Goal: Transaction & Acquisition: Purchase product/service

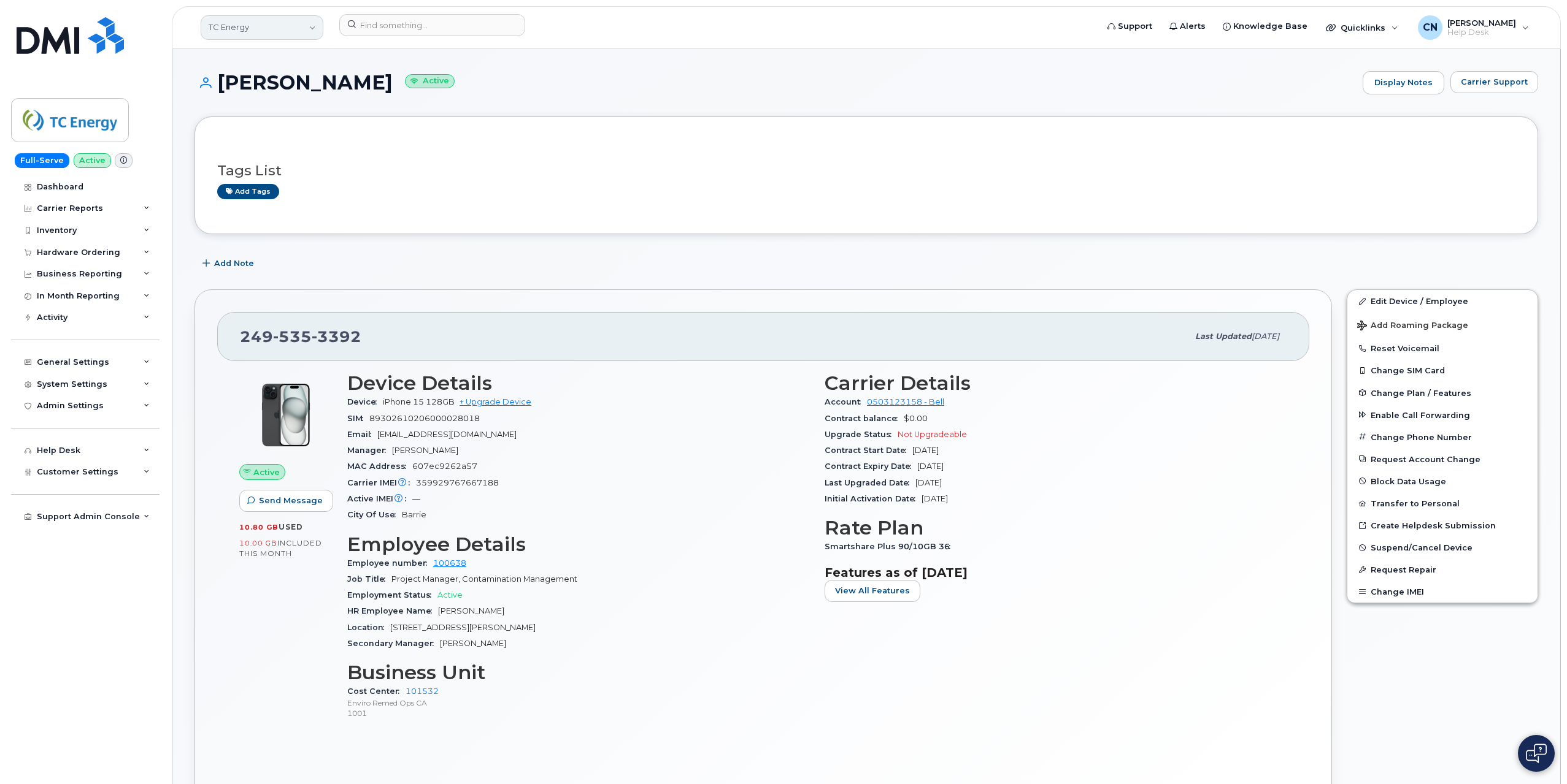
click at [241, 28] on link "TC Energy" at bounding box center [262, 27] width 122 height 24
type input "kiew"
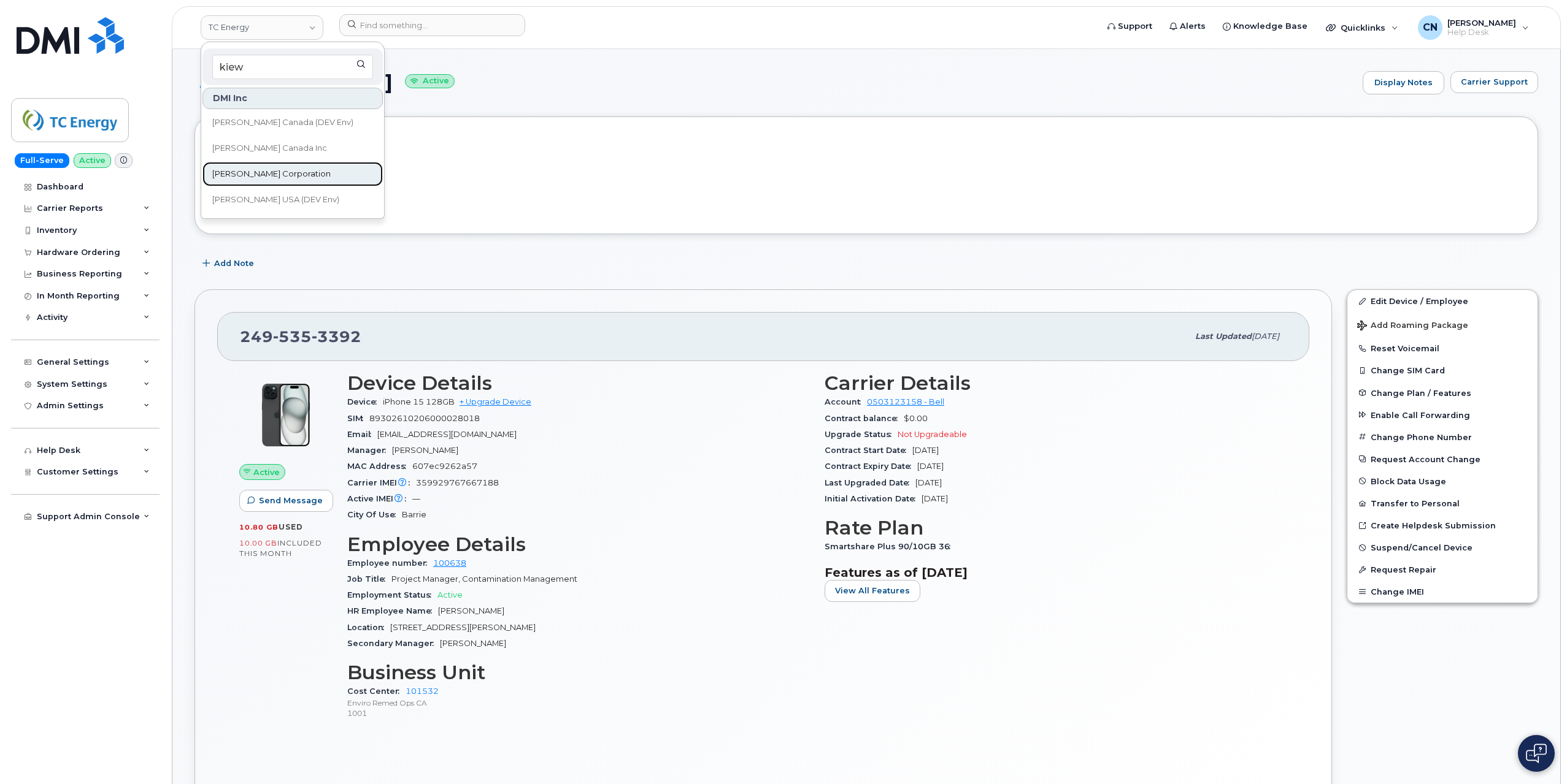
click at [243, 171] on span "Kiewit Corporation" at bounding box center [271, 174] width 118 height 13
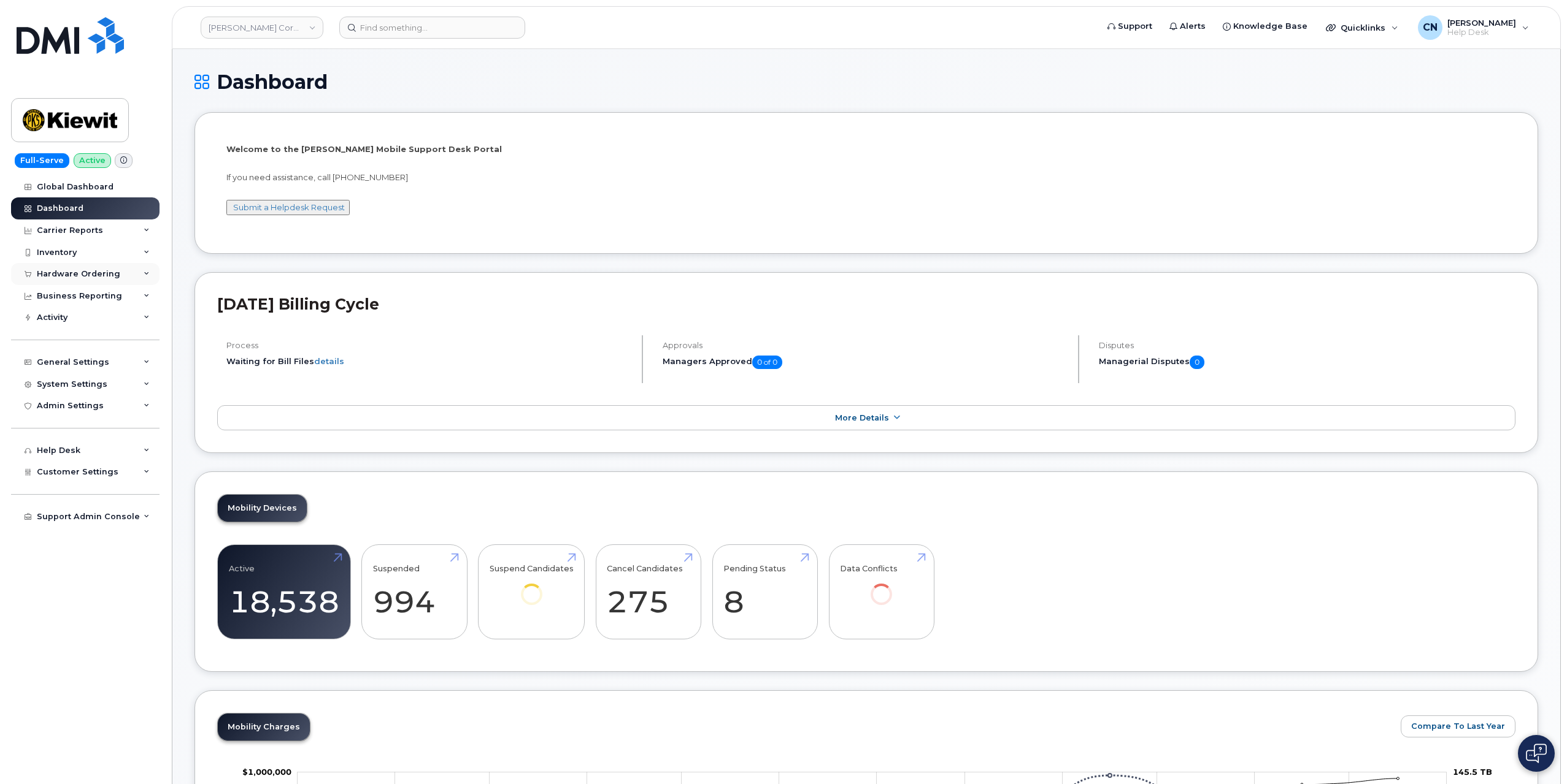
click at [54, 279] on div "Hardware Ordering" at bounding box center [85, 274] width 149 height 22
click at [49, 322] on div "Orders" at bounding box center [57, 320] width 30 height 11
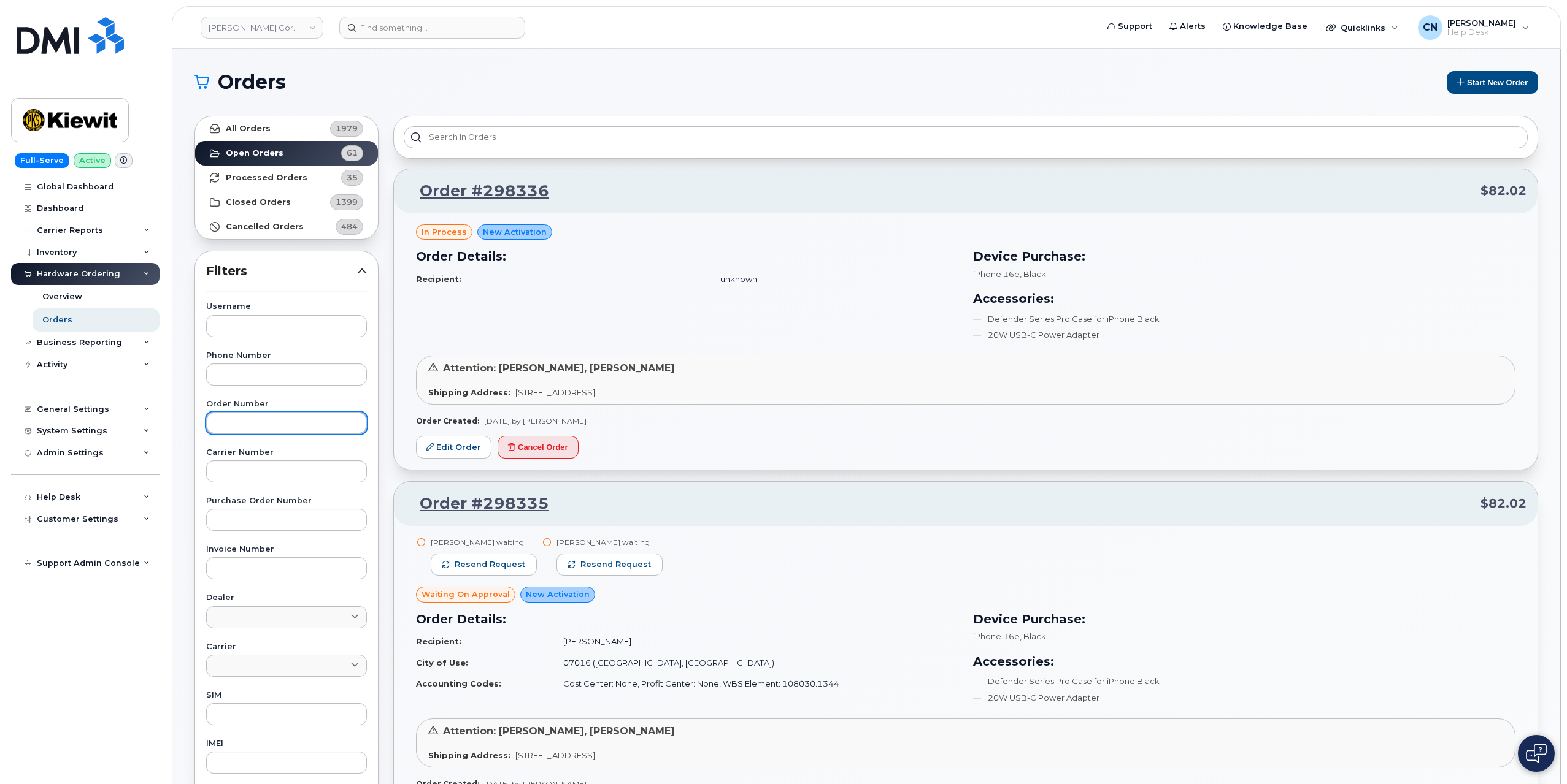
click at [247, 421] on input "text" at bounding box center [286, 423] width 160 height 22
paste input "297179"
type input "297179"
click at [258, 132] on strong "All Orders" at bounding box center [247, 129] width 45 height 10
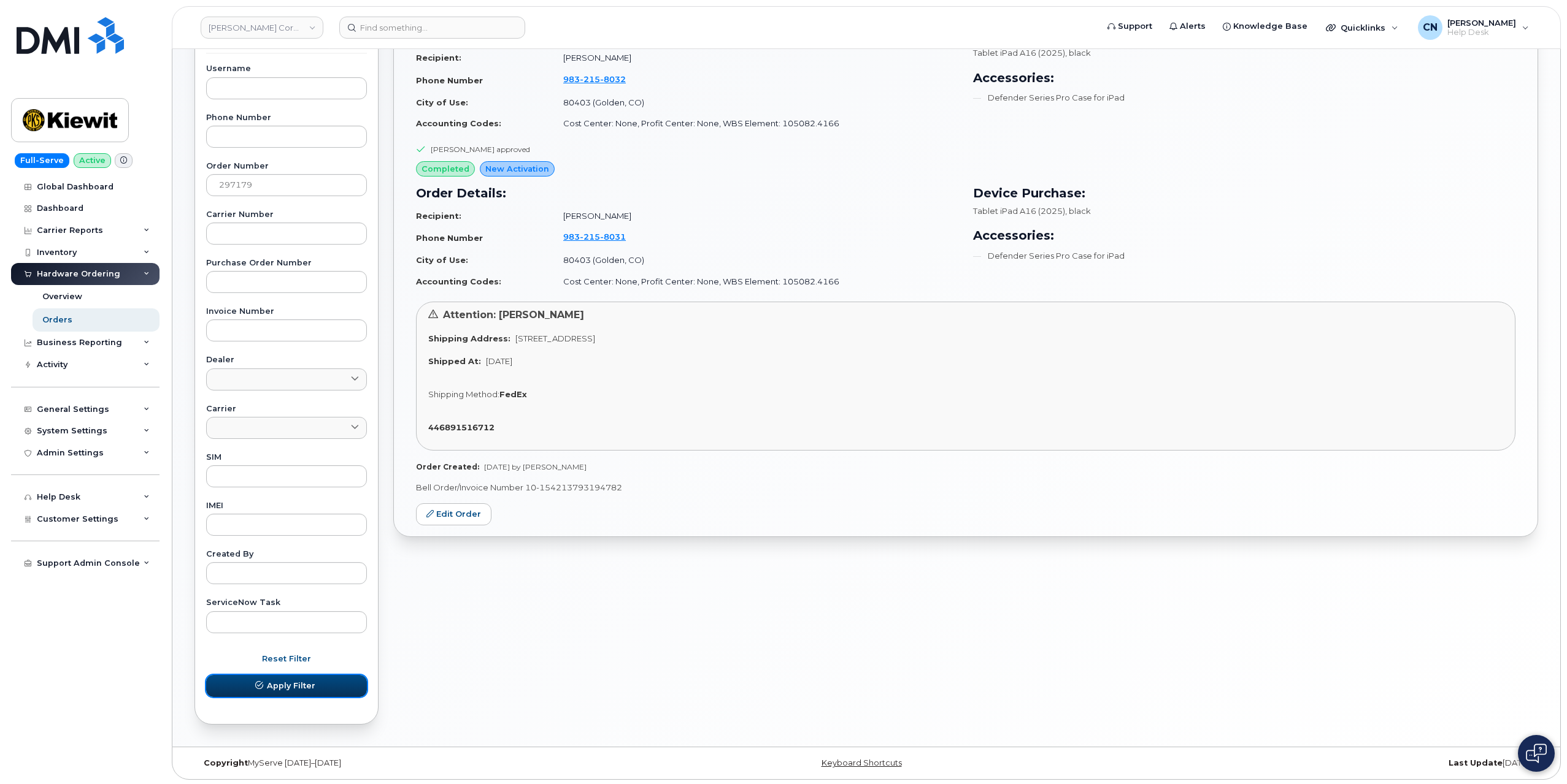
click at [273, 689] on span "Apply Filter" at bounding box center [290, 686] width 48 height 12
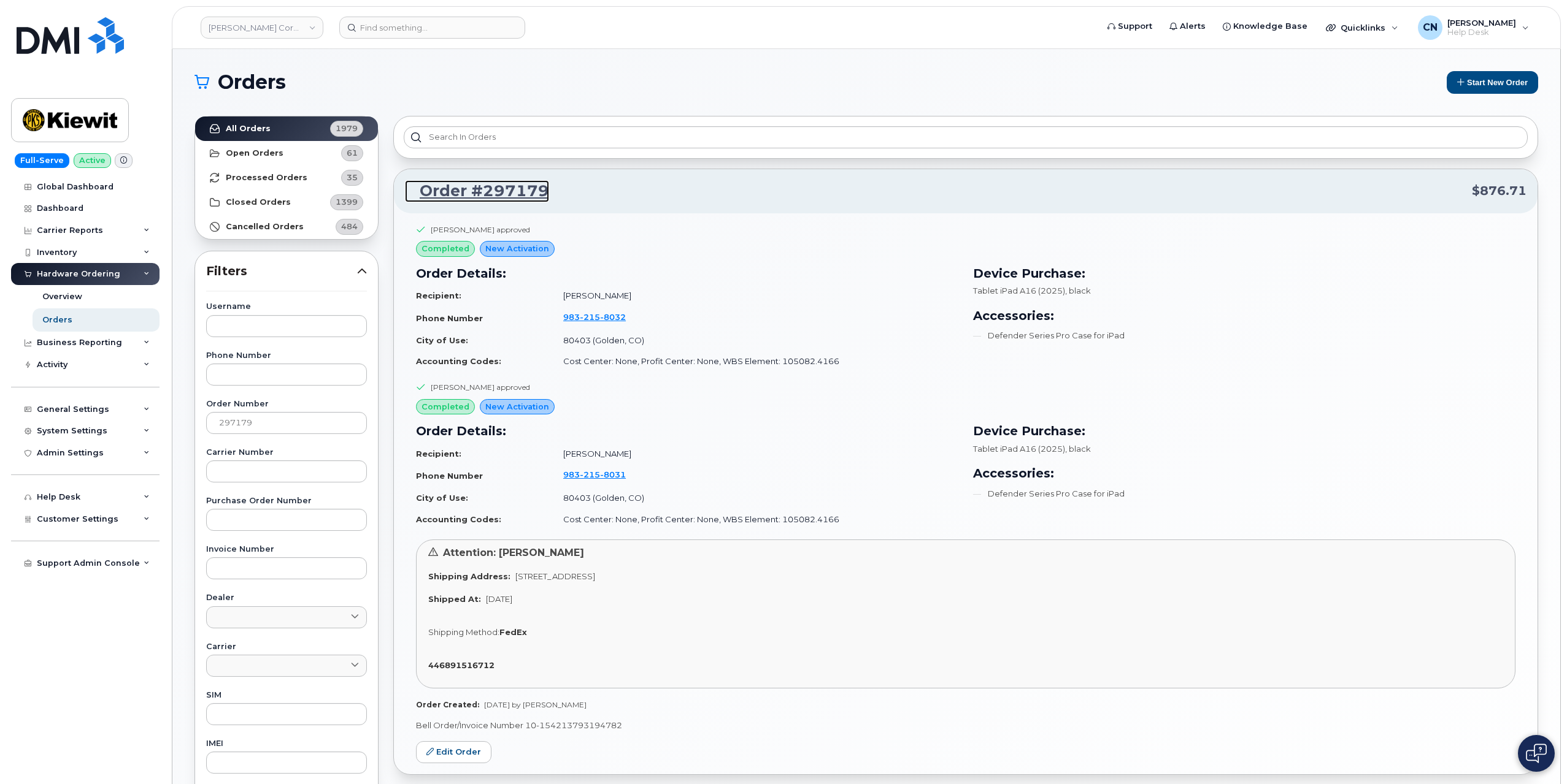
click at [507, 187] on link "Order #297179" at bounding box center [477, 192] width 144 height 22
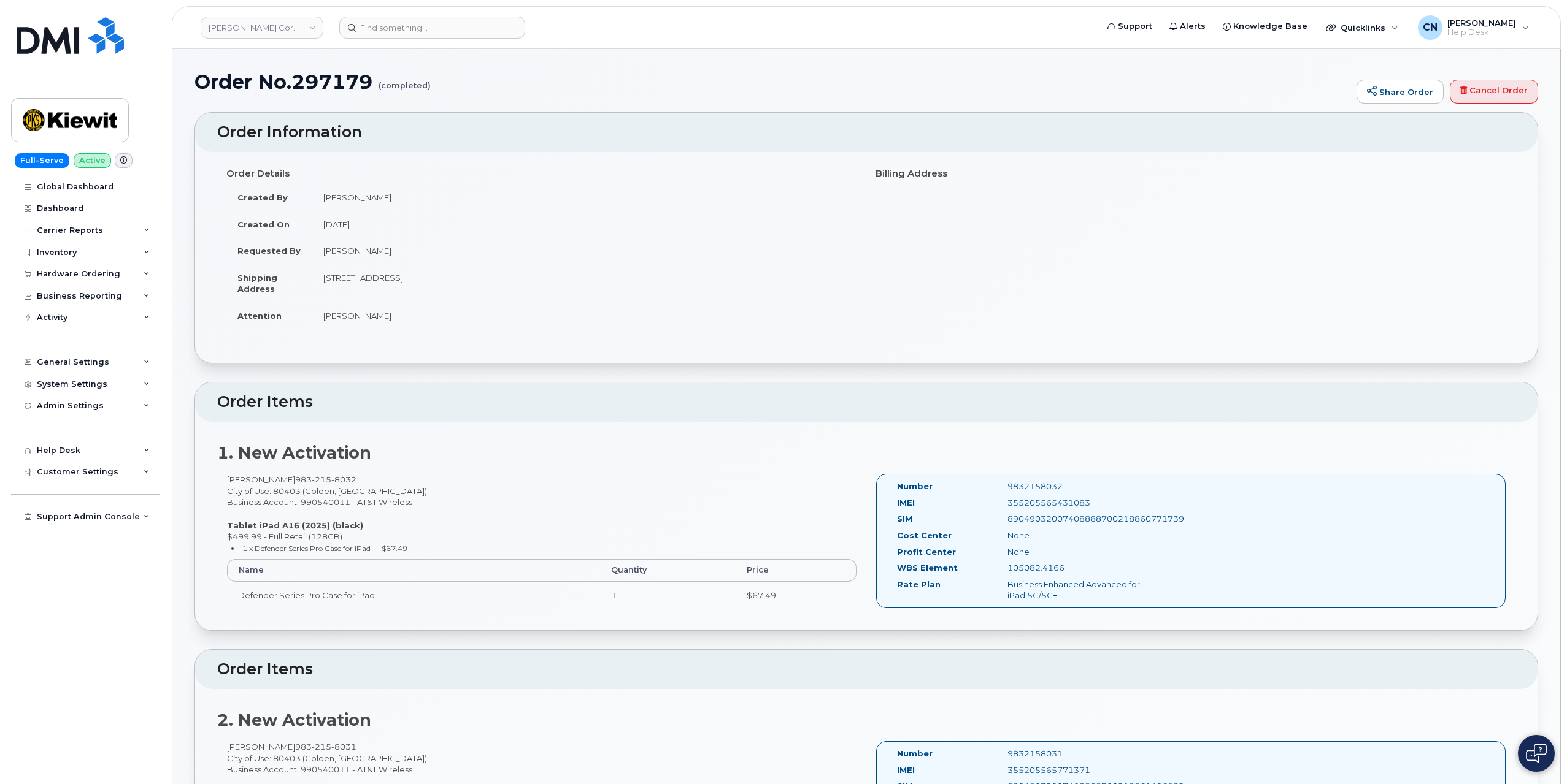
drag, startPoint x: 388, startPoint y: 251, endPoint x: 378, endPoint y: 247, distance: 10.8
click at [378, 248] on td "[PERSON_NAME]" at bounding box center [584, 251] width 545 height 27
click at [366, 246] on td "[PERSON_NAME]" at bounding box center [584, 251] width 545 height 27
copy td "Nicosia"
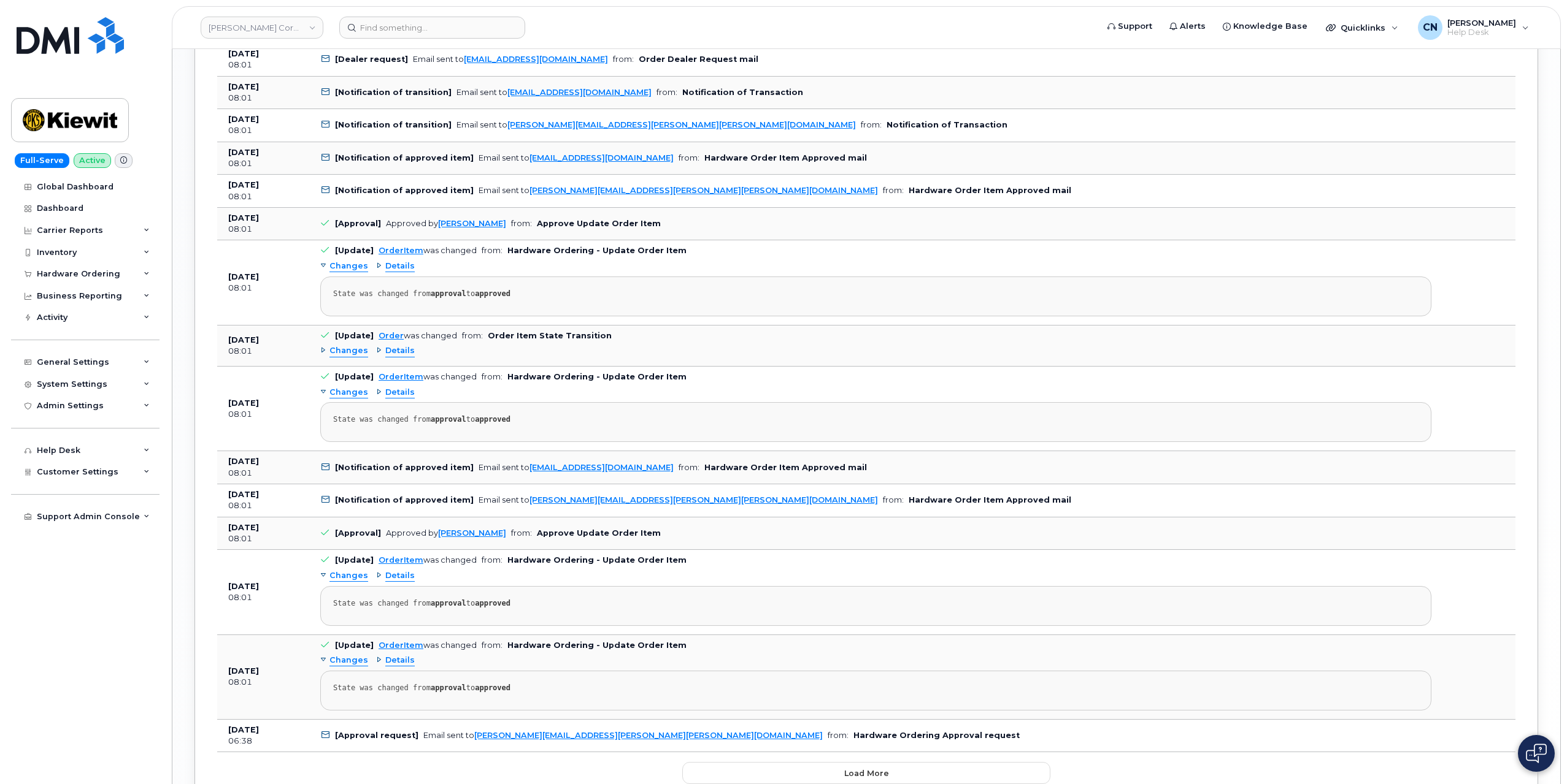
scroll to position [1723, 0]
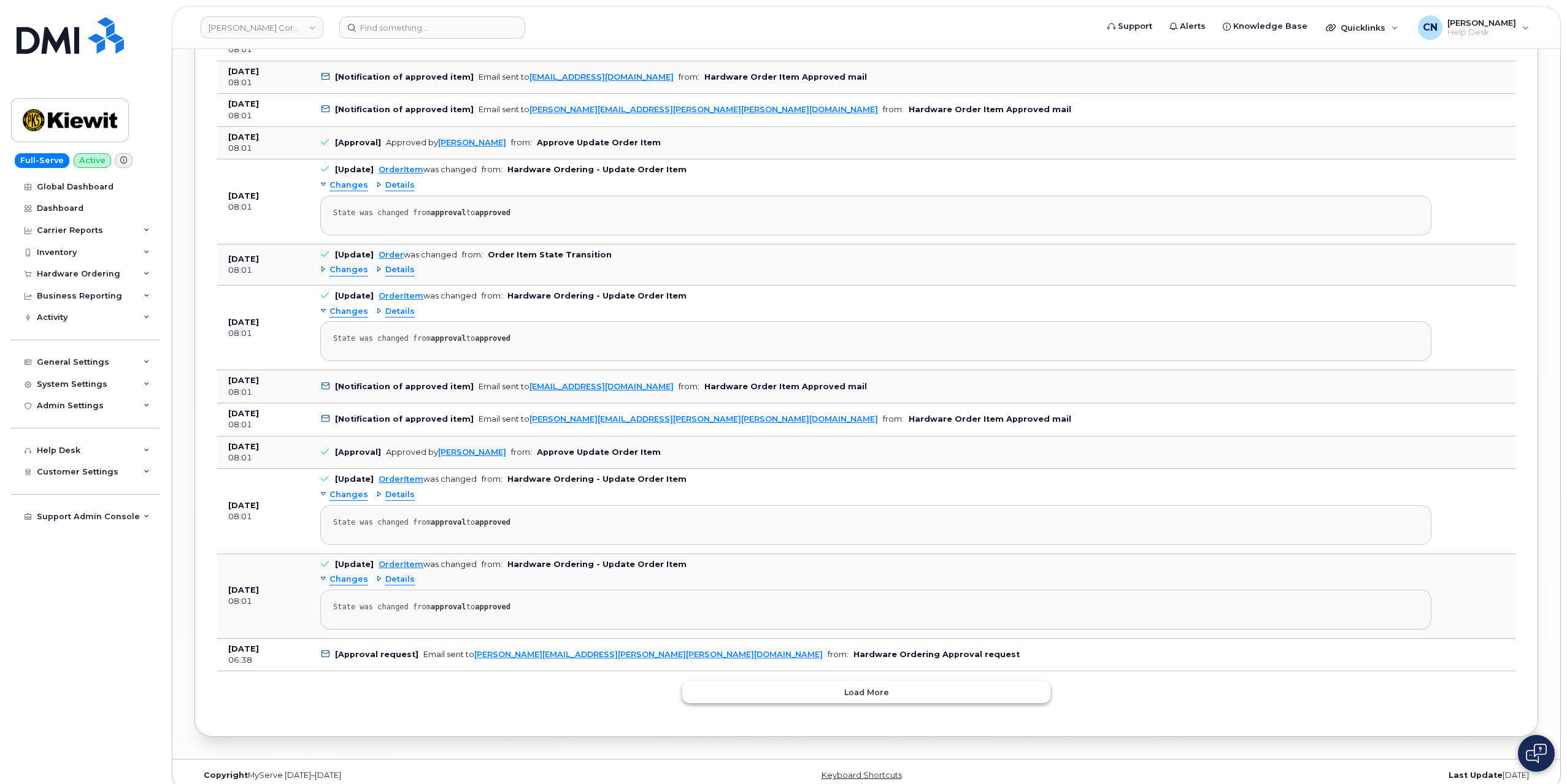
click at [868, 687] on span "Load more" at bounding box center [866, 693] width 45 height 12
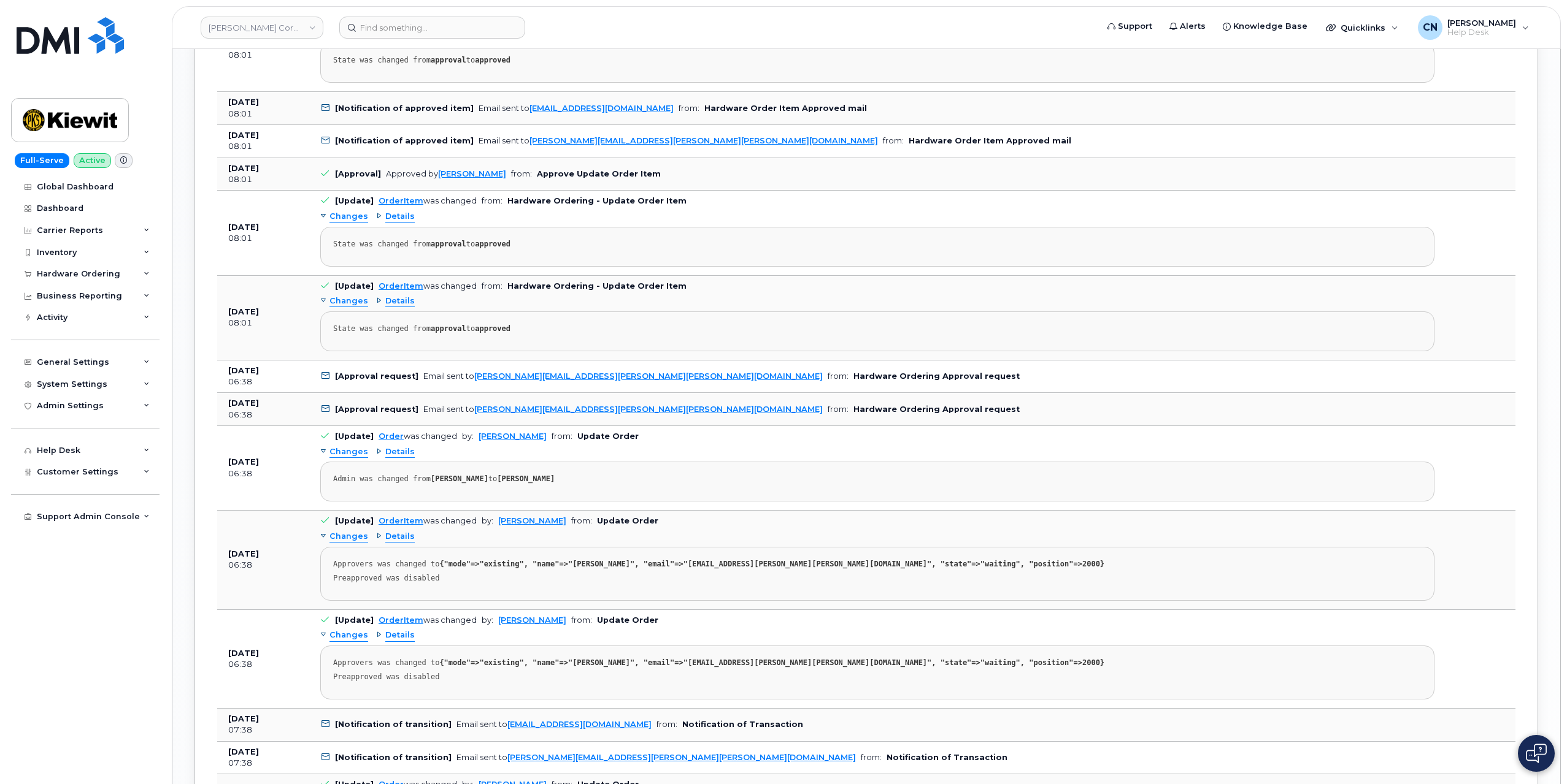
scroll to position [1998, 0]
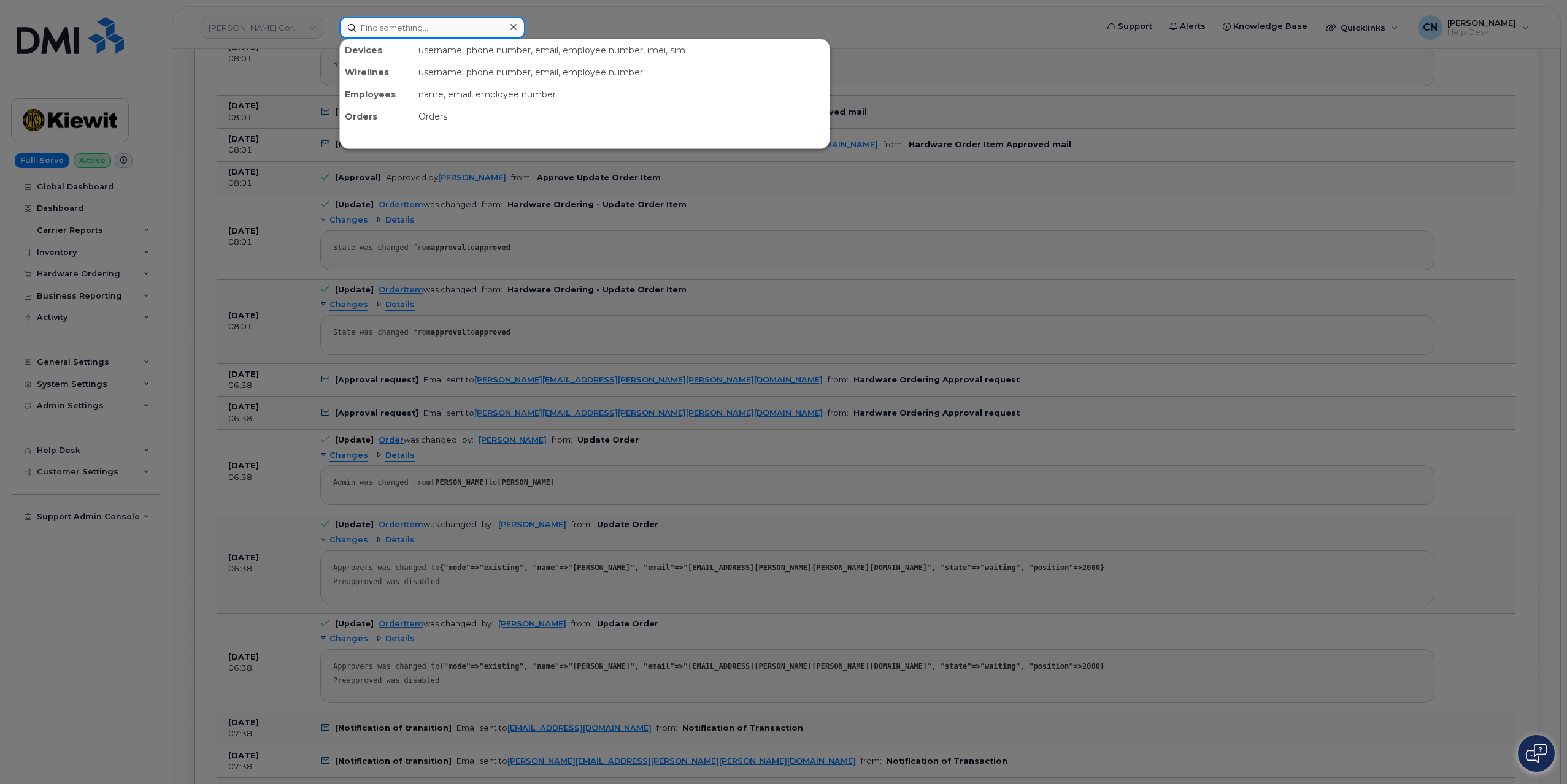
click at [384, 28] on input at bounding box center [432, 28] width 186 height 22
paste input "9495102871"
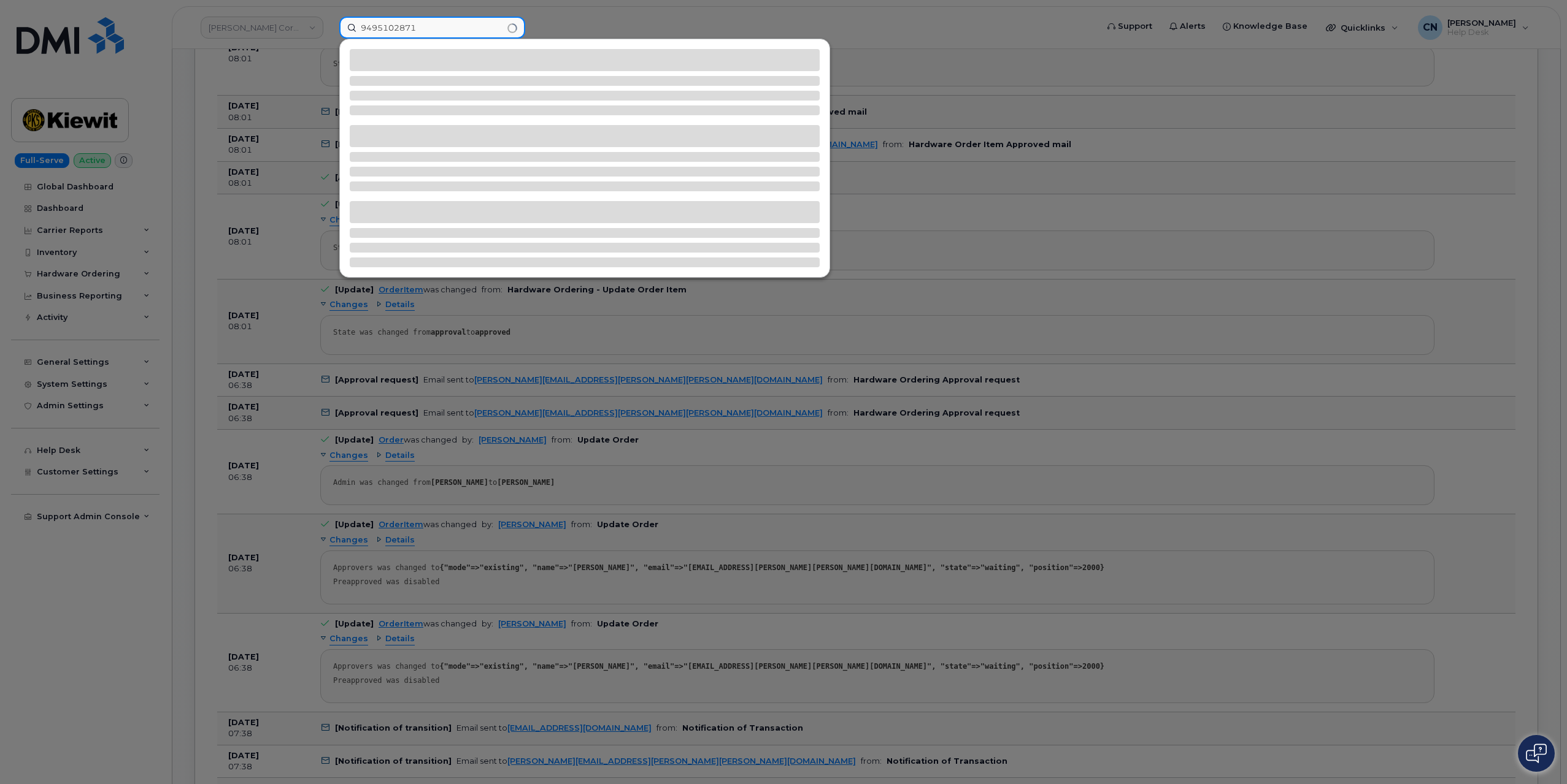
type input "9495102871"
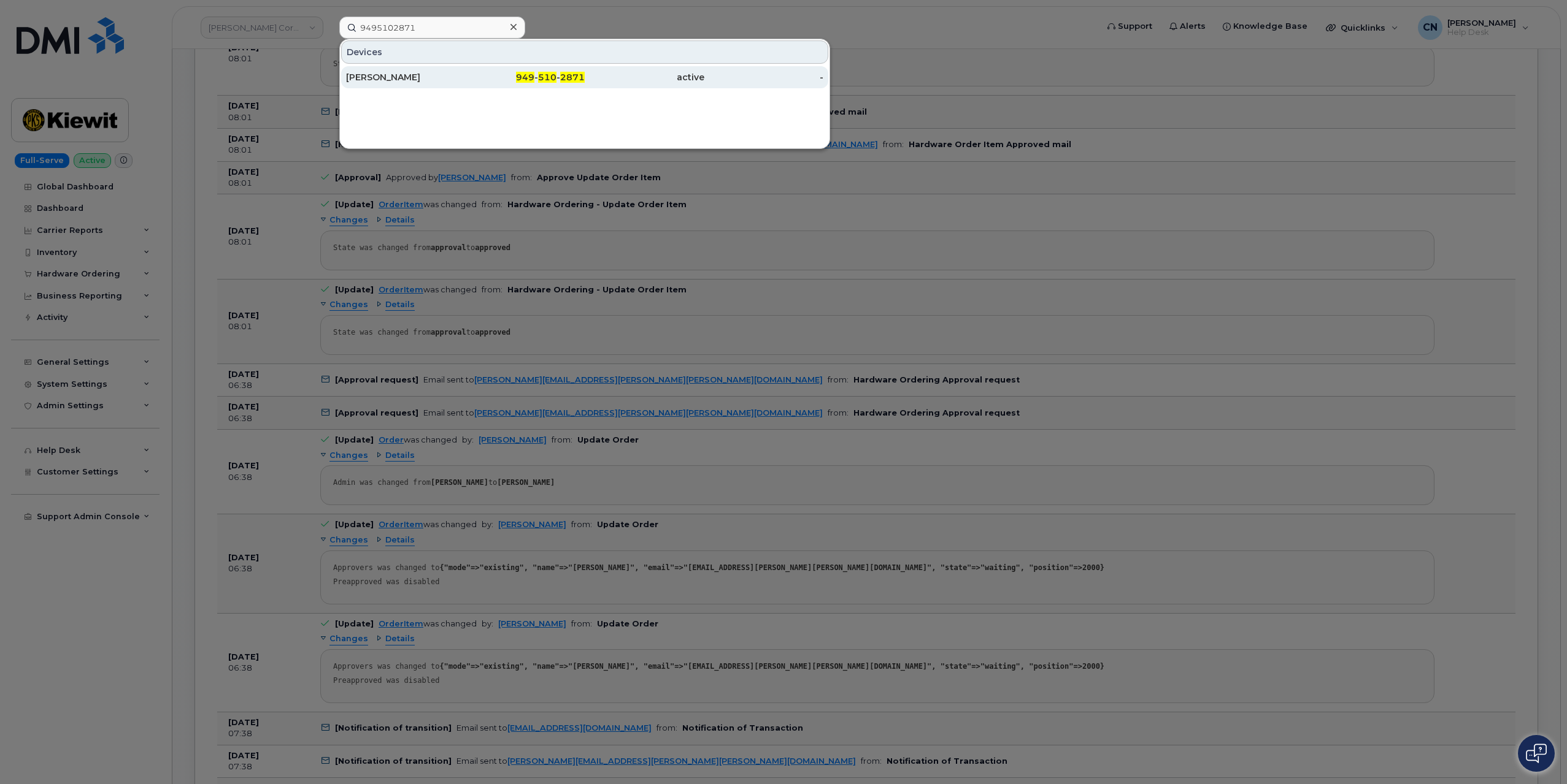
drag, startPoint x: 403, startPoint y: 75, endPoint x: 247, endPoint y: 268, distance: 248.2
click at [403, 75] on div "ERIC PATTERSON" at bounding box center [406, 77] width 120 height 13
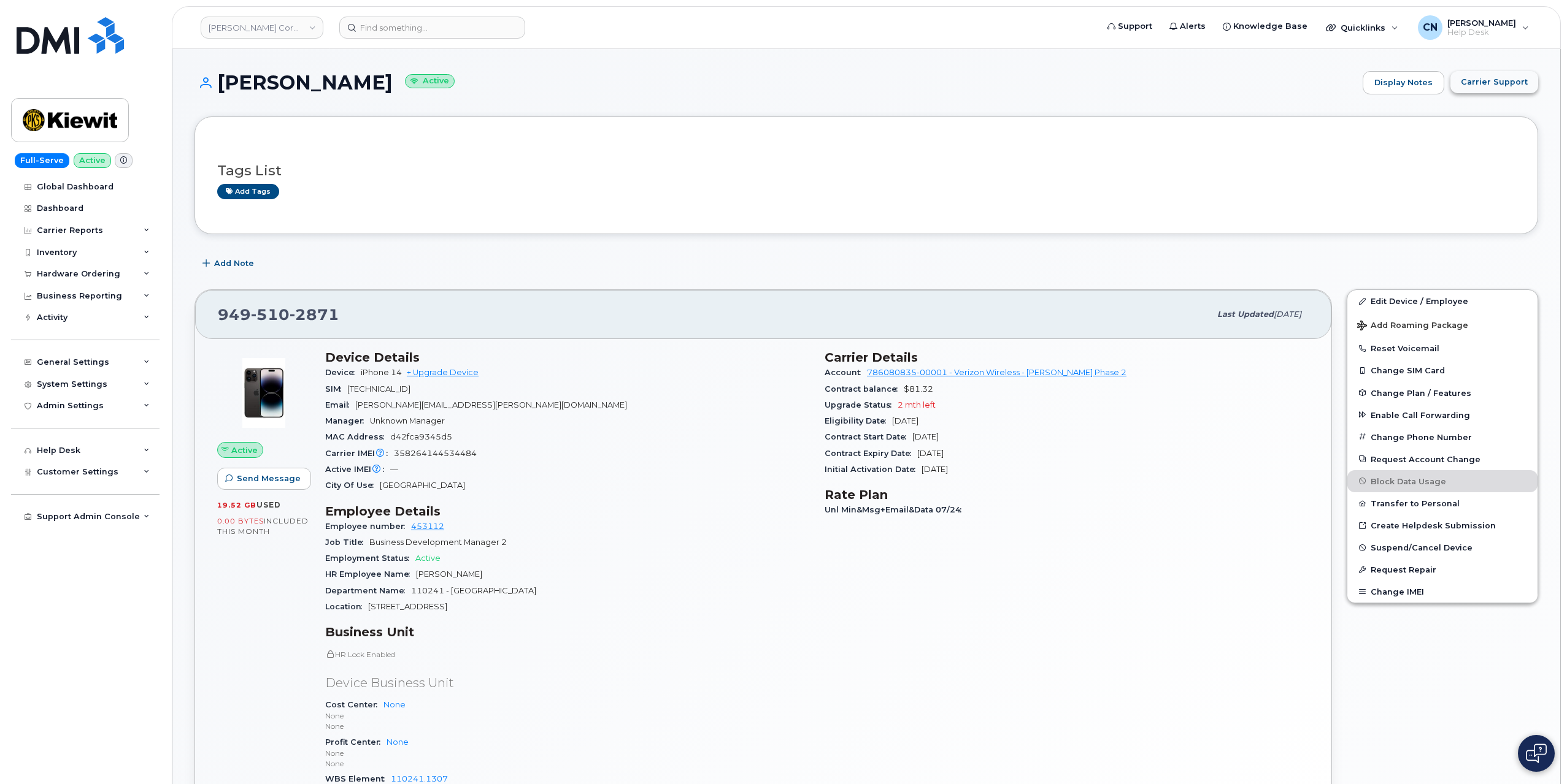
click at [1475, 72] on button "Carrier Support" at bounding box center [1494, 82] width 88 height 22
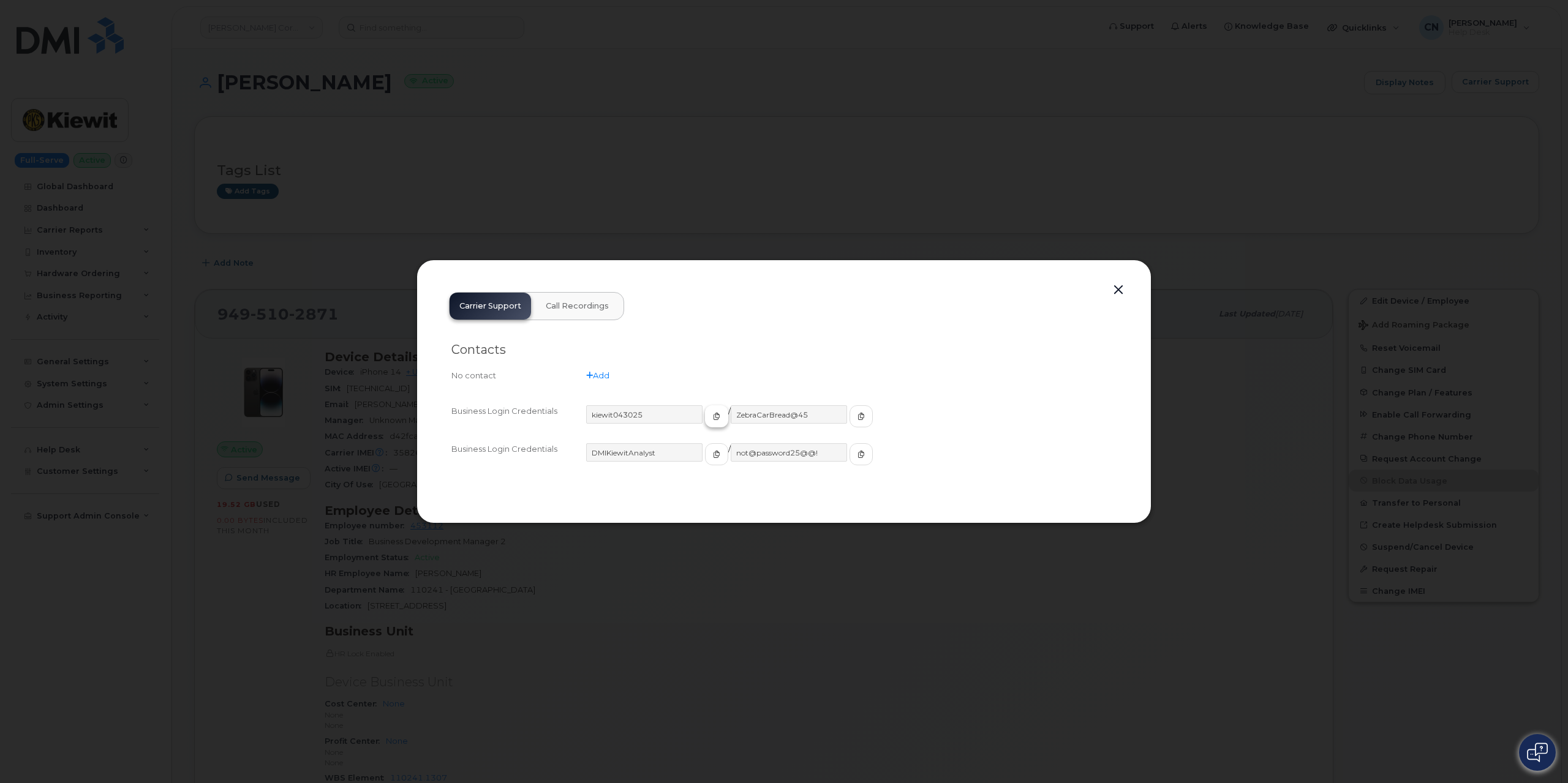
click at [713, 415] on icon "button" at bounding box center [717, 416] width 8 height 8
drag, startPoint x: 824, startPoint y: 406, endPoint x: 814, endPoint y: 395, distance: 14.9
click at [848, 409] on button "button" at bounding box center [860, 416] width 24 height 22
click at [711, 415] on icon "button" at bounding box center [714, 416] width 8 height 8
drag, startPoint x: 832, startPoint y: 416, endPoint x: 814, endPoint y: 390, distance: 31.6
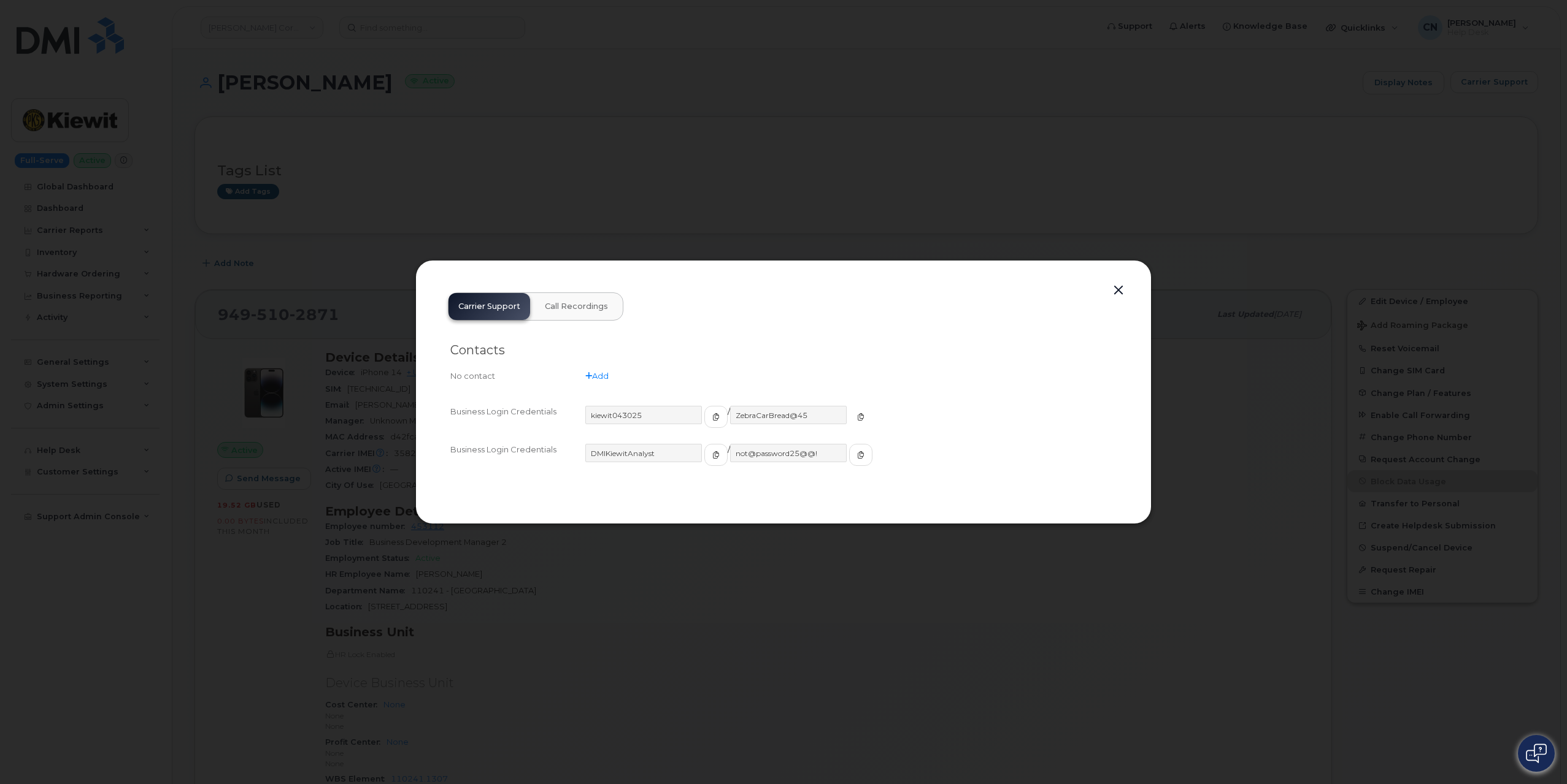
click at [857, 416] on icon "button" at bounding box center [860, 417] width 8 height 8
click at [1118, 286] on button "button" at bounding box center [1119, 290] width 19 height 17
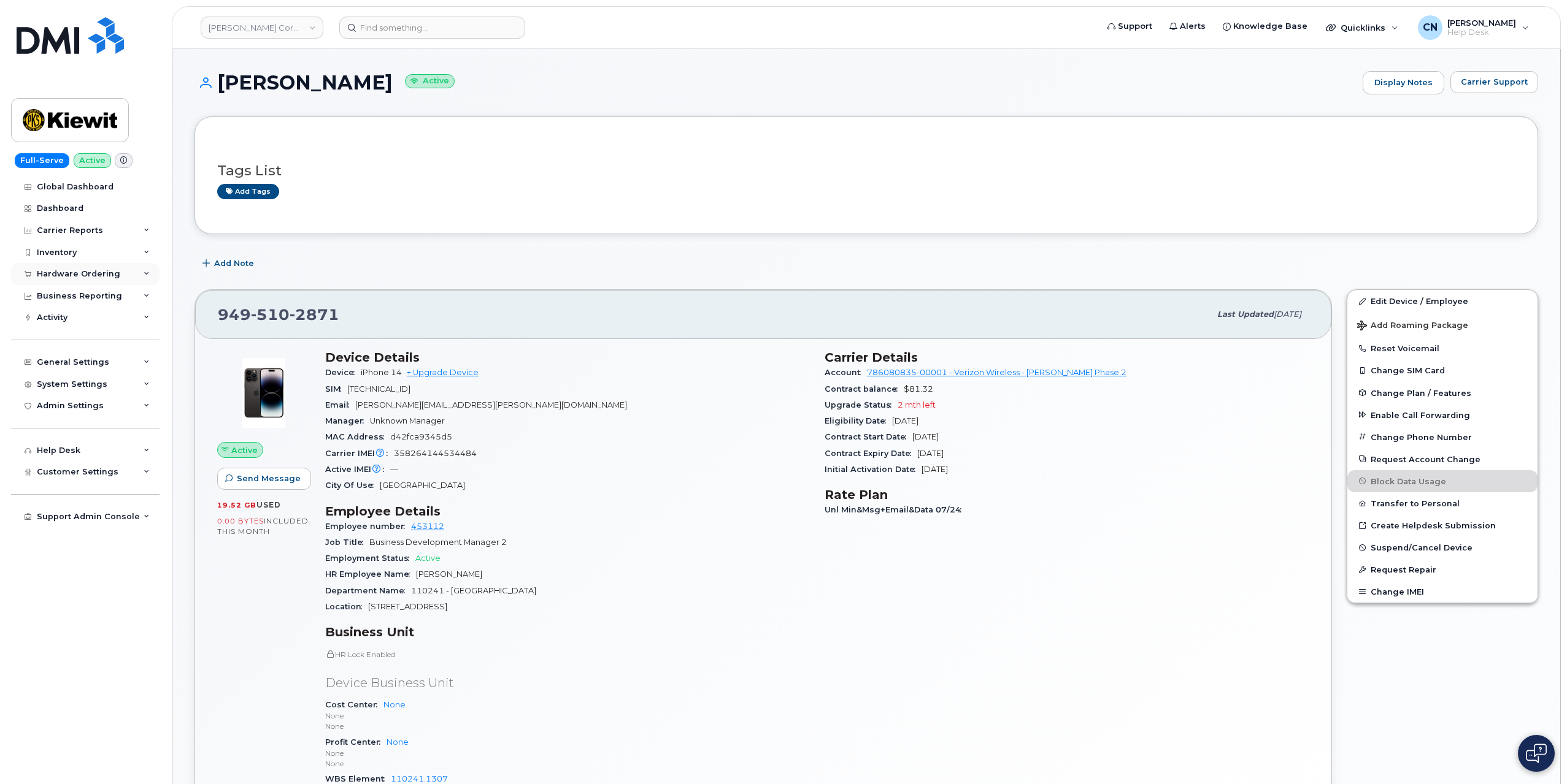
click at [59, 276] on div "Hardware Ordering" at bounding box center [79, 274] width 84 height 10
click at [60, 324] on div "Orders" at bounding box center [57, 320] width 30 height 11
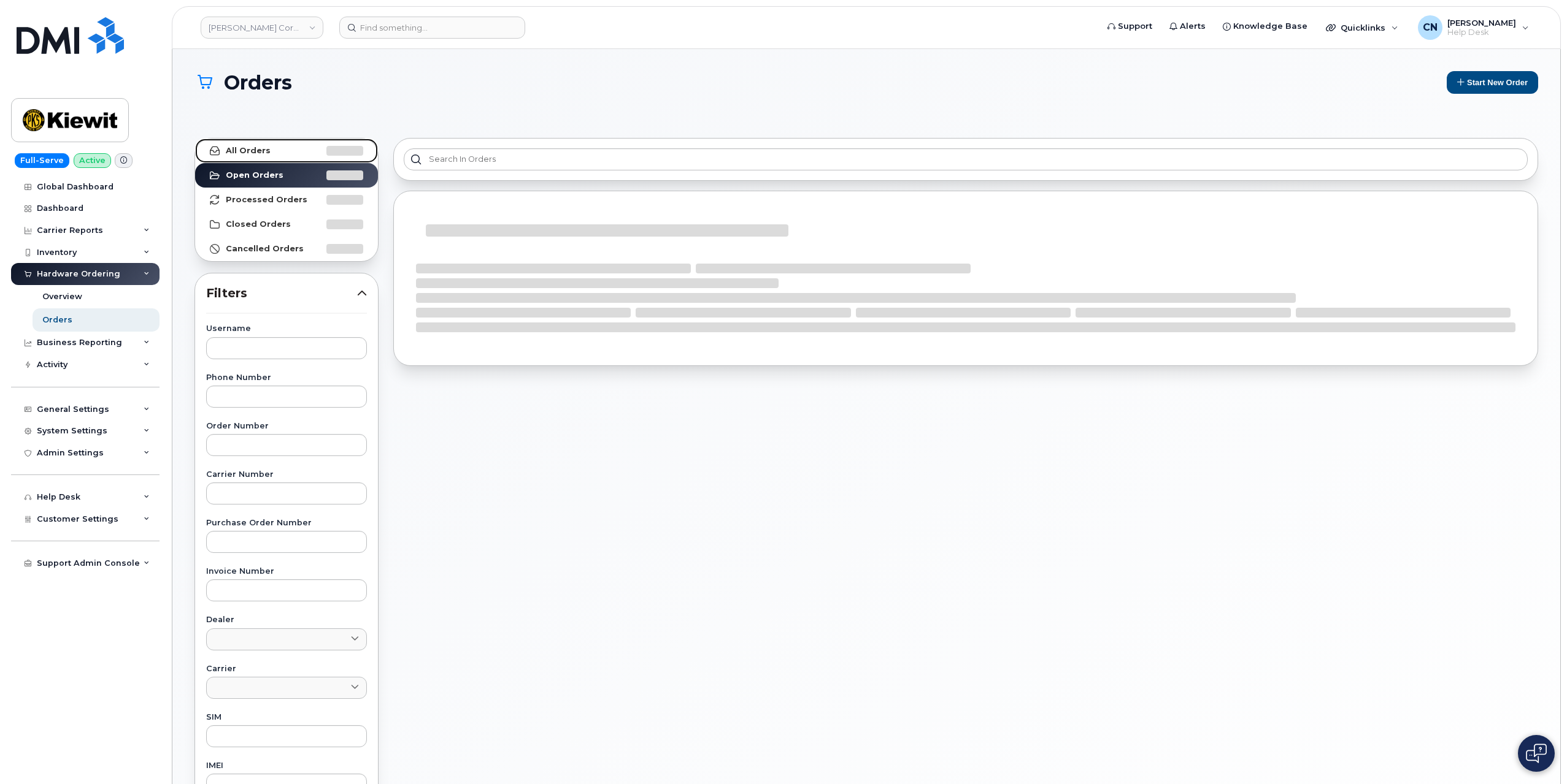
click at [273, 144] on link "All Orders" at bounding box center [286, 150] width 183 height 24
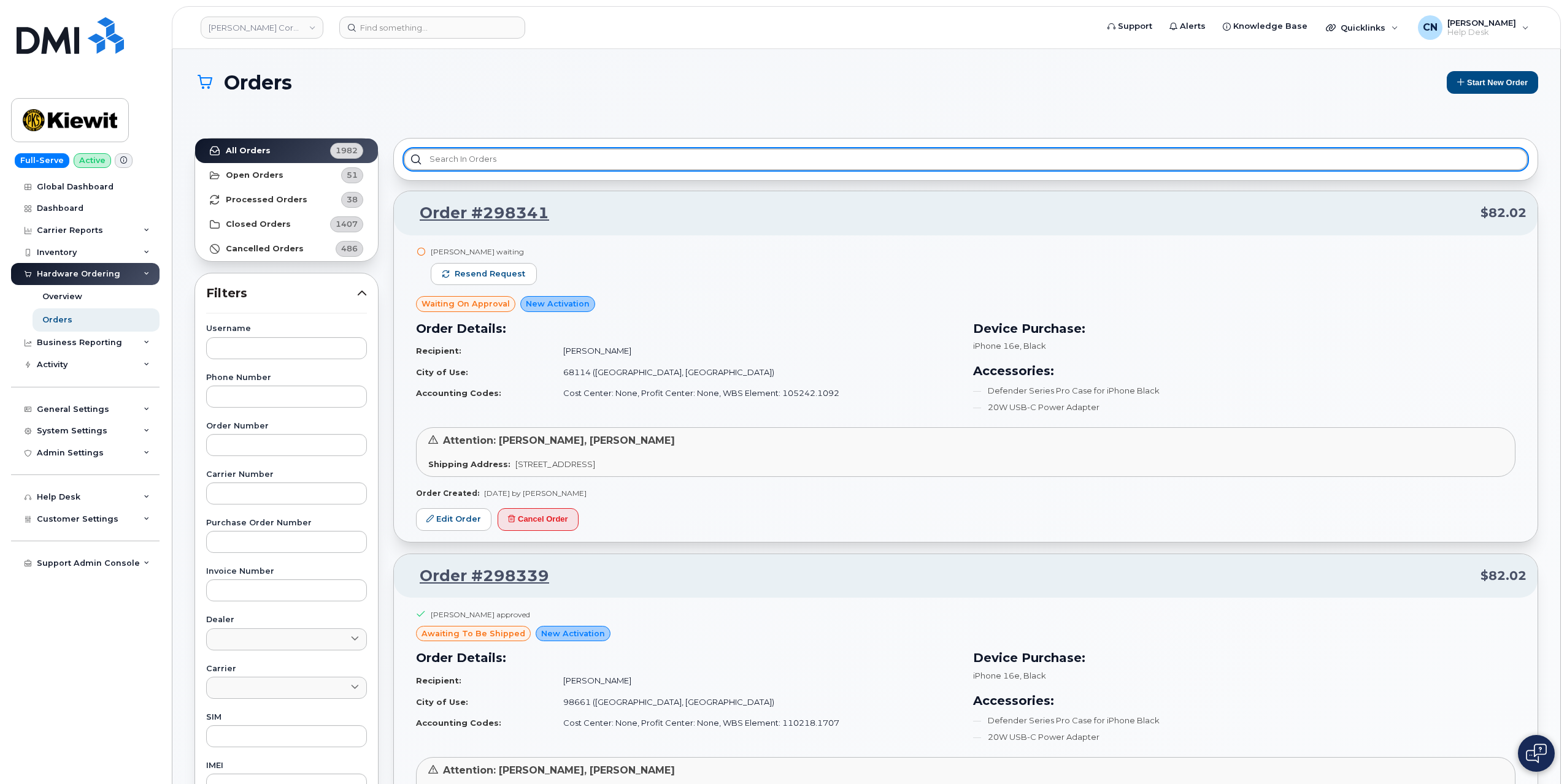
click at [537, 158] on input "text" at bounding box center [965, 160] width 1124 height 22
click at [488, 163] on input "text" at bounding box center [965, 160] width 1124 height 22
paste input "Luis"
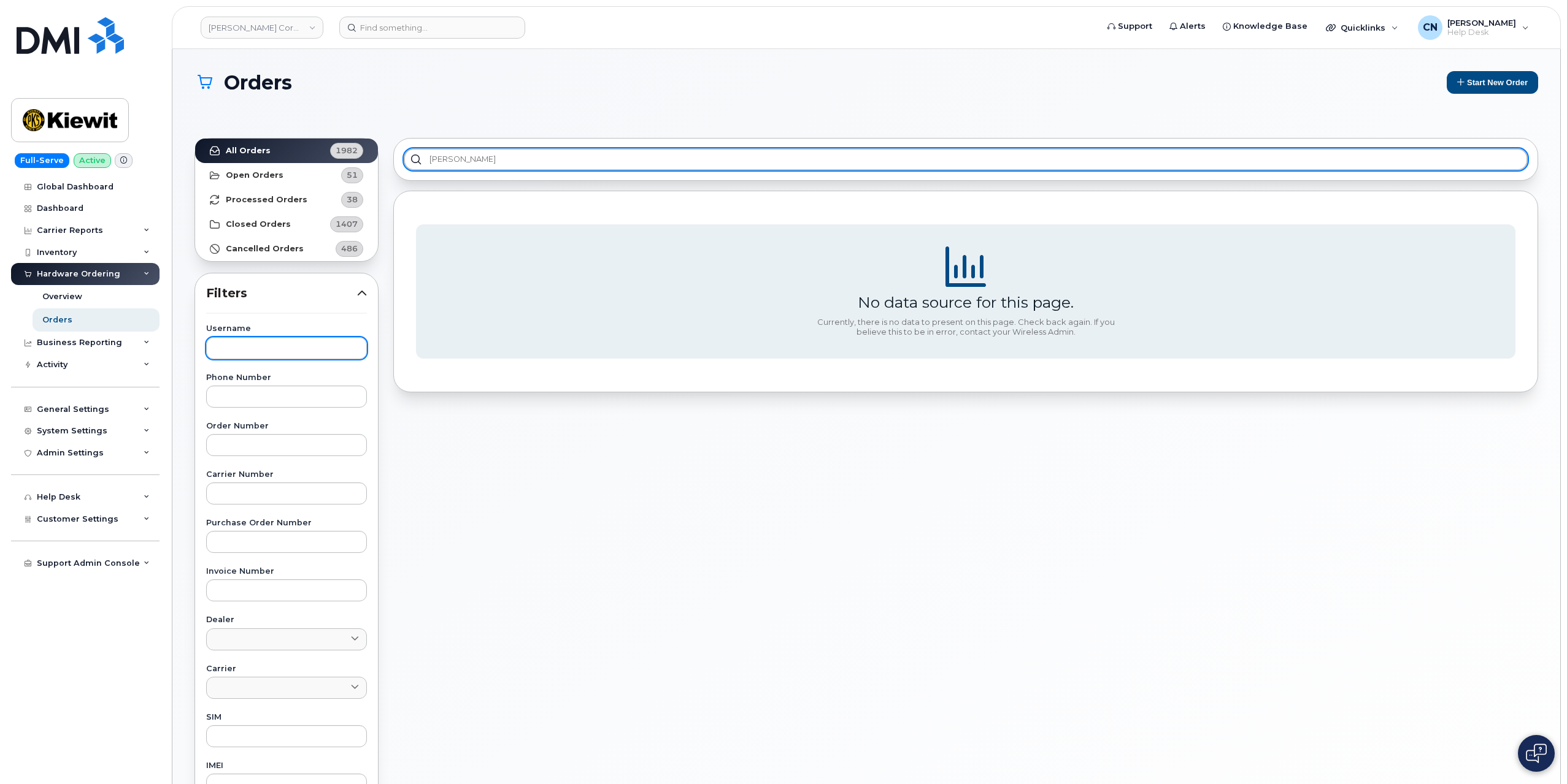
type input "Luis"
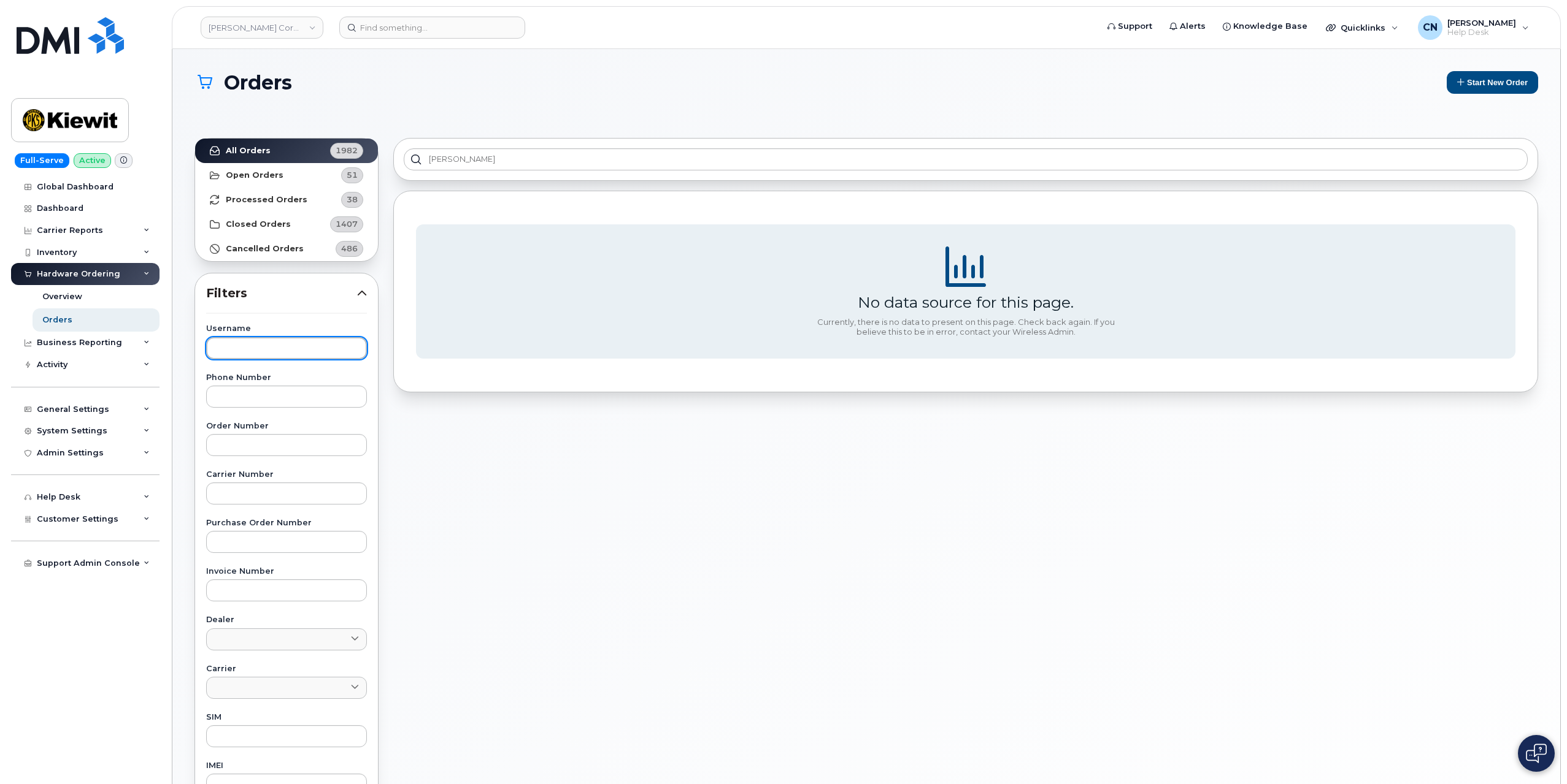
click at [252, 342] on input "text" at bounding box center [286, 349] width 160 height 22
paste input "Luis"
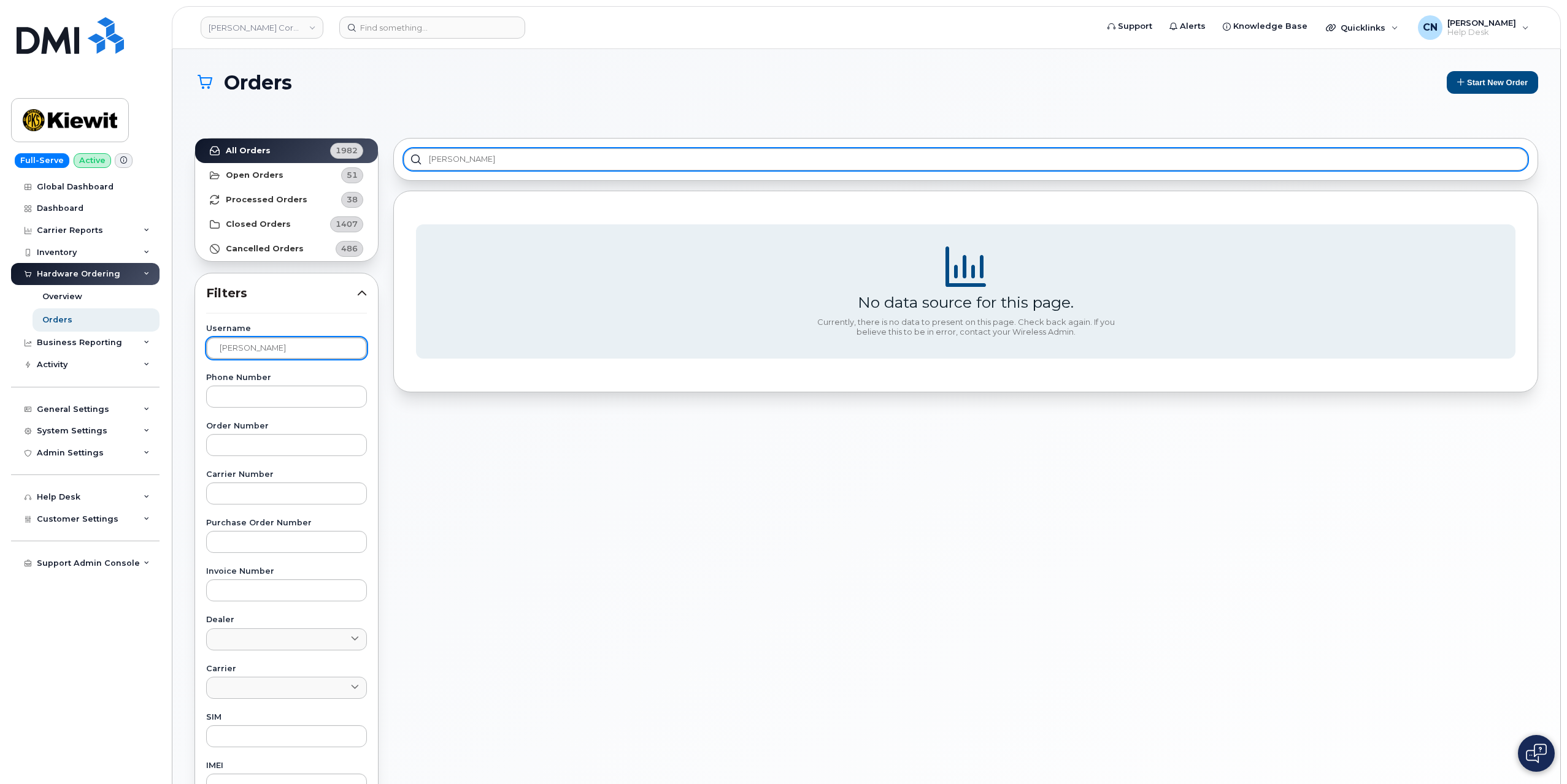
type input "Luis"
drag, startPoint x: 495, startPoint y: 166, endPoint x: 320, endPoint y: 174, distance: 175.2
click at [320, 170] on div "All Orders 1982 Open Orders 51 Processed Orders 38 Closed Orders 1407 Cancelled…" at bounding box center [866, 561] width 1358 height 862
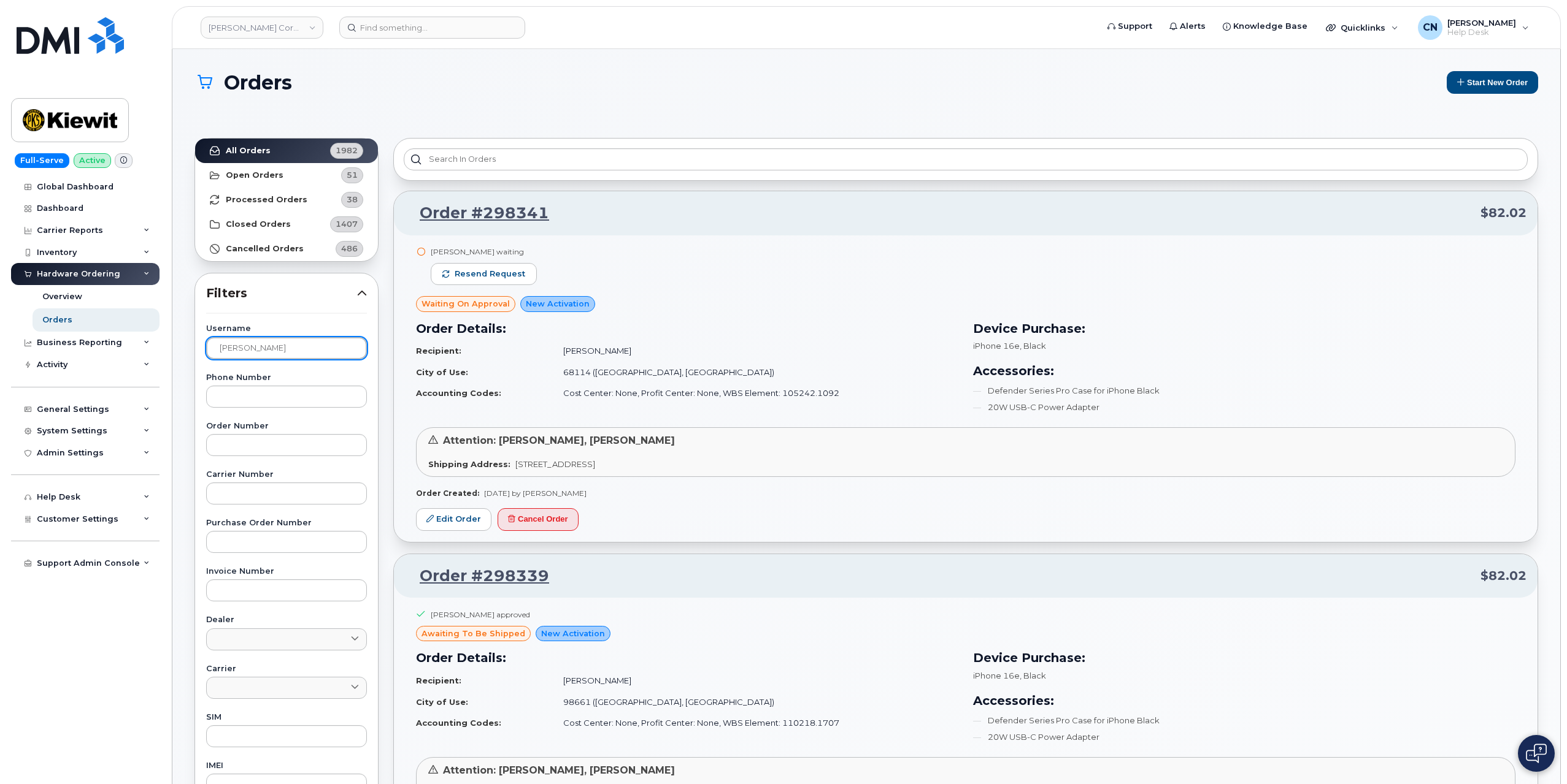
click at [290, 352] on input "Luis" at bounding box center [286, 349] width 160 height 22
type input "Luis"
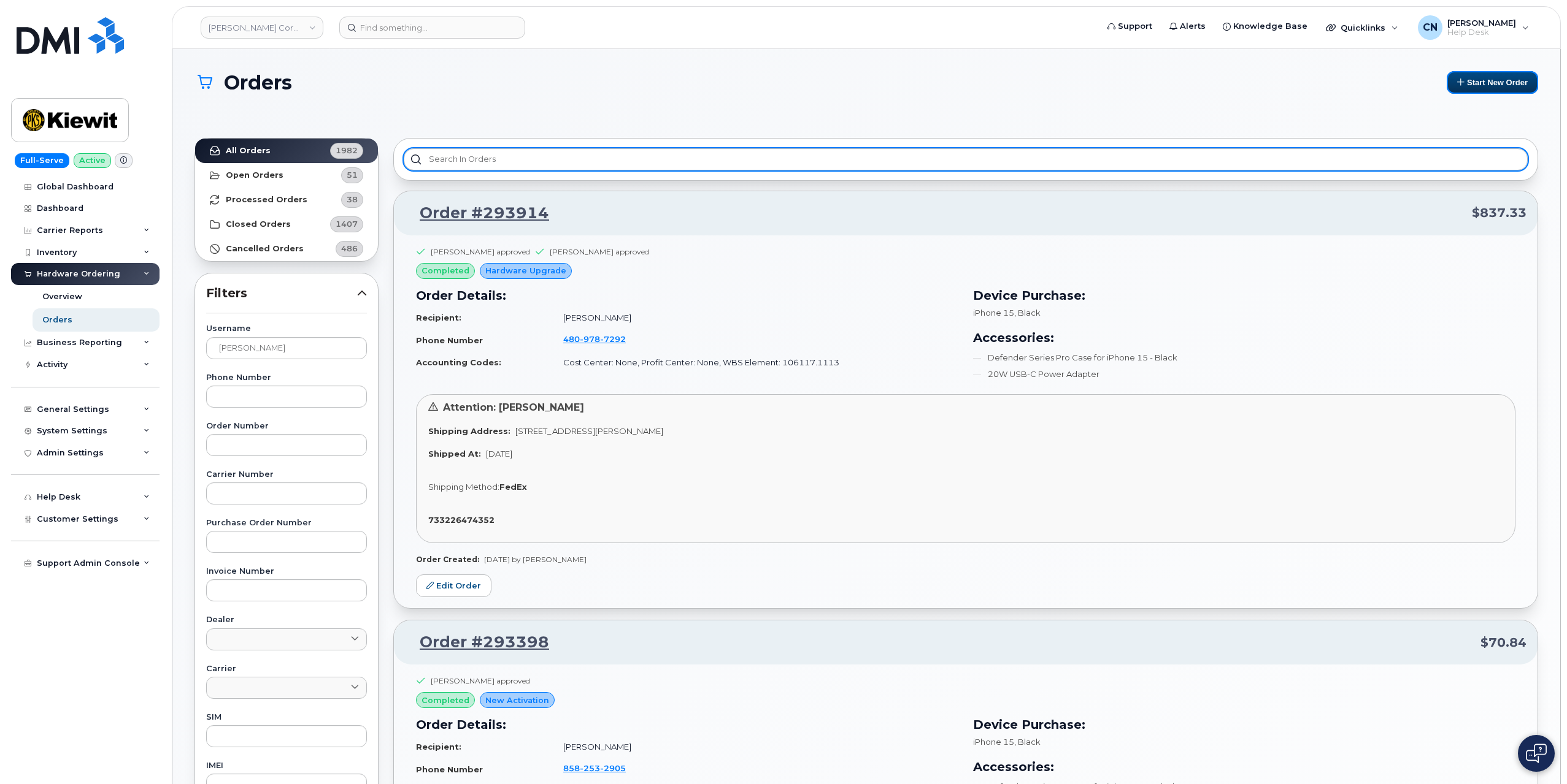
click at [1506, 77] on button "Start New Order" at bounding box center [1492, 82] width 91 height 23
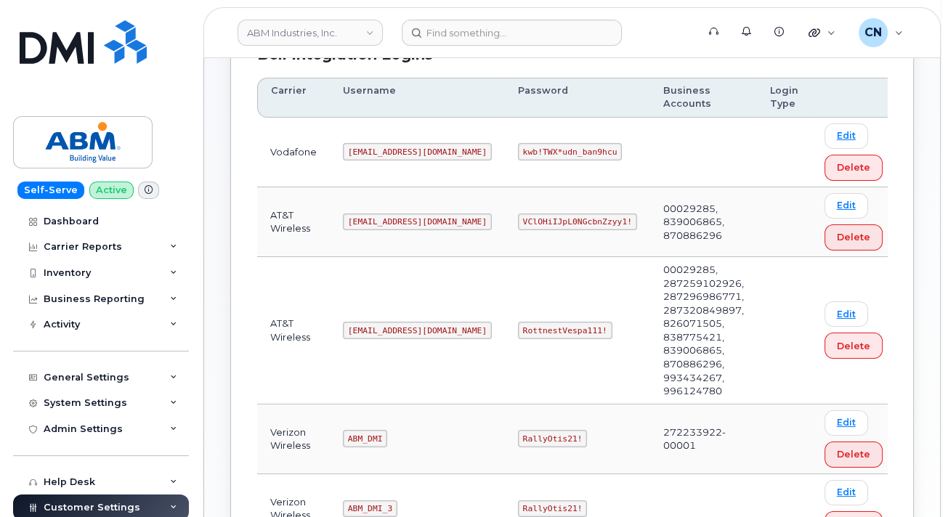
scroll to position [291, 0]
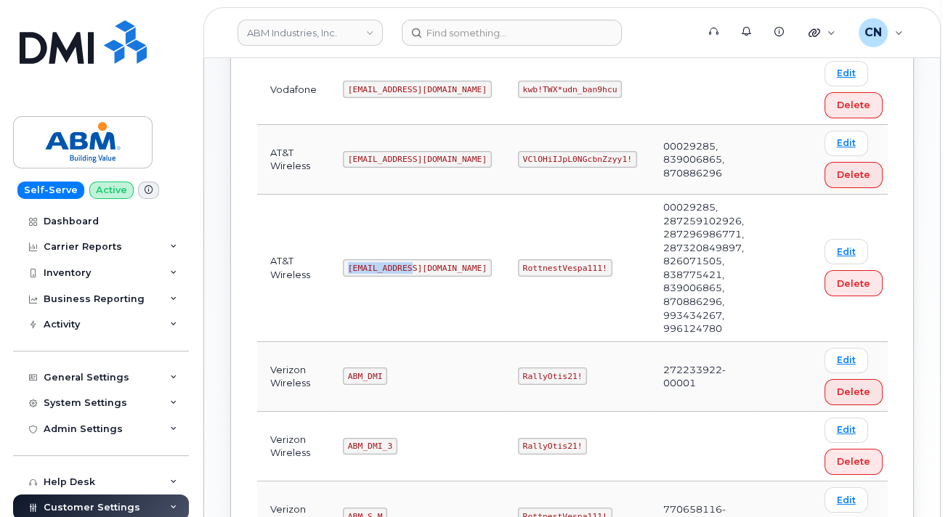
drag, startPoint x: 348, startPoint y: 246, endPoint x: 435, endPoint y: 245, distance: 87.2
click at [416, 251] on td "abm@dminc.com" at bounding box center [417, 268] width 175 height 147
copy code "abm@dminc.com"
drag, startPoint x: 470, startPoint y: 243, endPoint x: 573, endPoint y: 249, distance: 102.6
click at [561, 251] on td "RottnestVespa111!" at bounding box center [577, 268] width 145 height 147
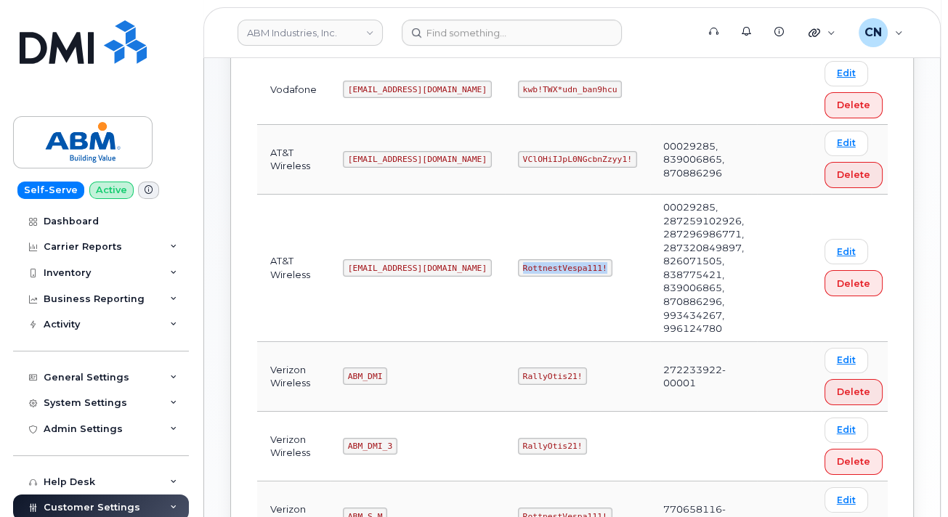
copy code "RottnestVespa111!"
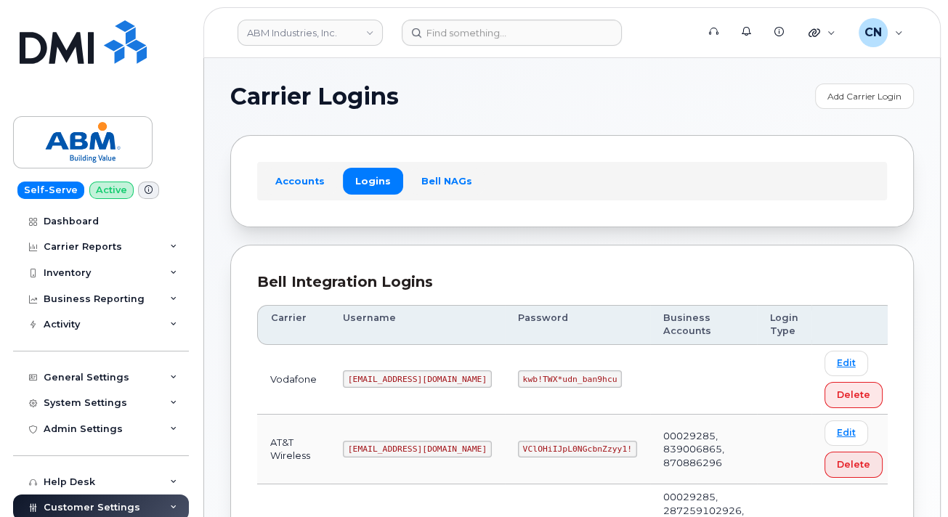
scroll to position [0, 0]
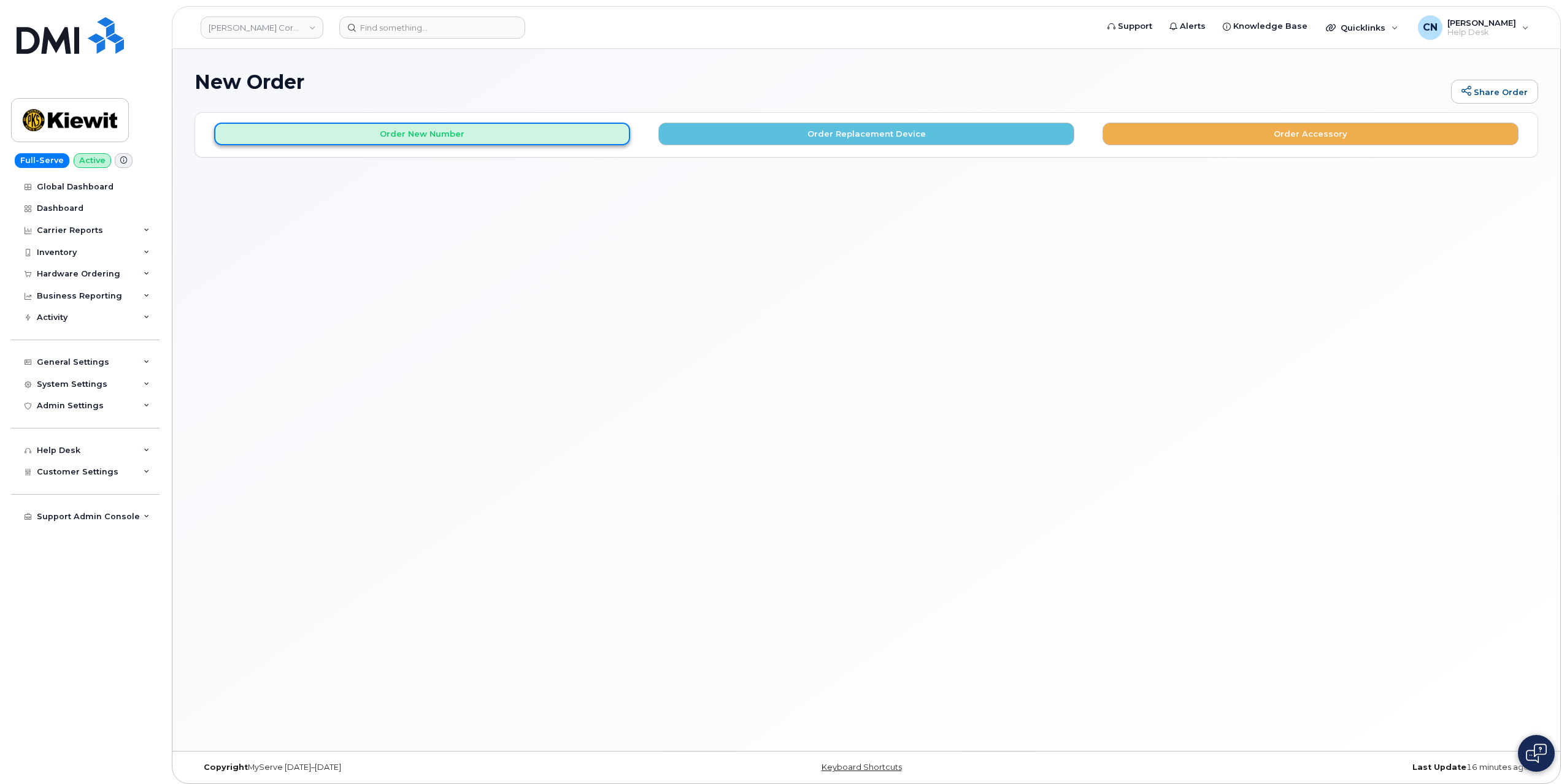
click at [447, 136] on button "Order New Number" at bounding box center [422, 133] width 416 height 23
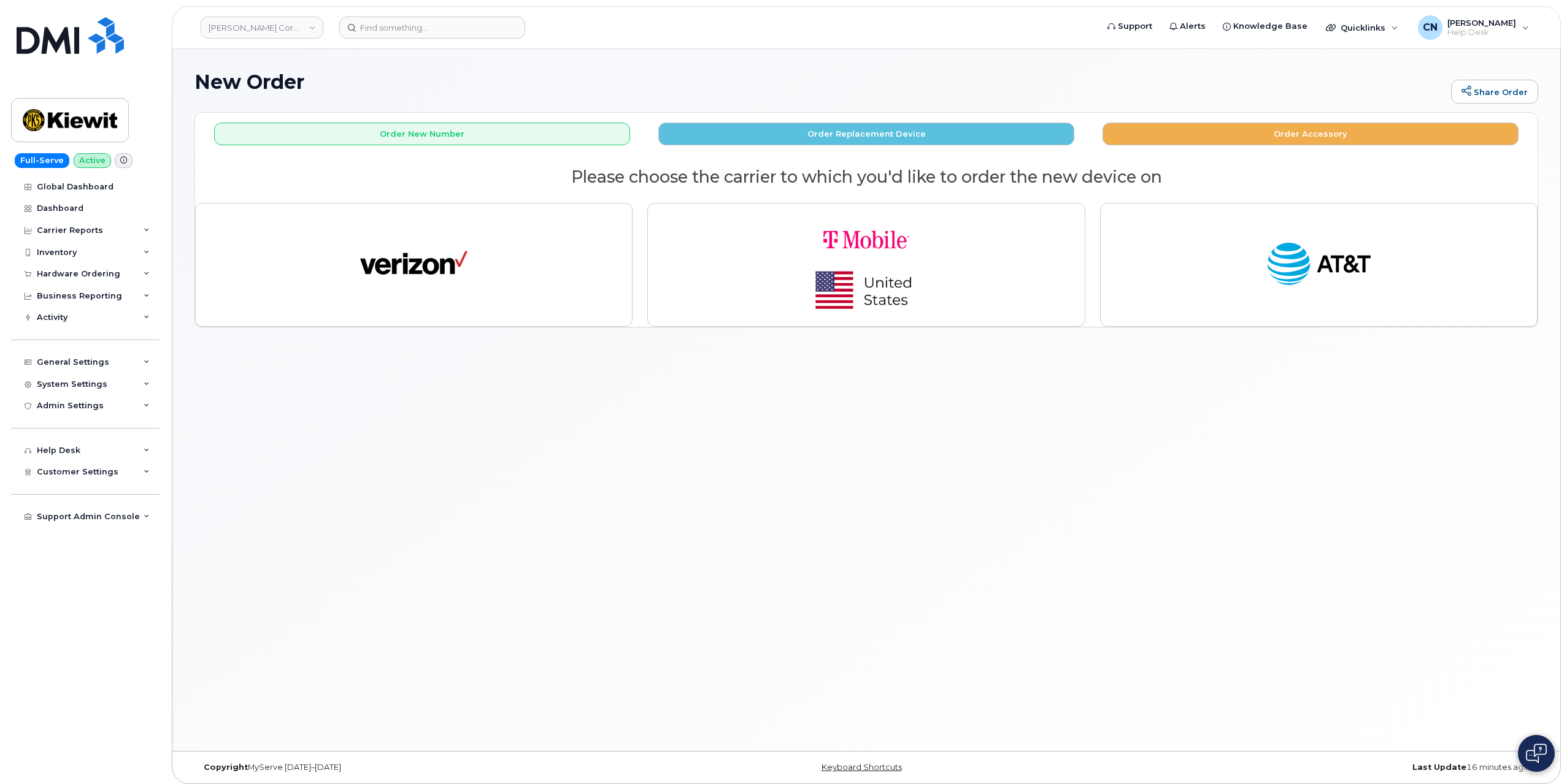
click at [291, 396] on div "New Order Share Order × Share This Order If you want to allow others to create …" at bounding box center [865, 400] width 1387 height 702
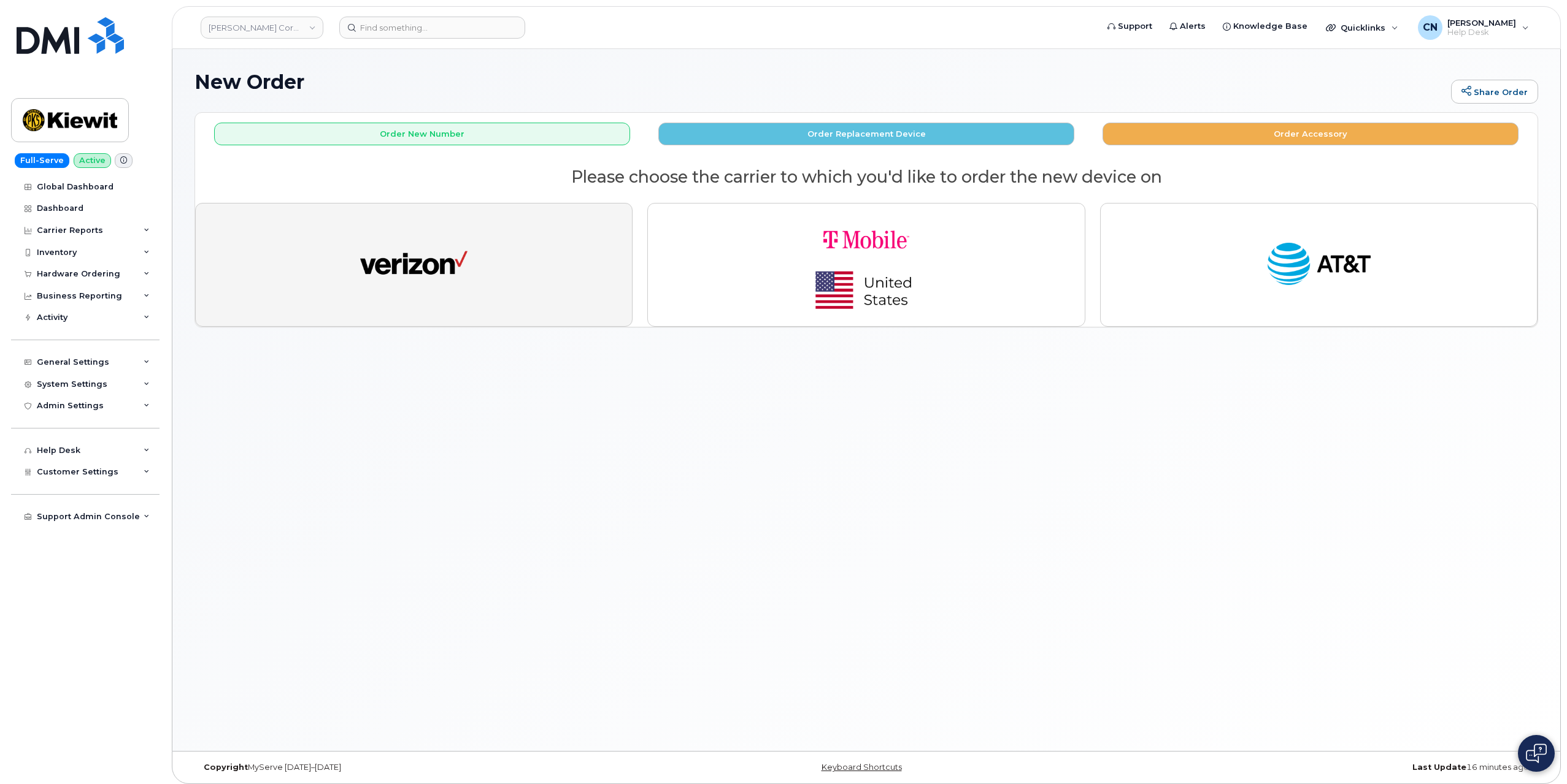
click at [369, 257] on img "button" at bounding box center [413, 264] width 107 height 55
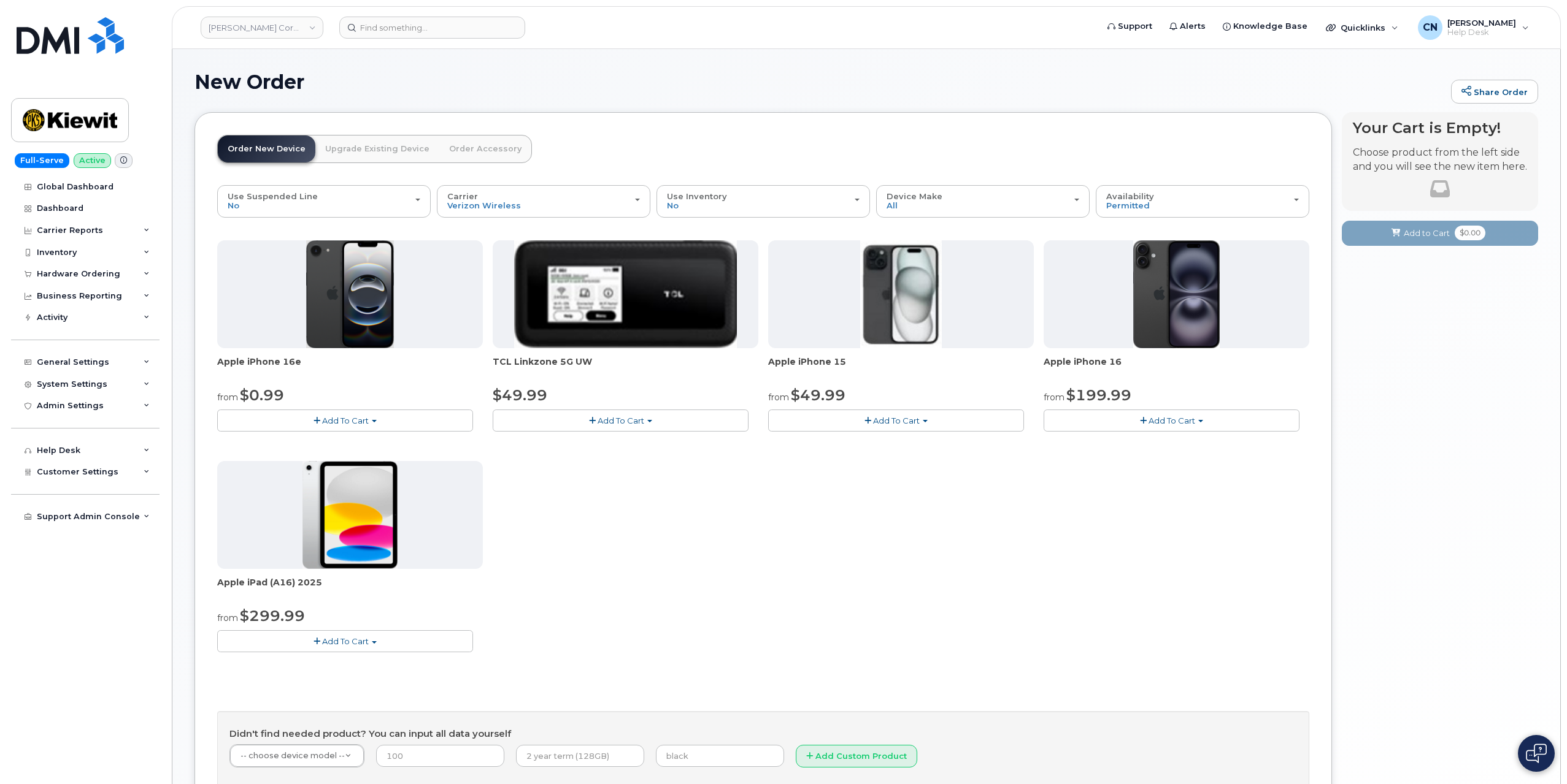
click at [331, 637] on span "Add To Cart" at bounding box center [344, 641] width 46 height 10
click at [284, 662] on link "$299.99 - 2 Year Activation (128GB)" at bounding box center [305, 664] width 170 height 15
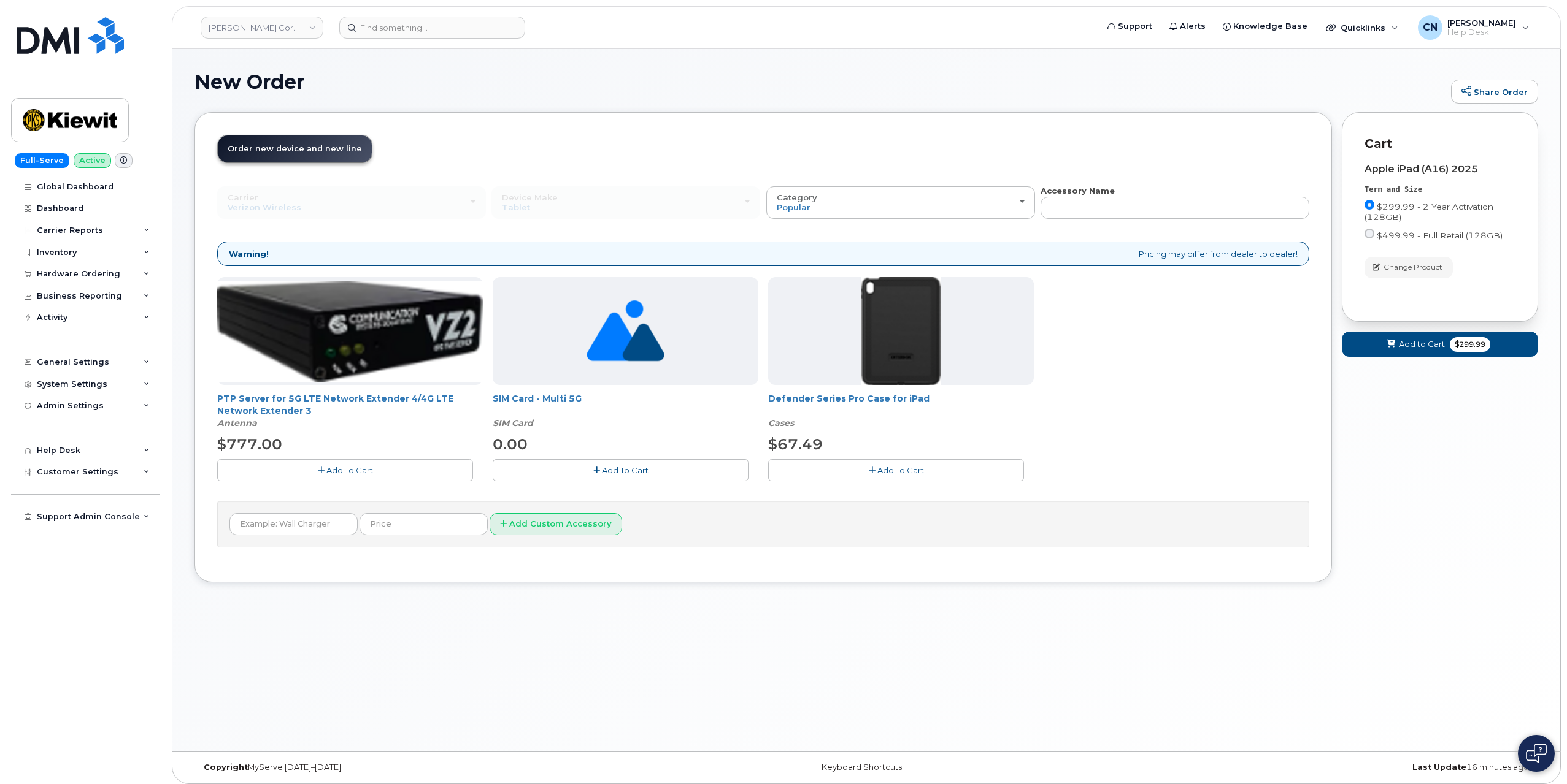
click at [879, 465] on span "Add To Cart" at bounding box center [900, 470] width 46 height 10
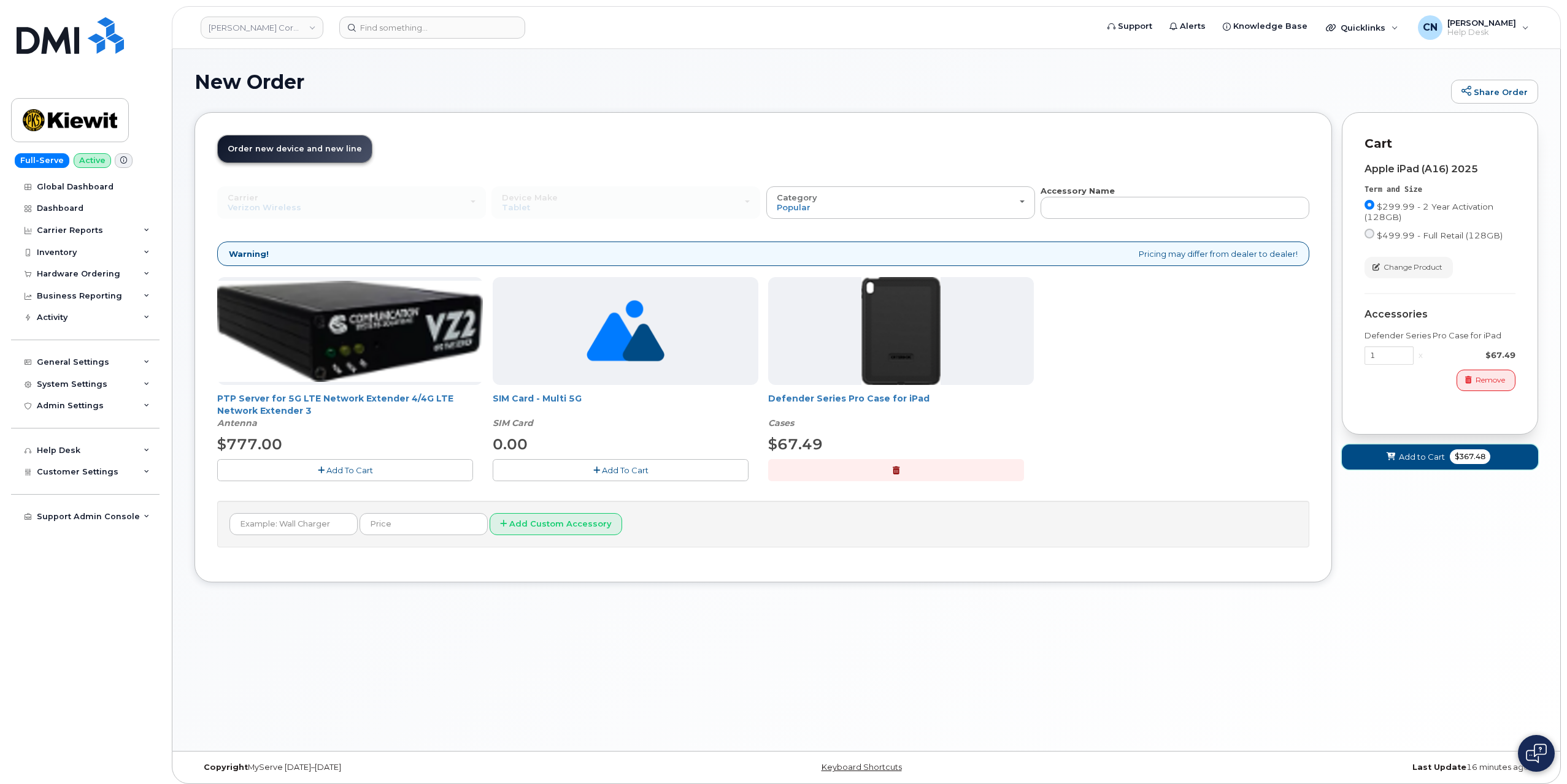
click at [1417, 452] on span "Add to Cart" at bounding box center [1421, 457] width 46 height 12
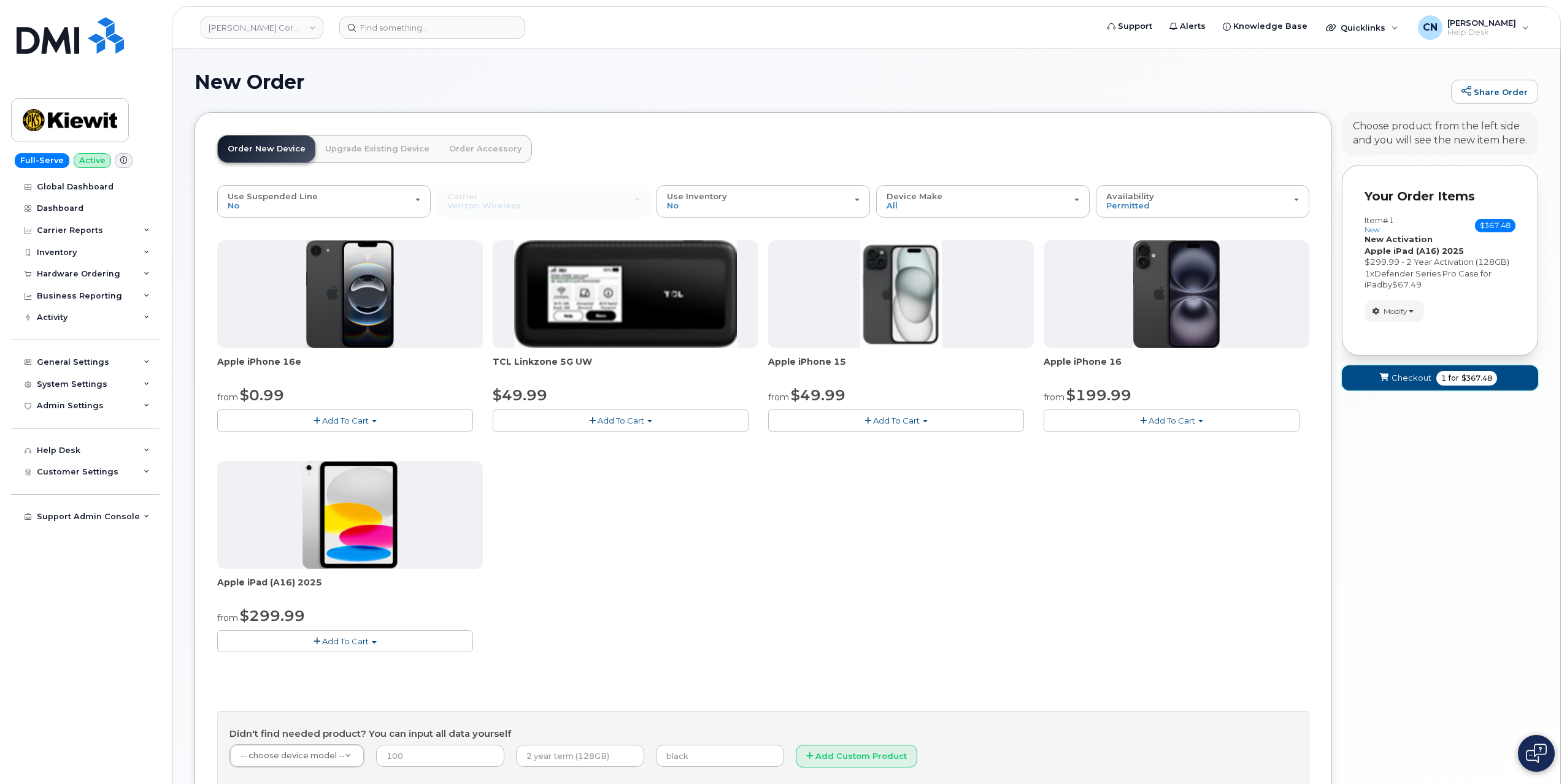
click at [1392, 377] on span "Checkout" at bounding box center [1411, 378] width 40 height 12
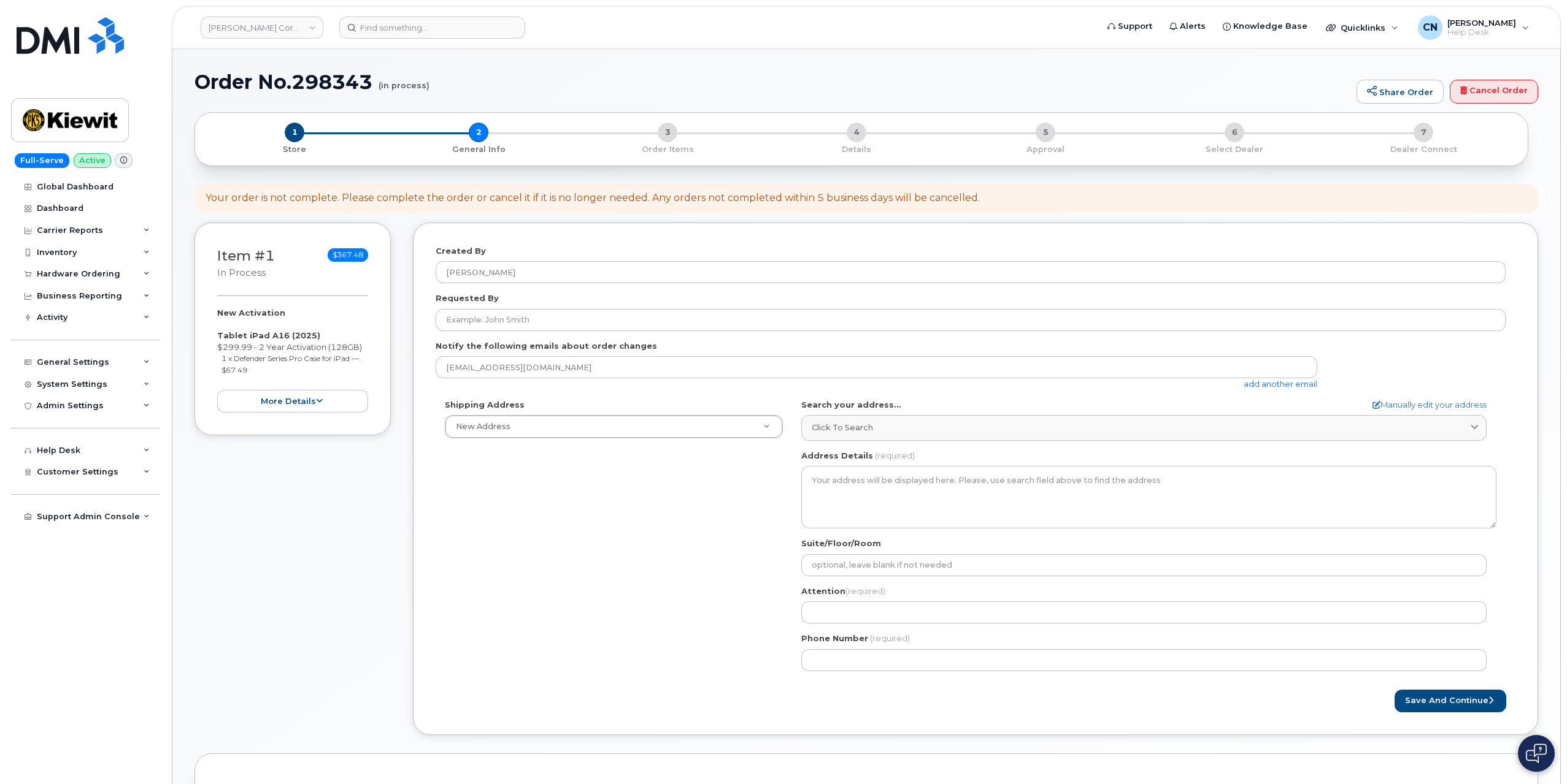
select select
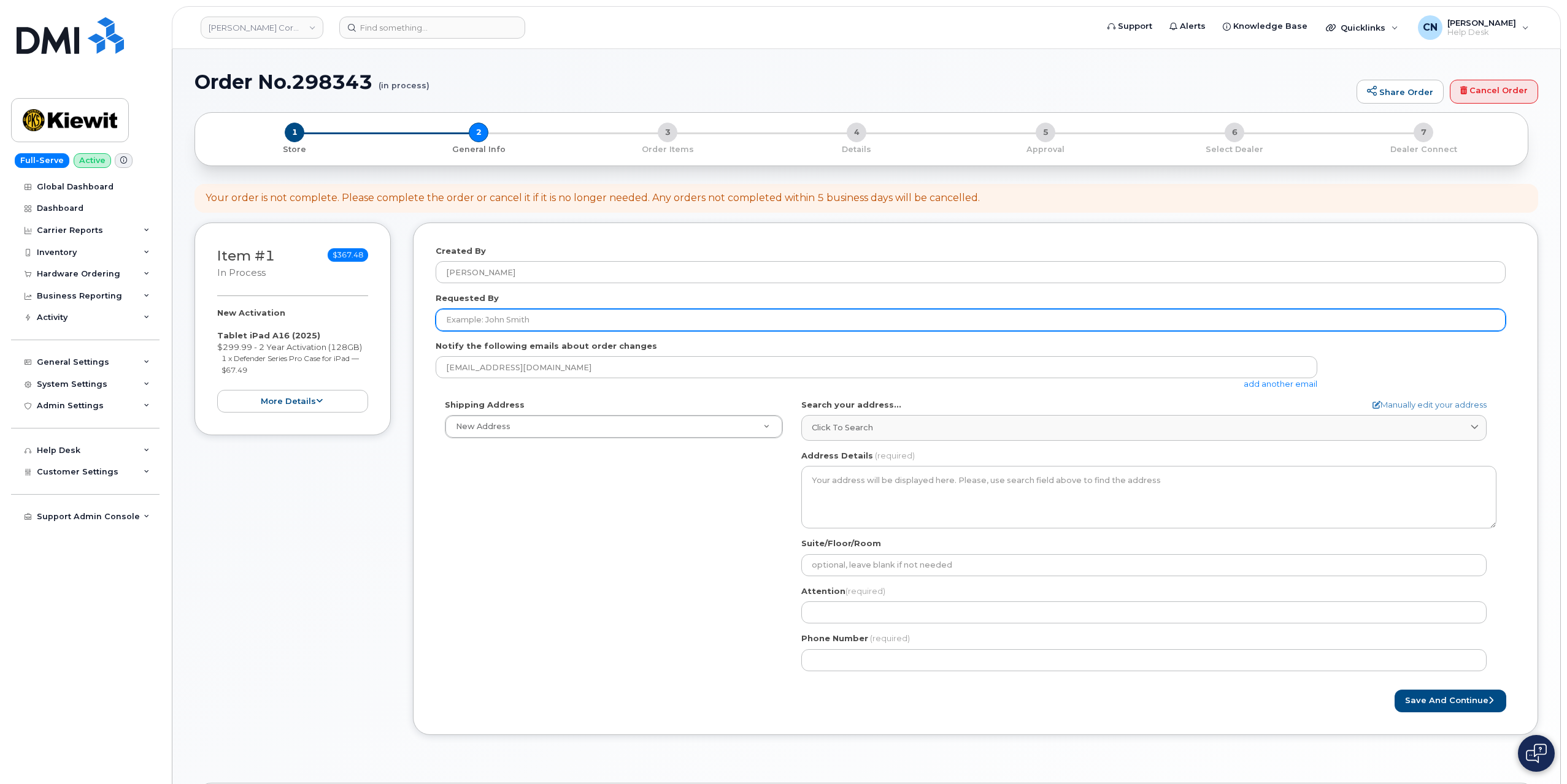
click at [521, 320] on input "Requested By" at bounding box center [970, 320] width 1070 height 22
paste input "[PERSON_NAME]"
type input "[PERSON_NAME]"
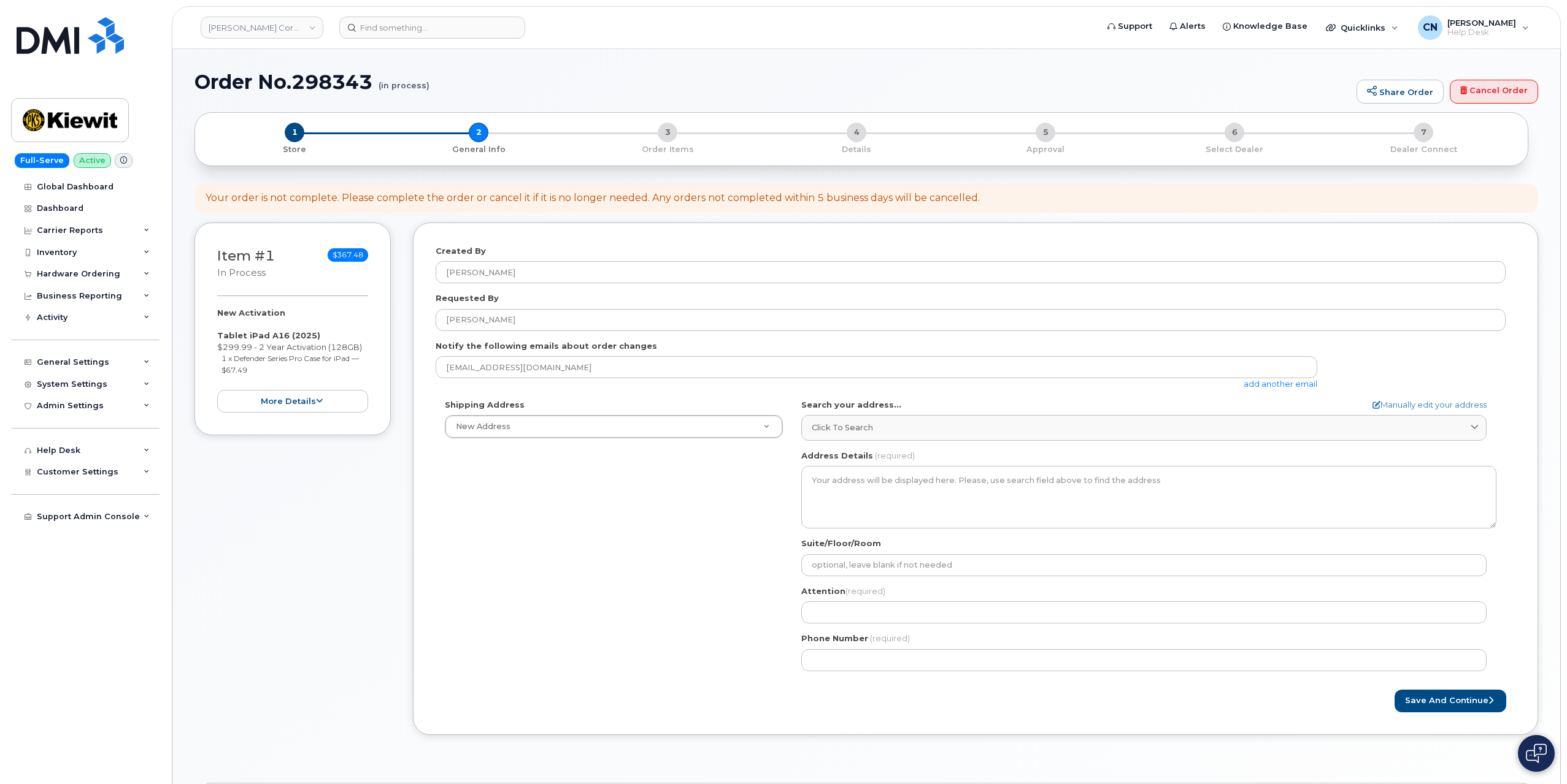
click at [1266, 385] on link "add another email" at bounding box center [1280, 384] width 73 height 10
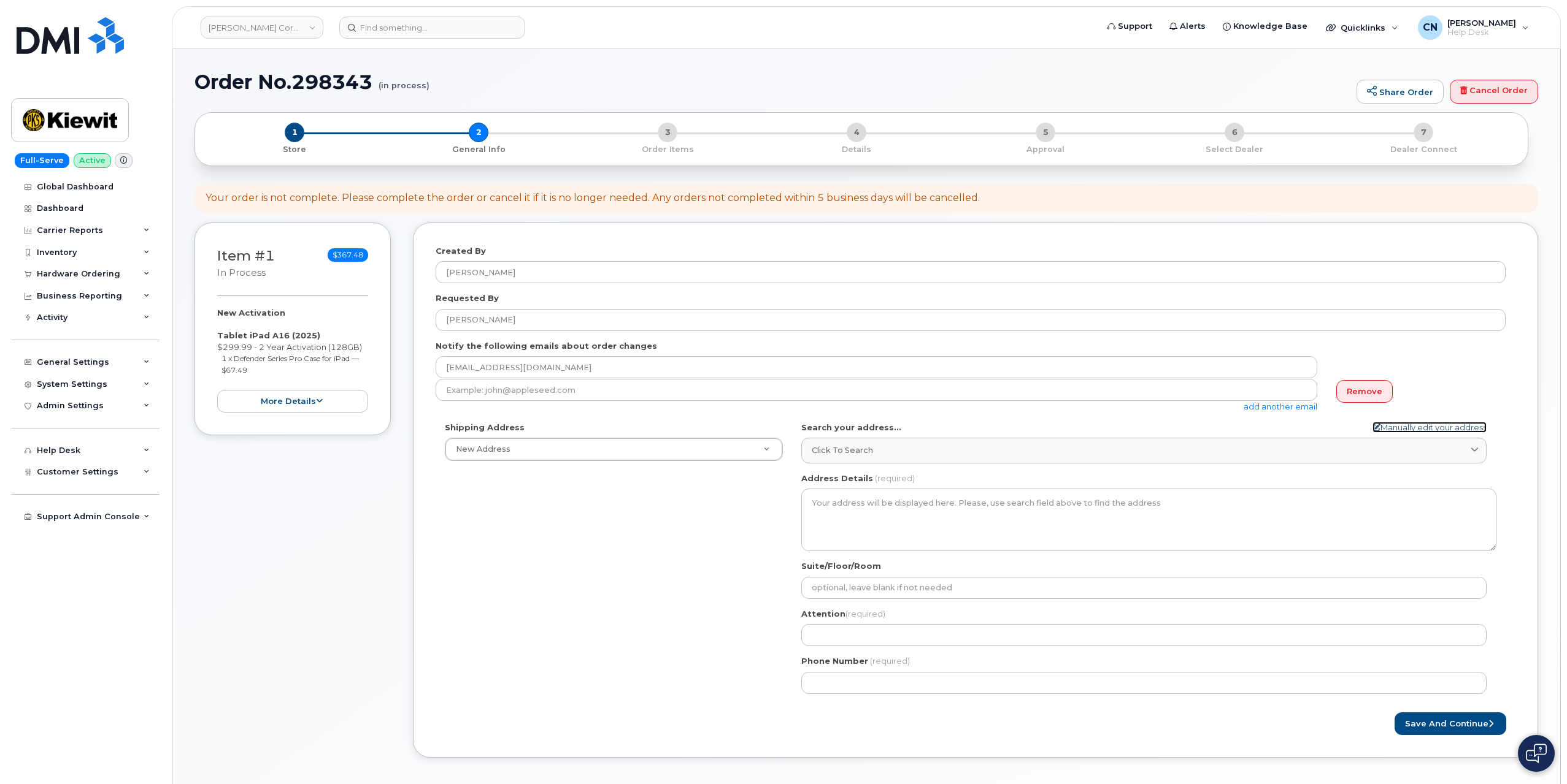
click at [1442, 429] on link "Manually edit your address" at bounding box center [1429, 428] width 114 height 12
select select
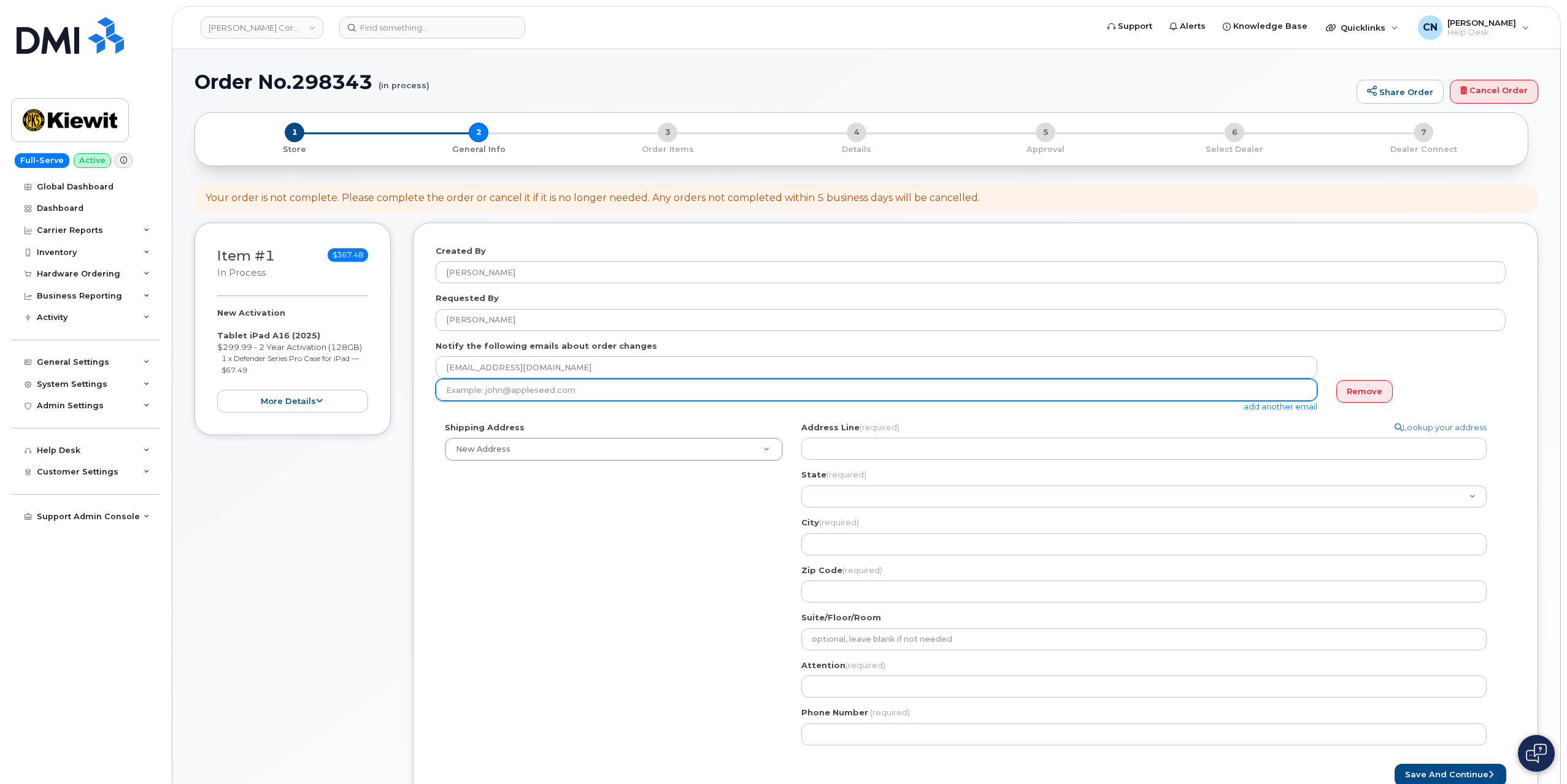
click at [637, 387] on input "email" at bounding box center [876, 390] width 881 height 22
paste input "ALEX.REINERT@KIEWIT.COM"
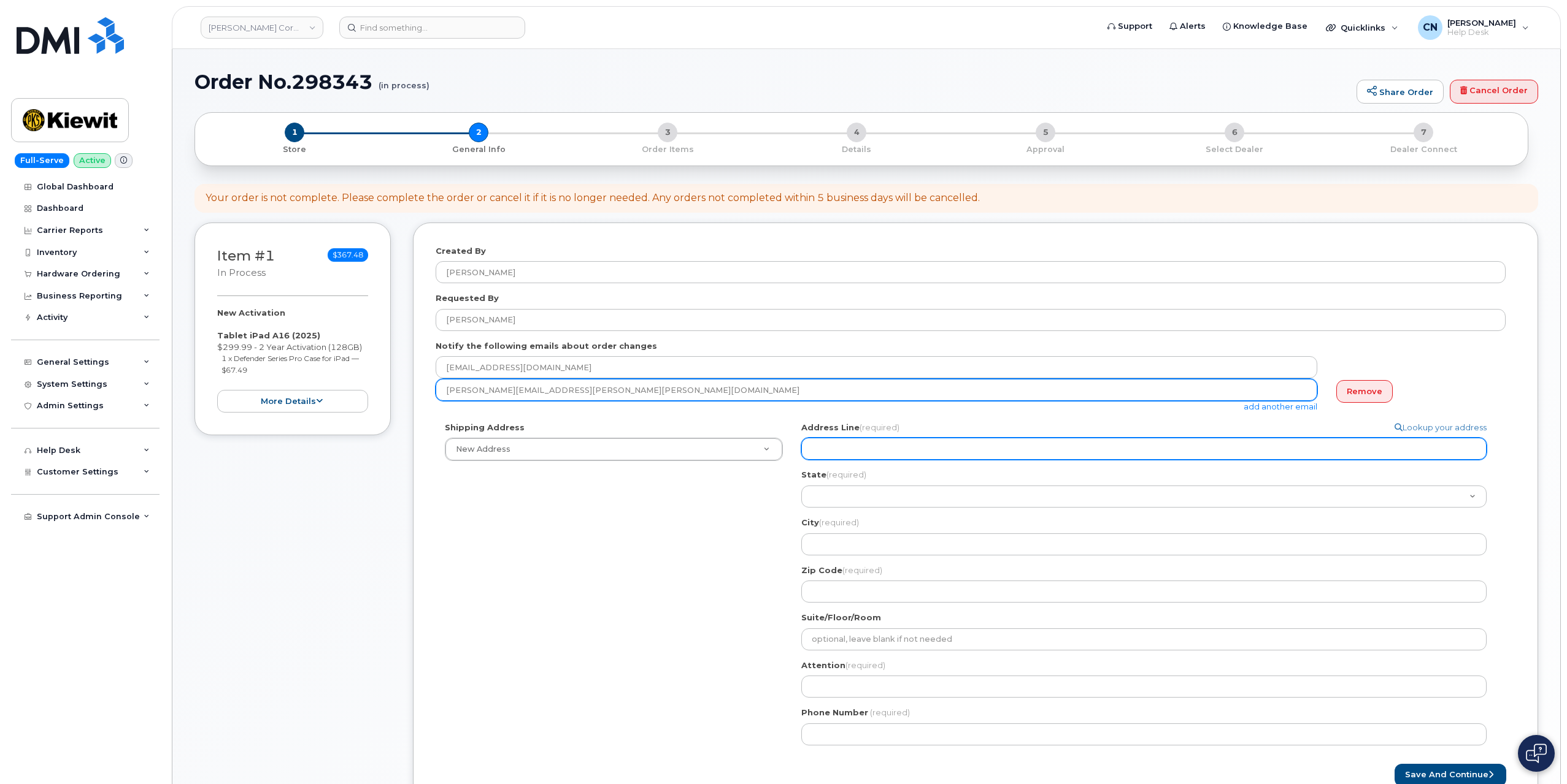
type input "ALEX.REINERT@KIEWIT.COM"
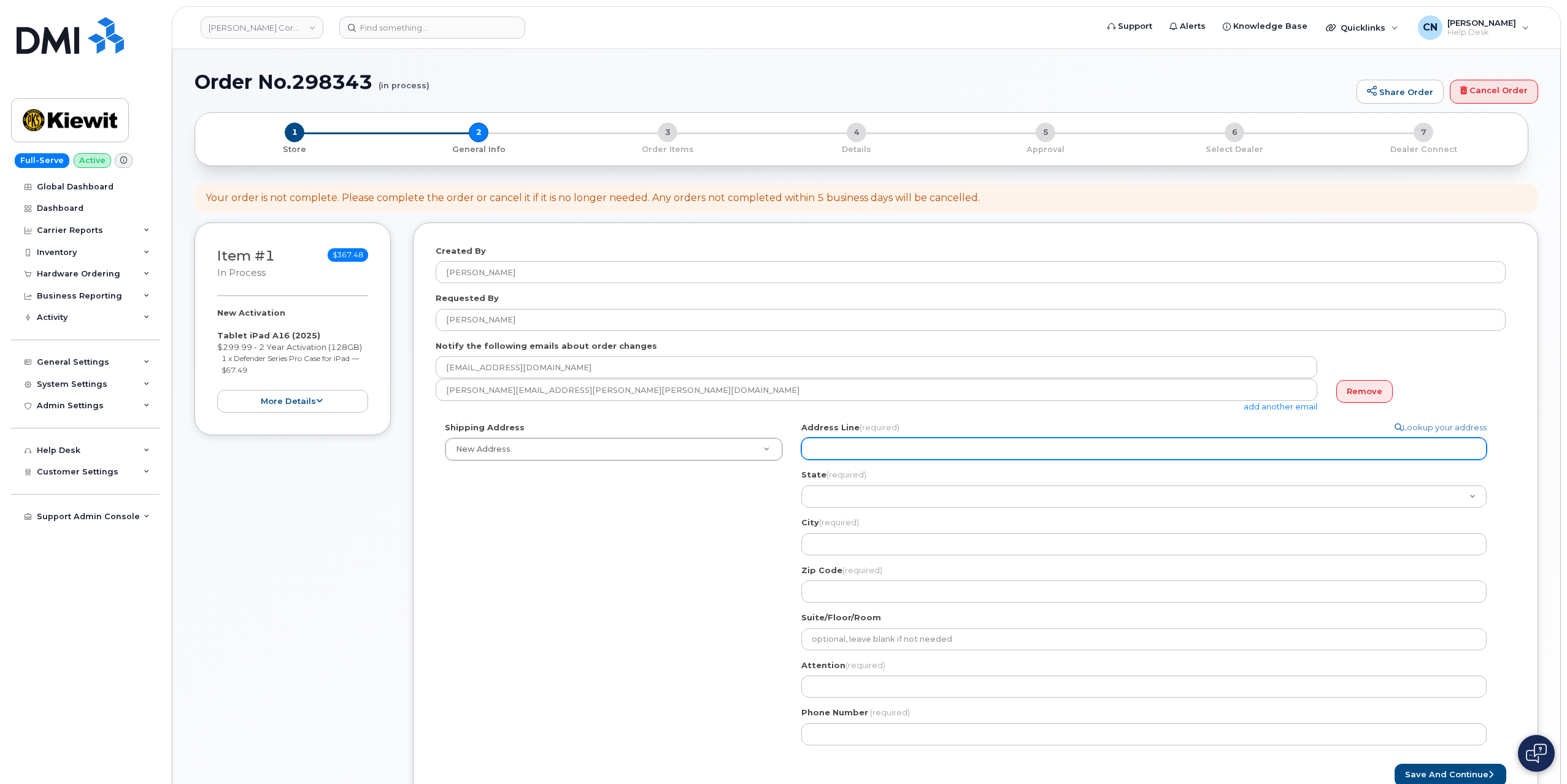
click at [838, 454] on input "Address Line (required)" at bounding box center [1144, 449] width 686 height 22
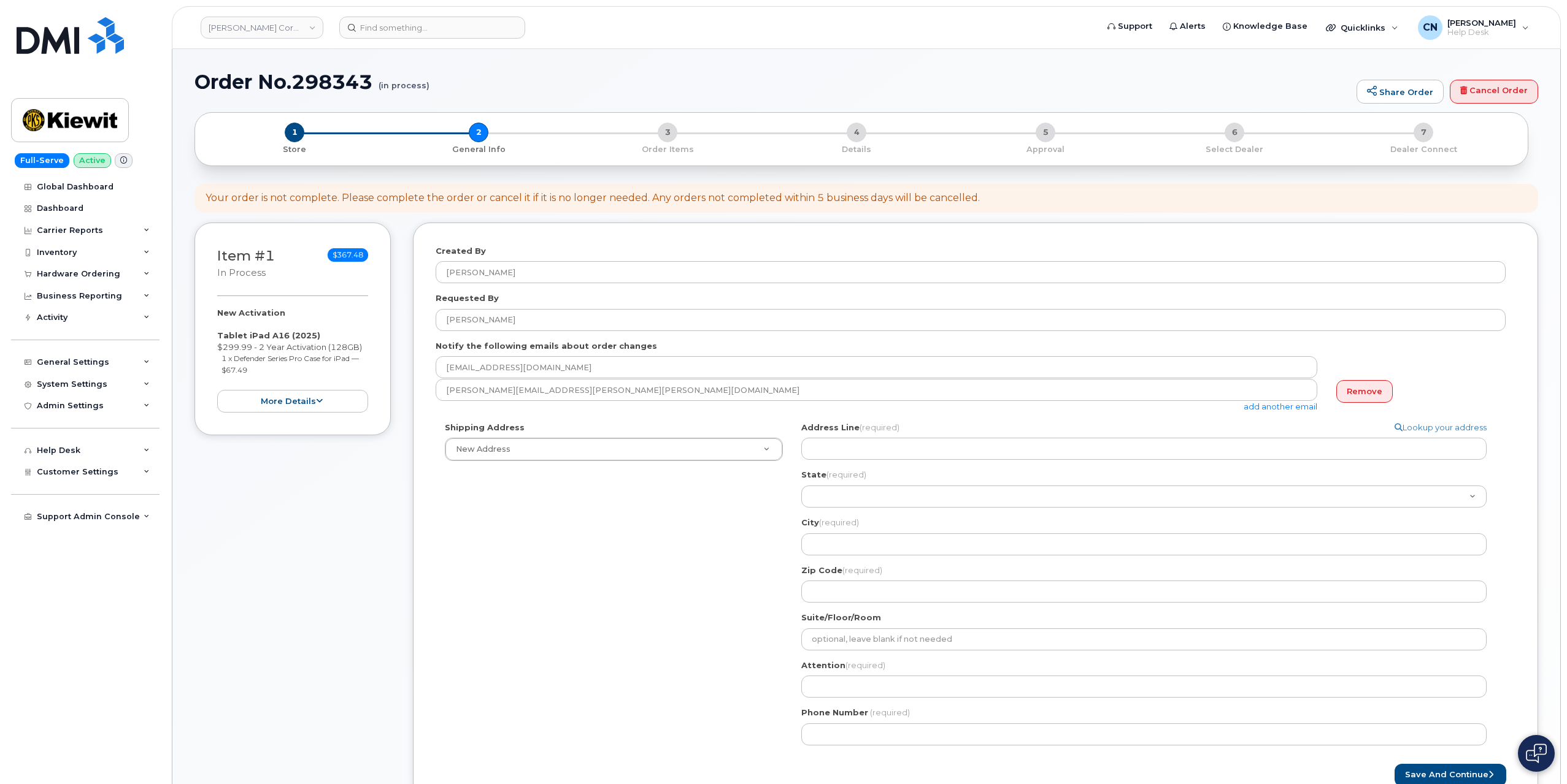
click at [700, 551] on div "Shipping Address New Address New Address 801 FM 694 20251 CR 300 508 Omega Stre…" at bounding box center [970, 588] width 1070 height 333
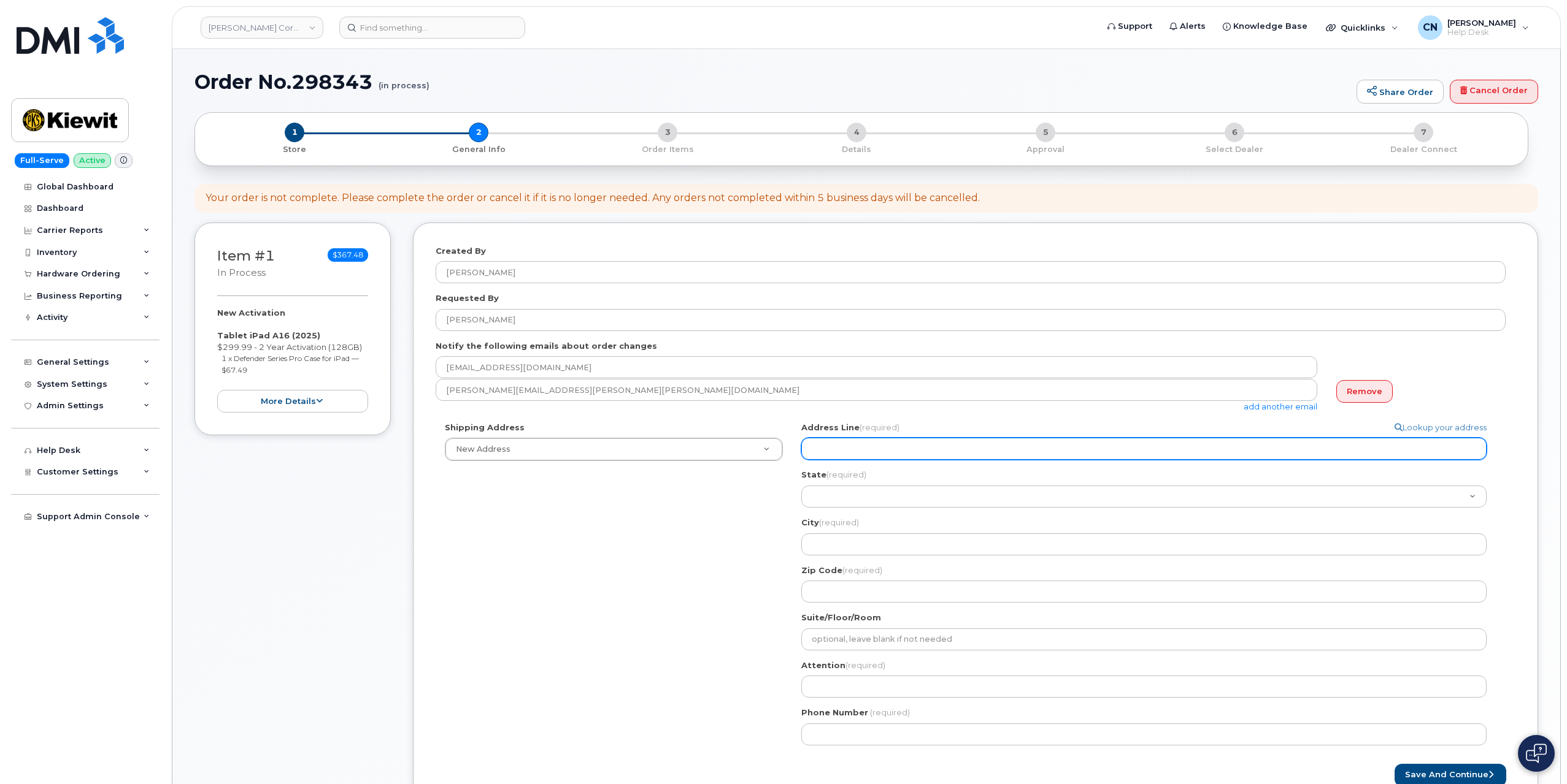
click at [834, 450] on input "Address Line (required)" at bounding box center [1144, 449] width 686 height 22
select select
type input "1"
select select
type input "11"
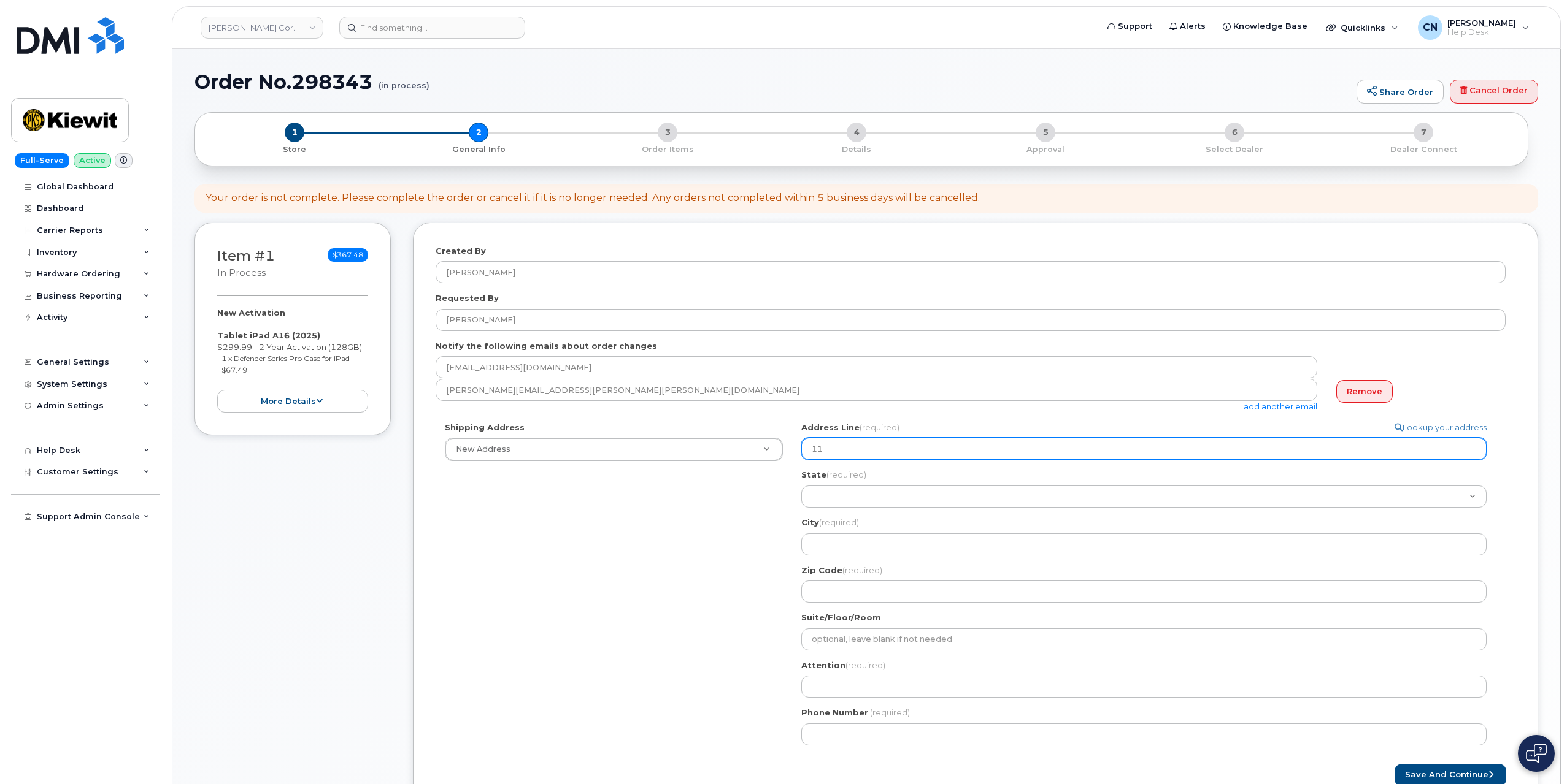
select select
type input "110"
select select
type input "1100"
select select
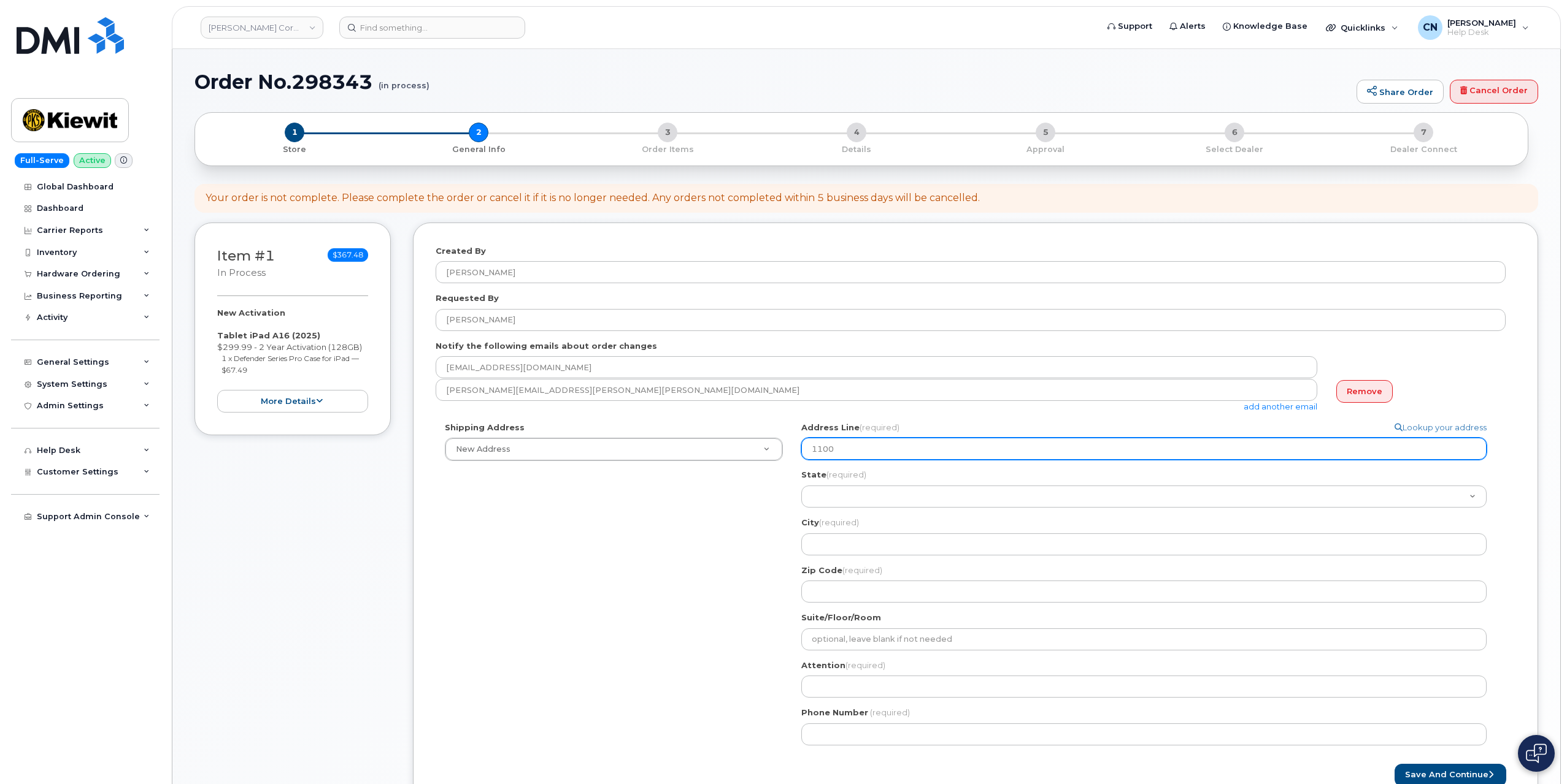
type input "1100 5"
select select
type input "1100 5T"
select select
type input "1100 5TT"
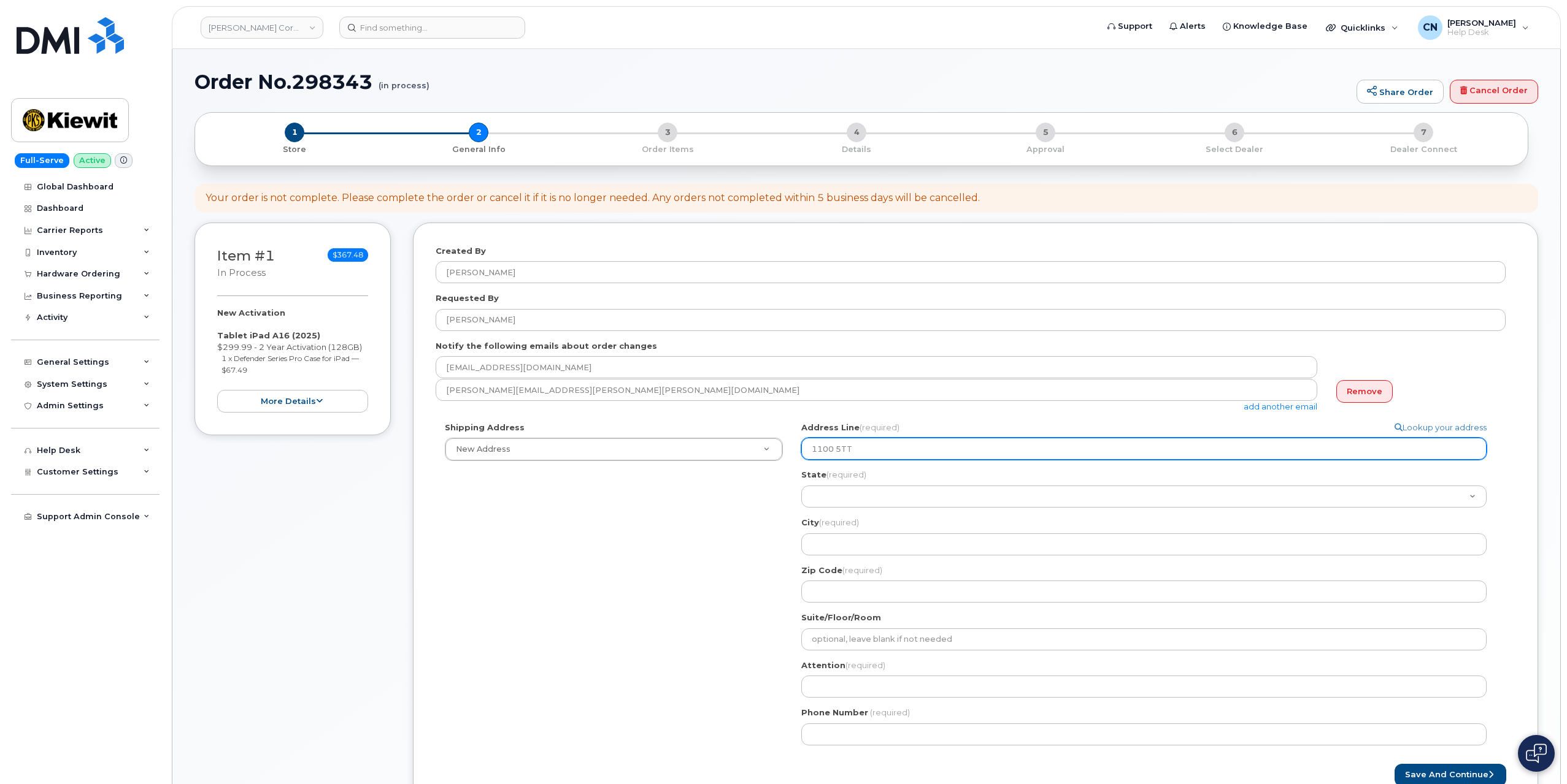
select select
type input "1100 5TTH"
select select
type input "1100 5TT"
select select
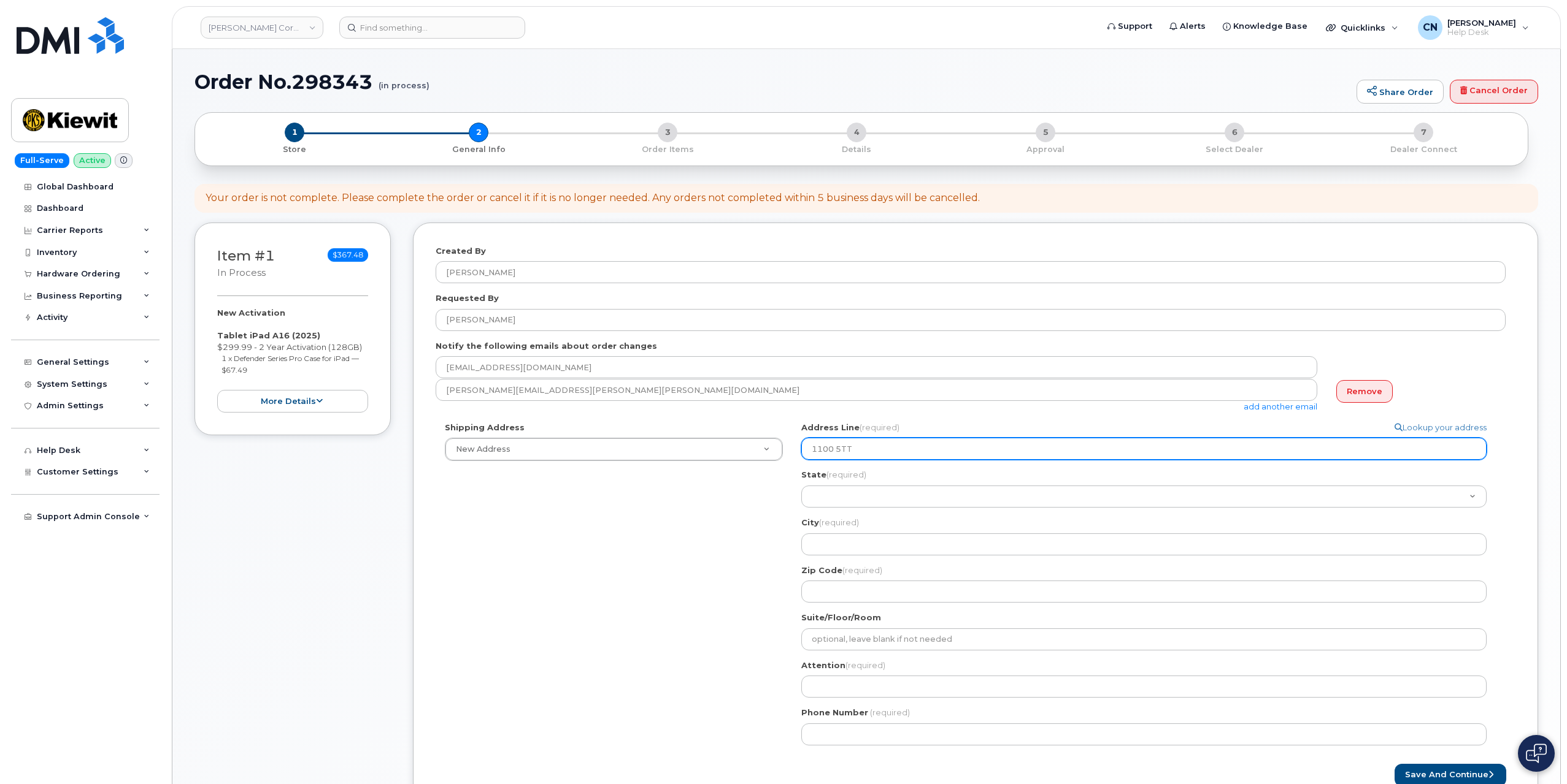
type input "1100 5T"
select select
type input "1100 5Th"
select select
type input "1100 5Th A"
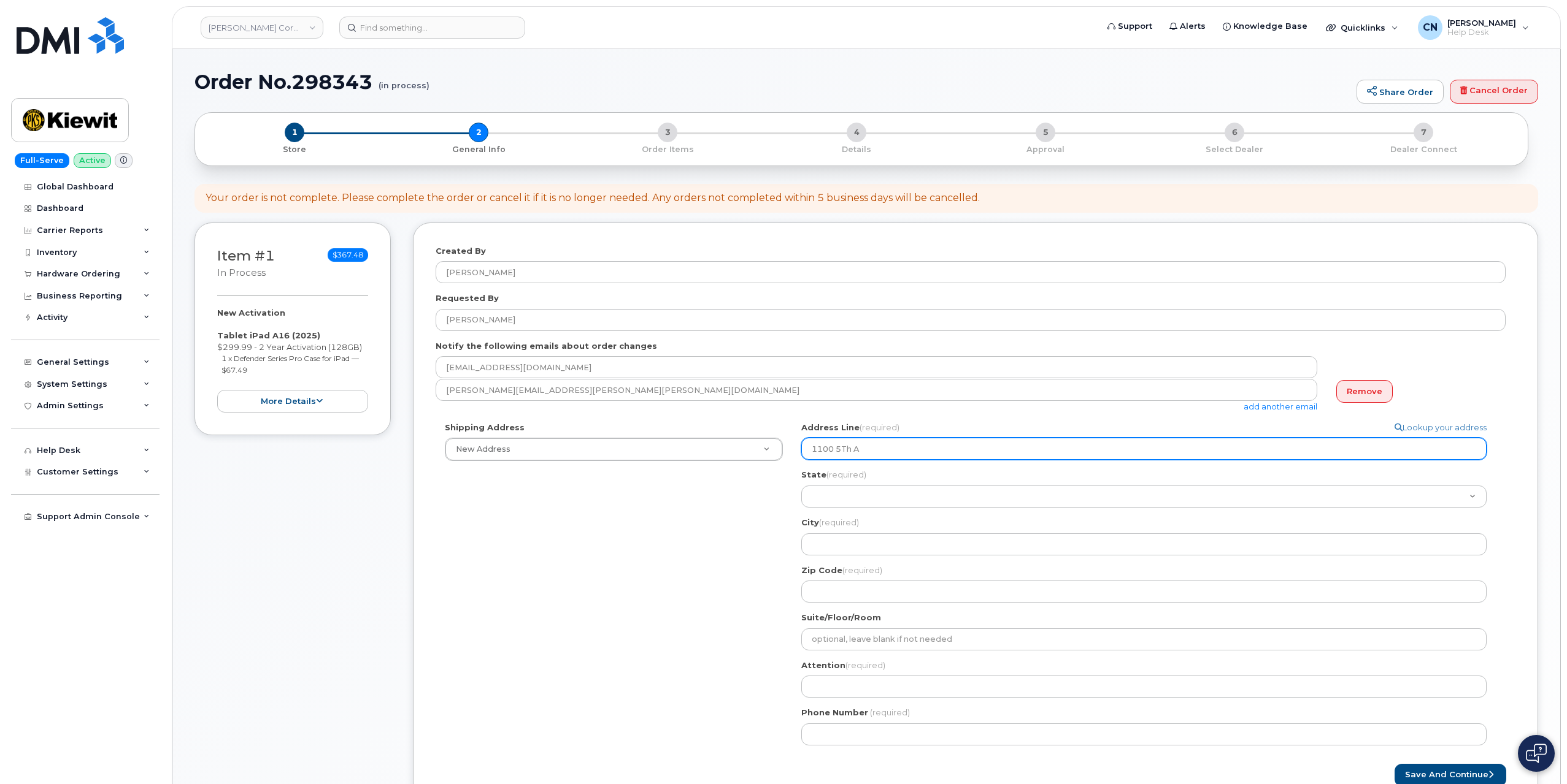
select select
type input "1100 5Th Av"
select select
type input "1100 5Th Ave"
select select
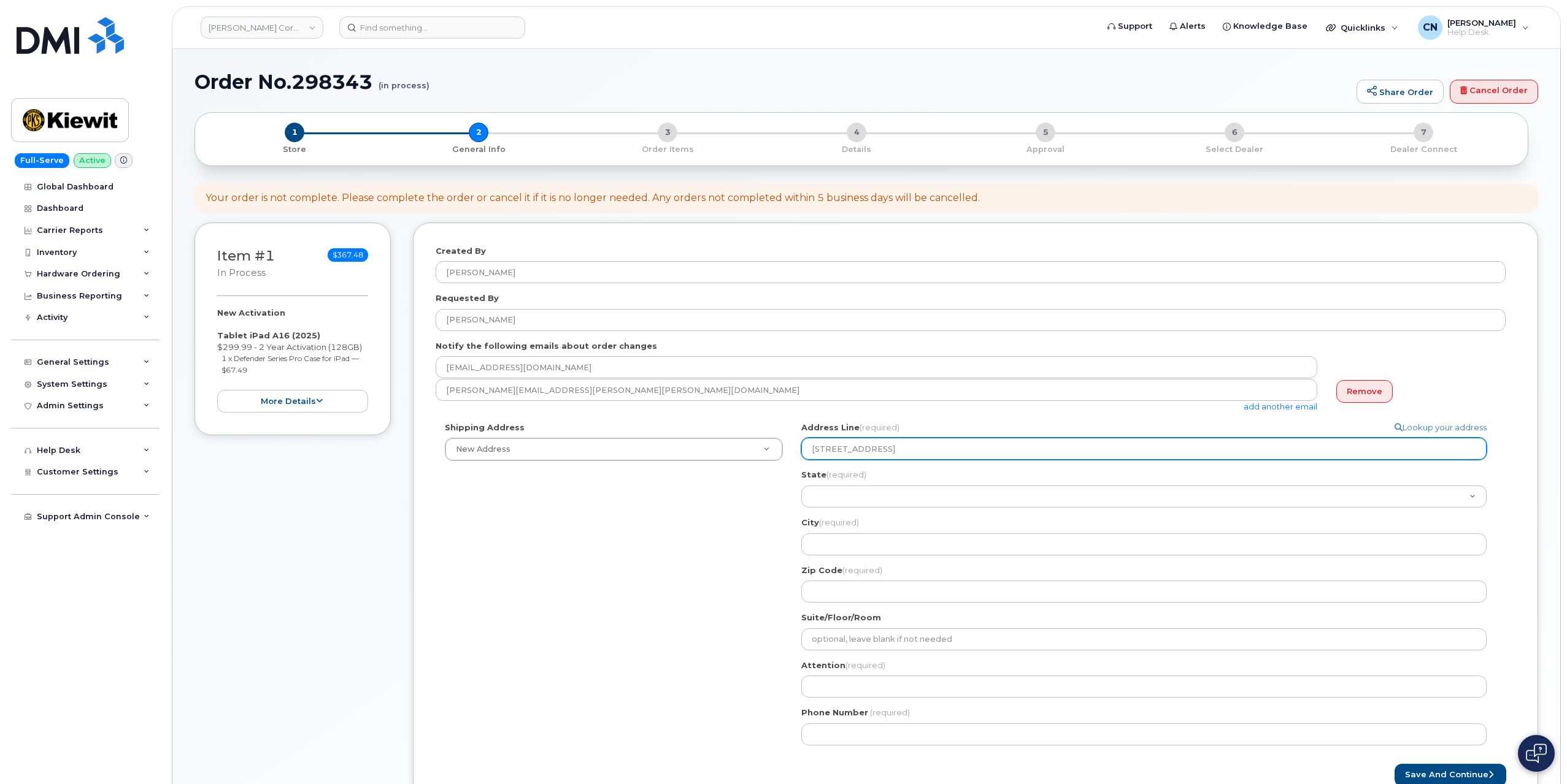
type input "1100 5Th Ave S"
select select
type input "1100 5Th Ave So"
select select
type input "1100 5Th Ave Sou"
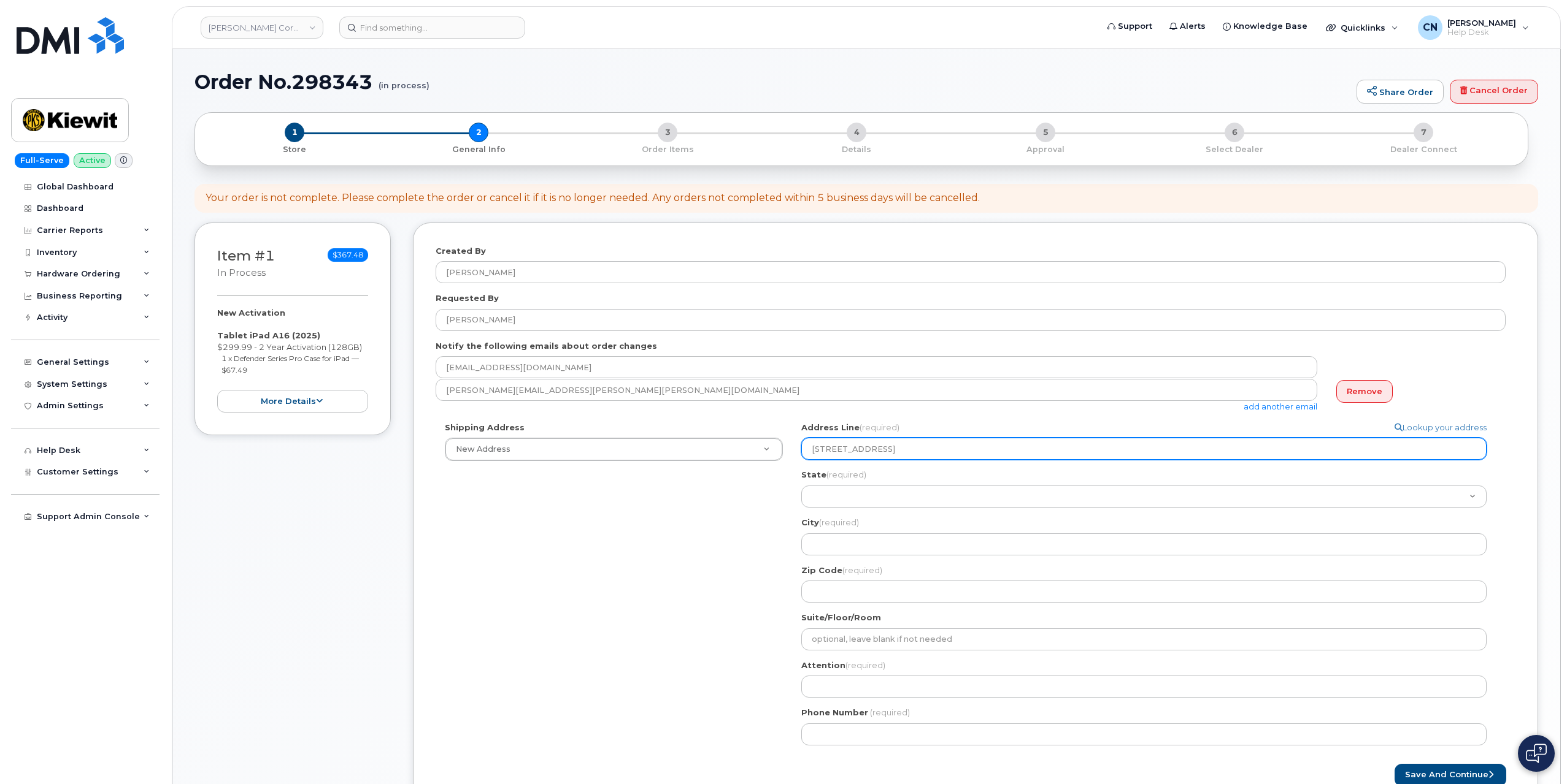
select select
type input "1100 5Th Ave Sout"
select select
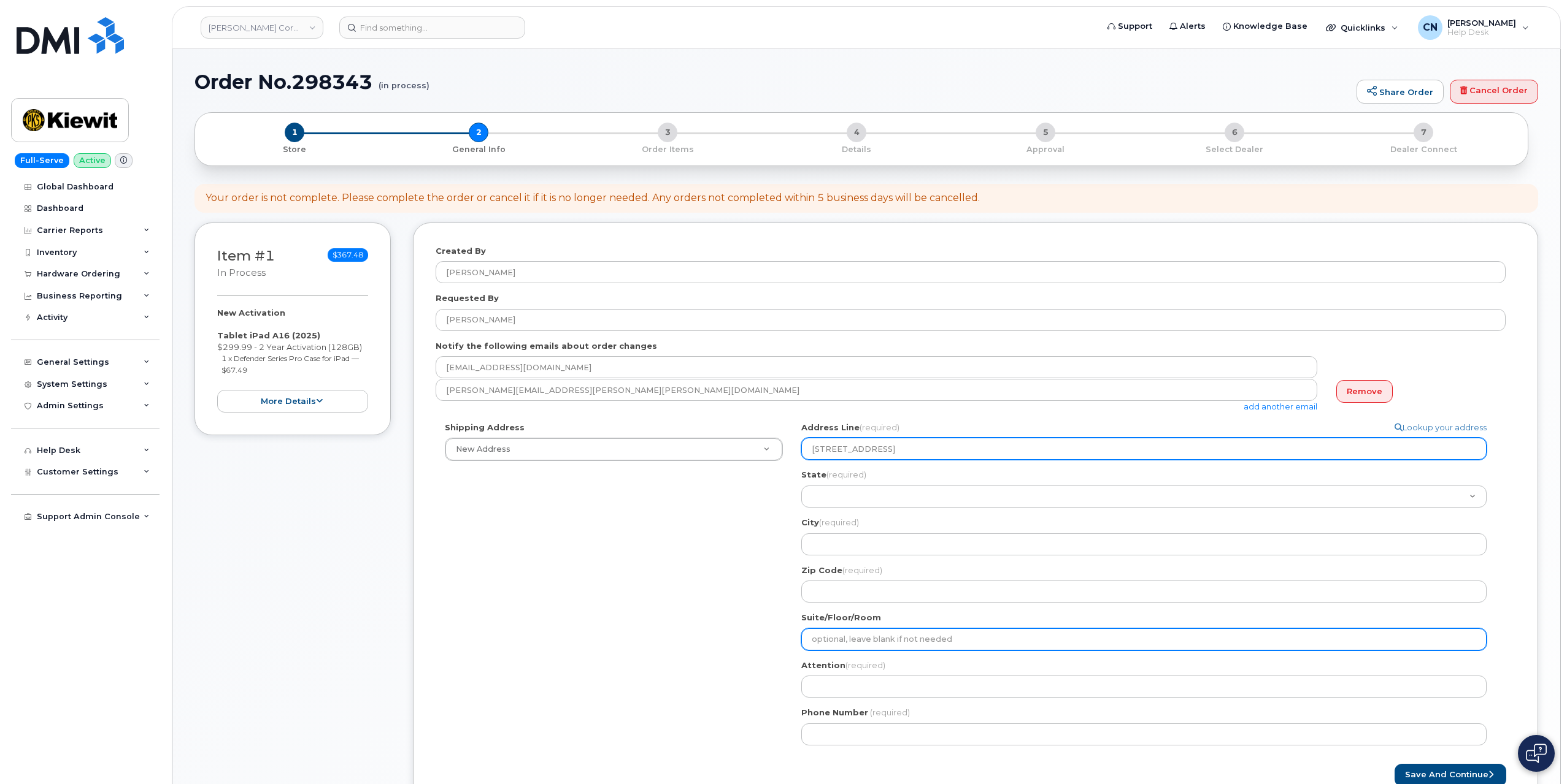
type input "1100 5Th Ave South"
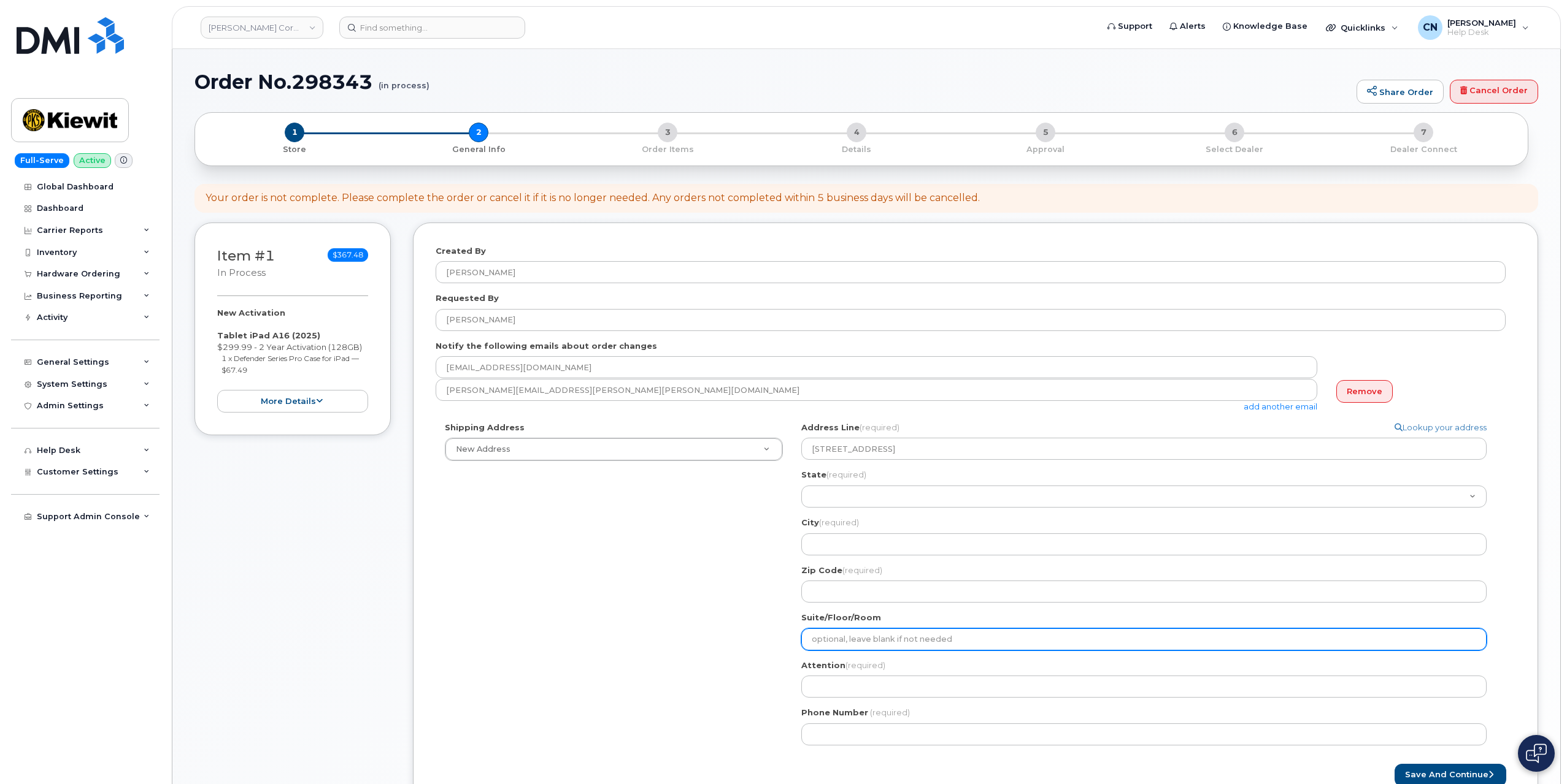
click at [849, 640] on input "Suite/Floor/Room" at bounding box center [1144, 640] width 686 height 22
select select
type input "S"
select select
type input "Su"
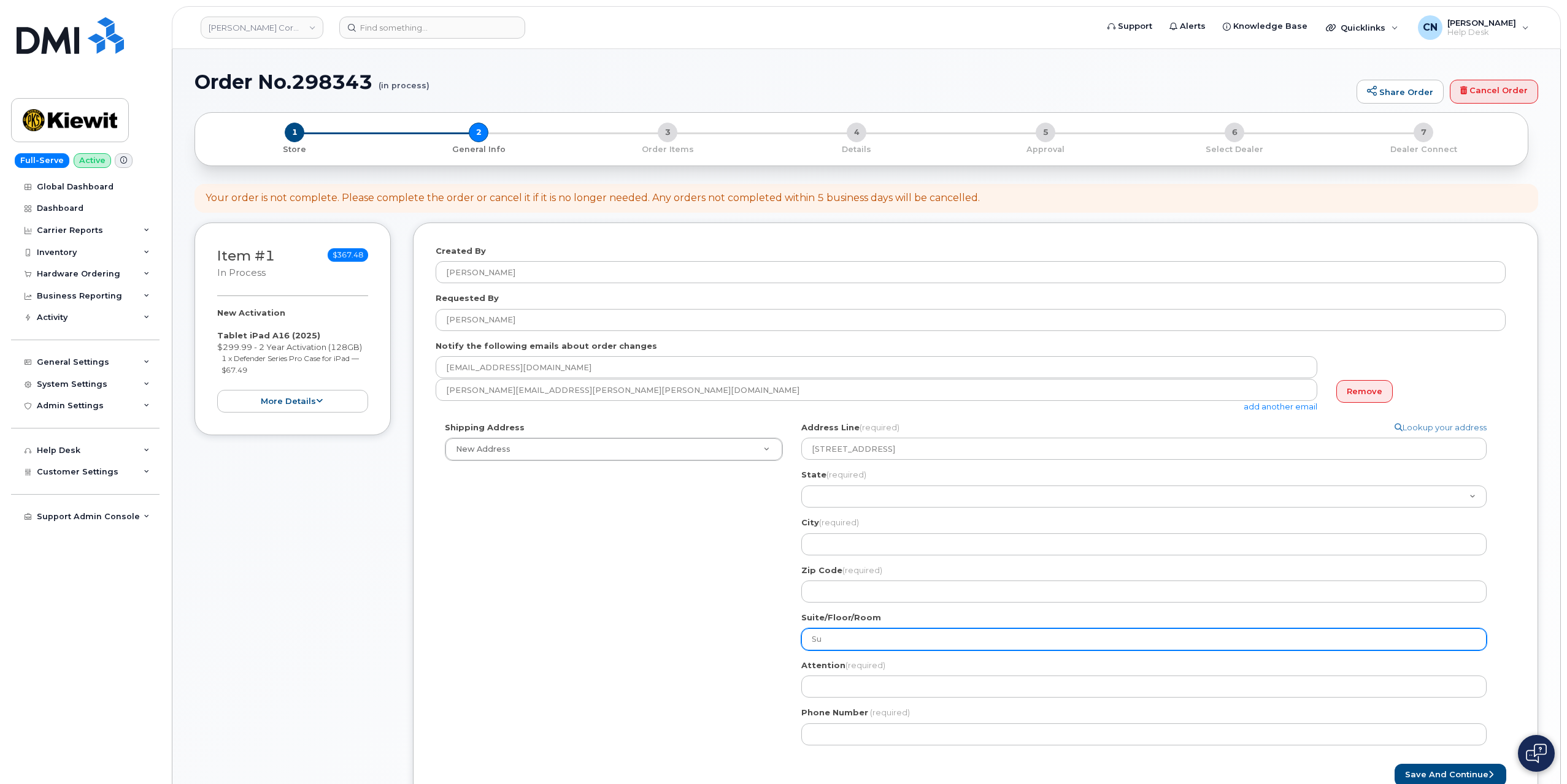
select select
type input "Sui"
select select
type input "Suit"
select select
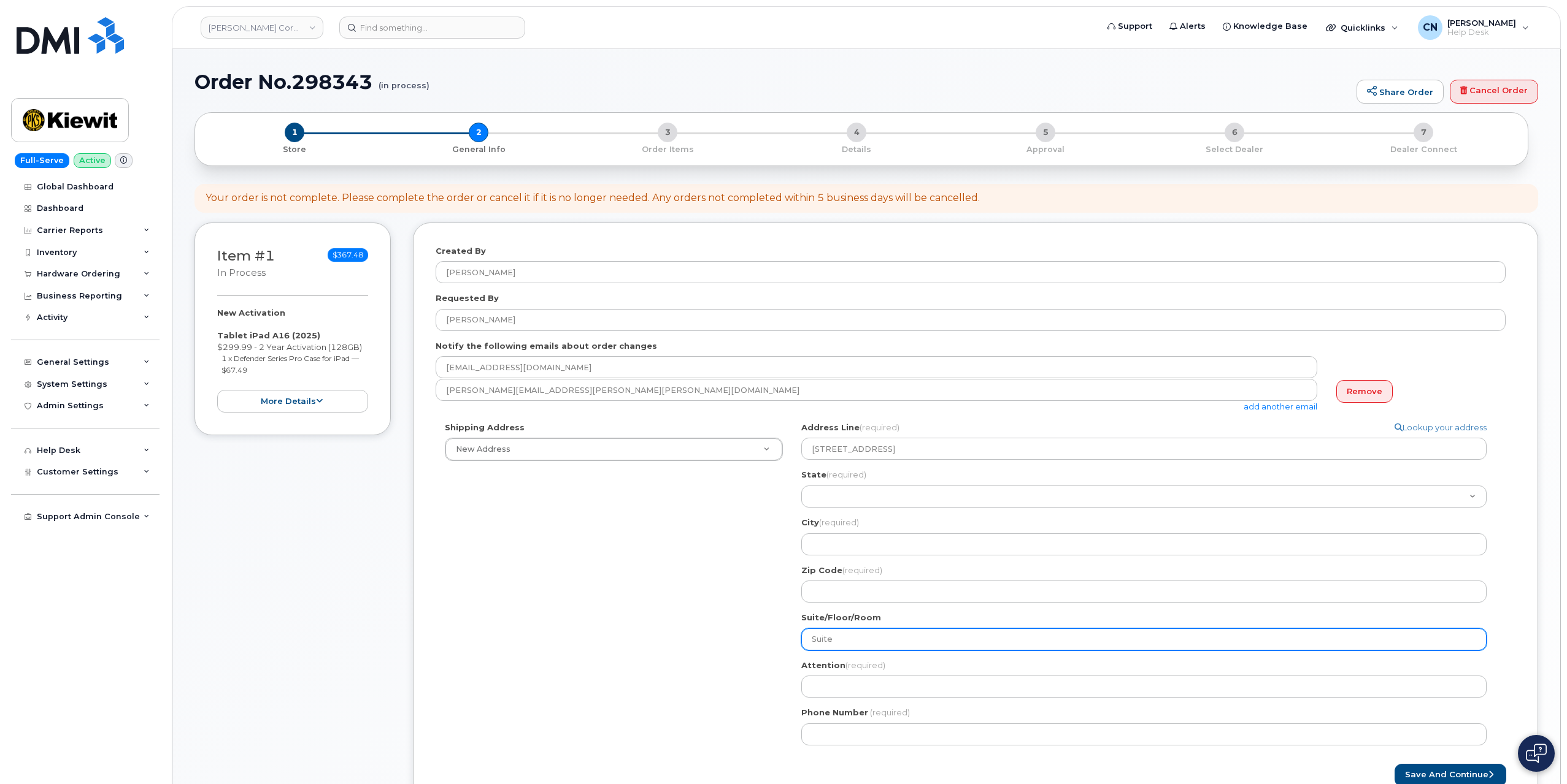
type input "Suite"
select select
type input "Suite 2"
select select
type input "Suite 21"
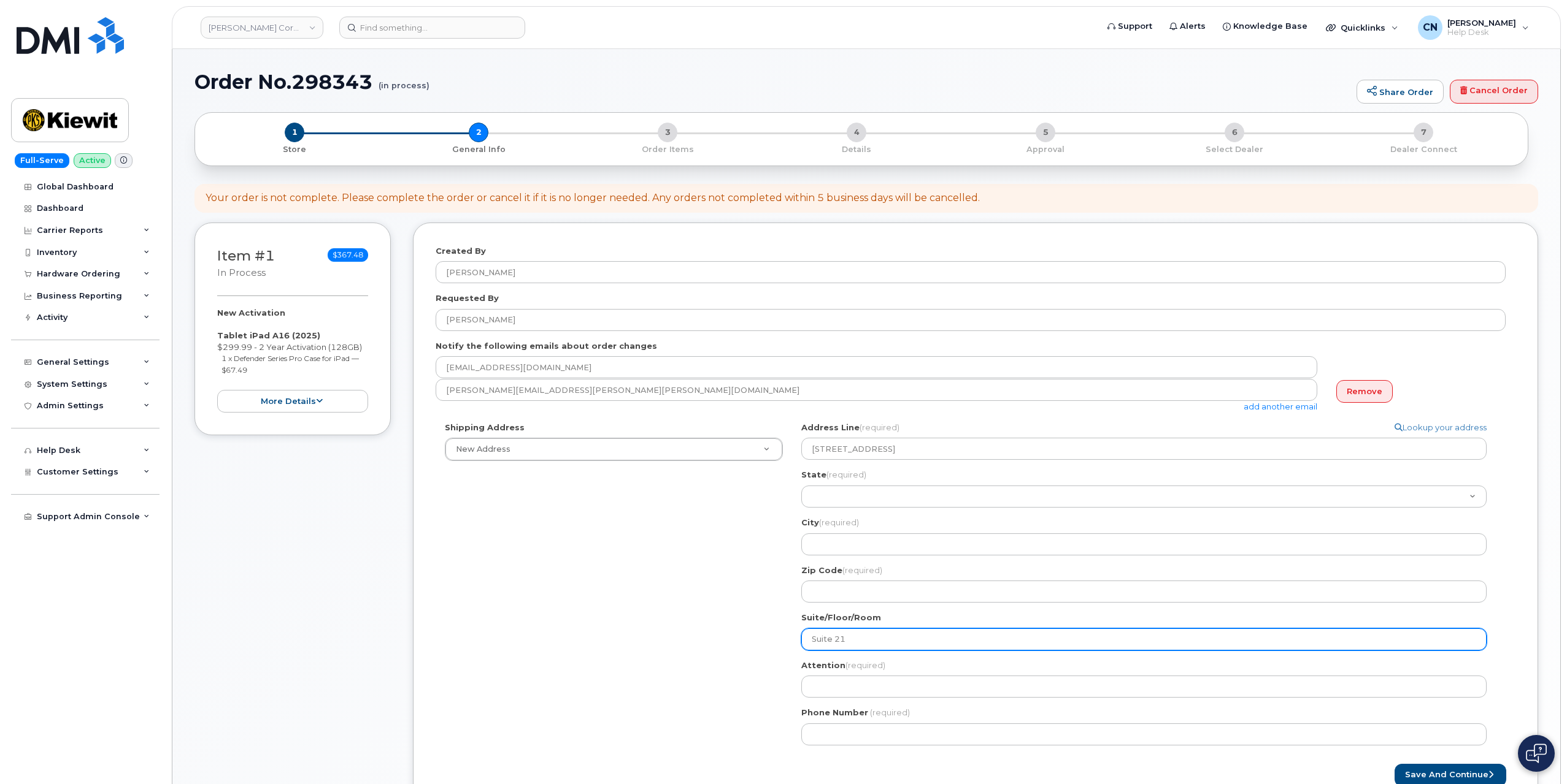
select select
type input "Suite 210"
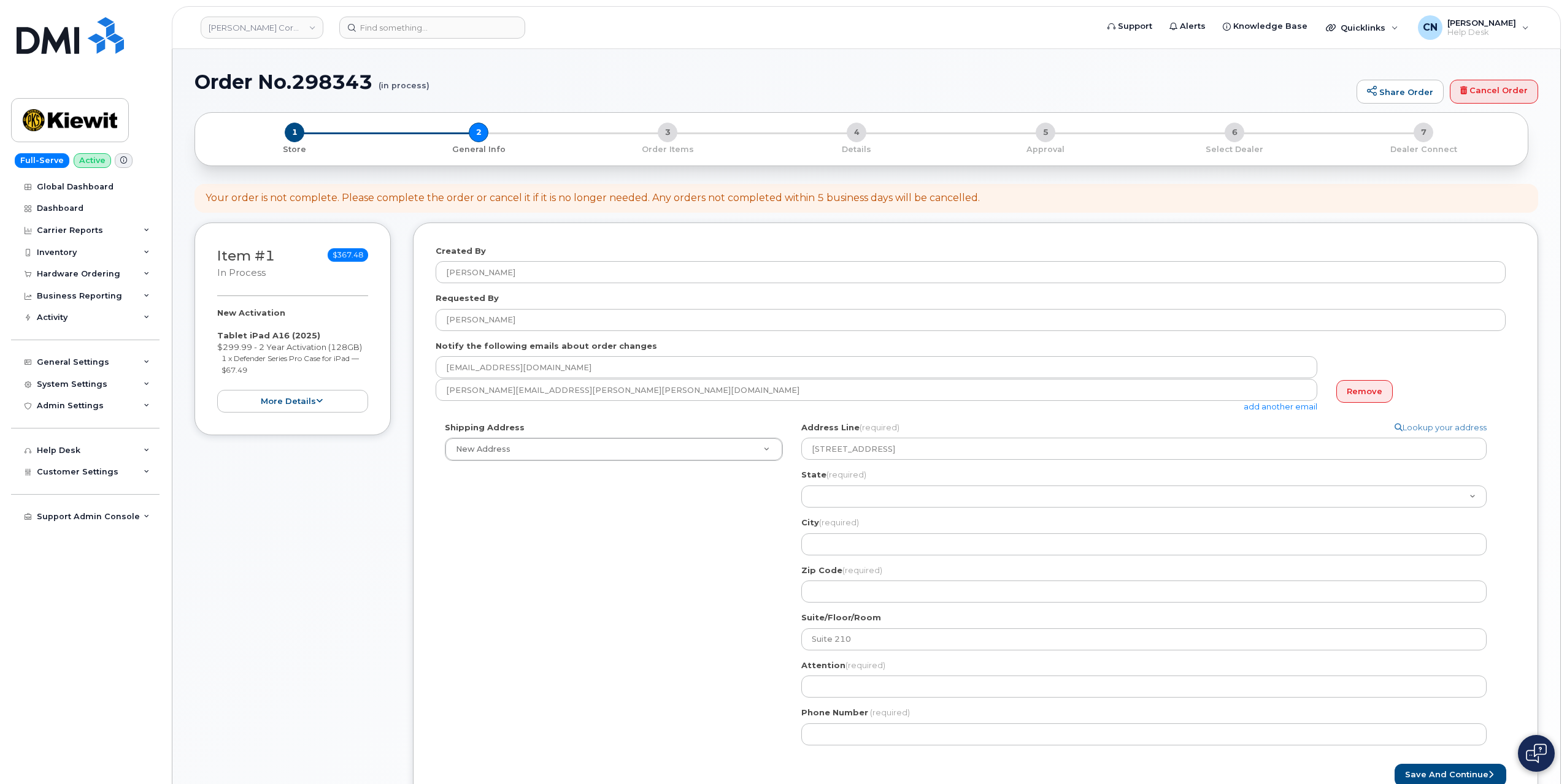
click at [717, 575] on div "Shipping Address New Address New Address 801 FM 694 20251 CR 300 508 Omega Stre…" at bounding box center [970, 588] width 1070 height 333
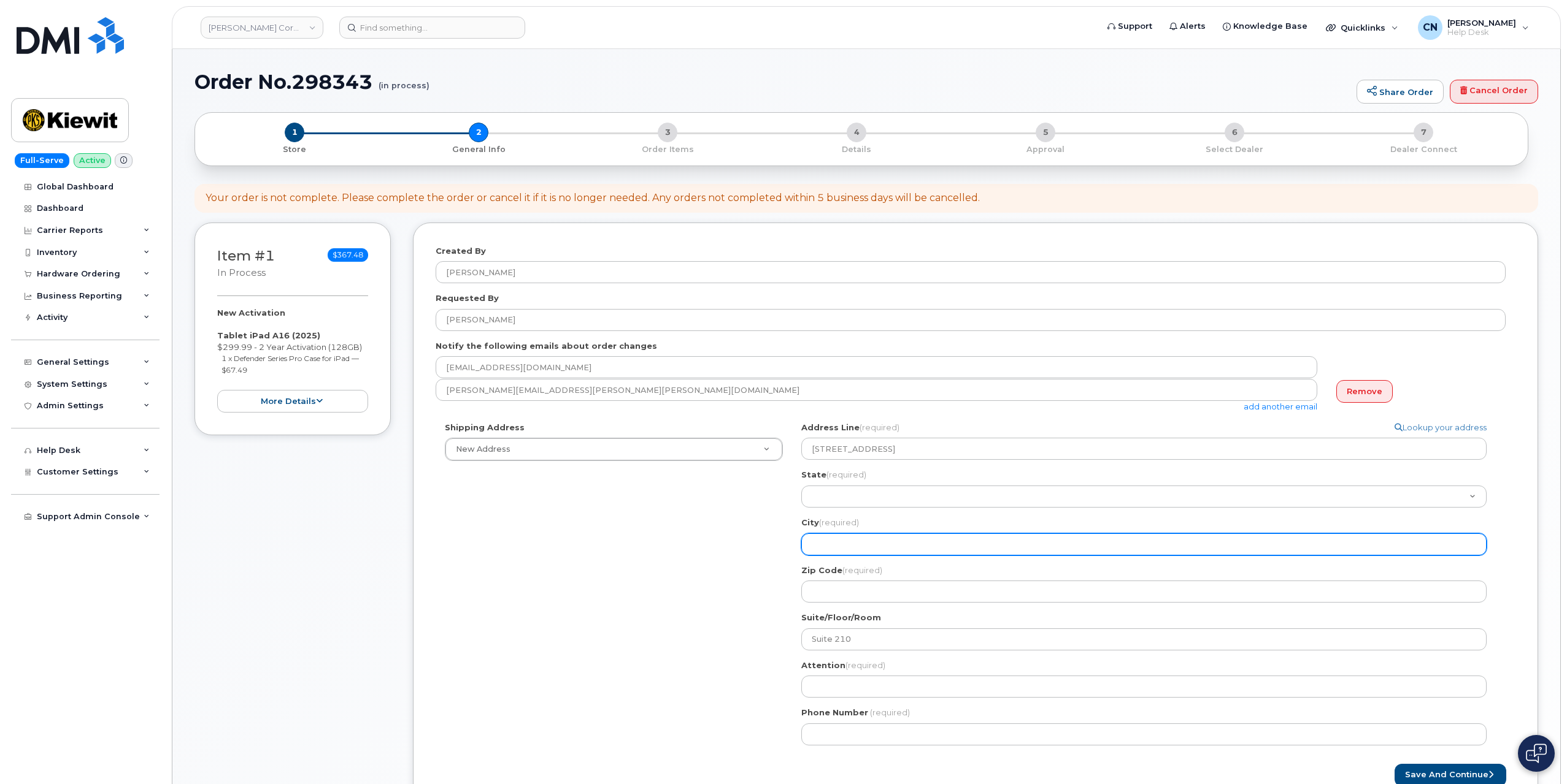
click at [817, 546] on input "City (required)" at bounding box center [1144, 544] width 686 height 22
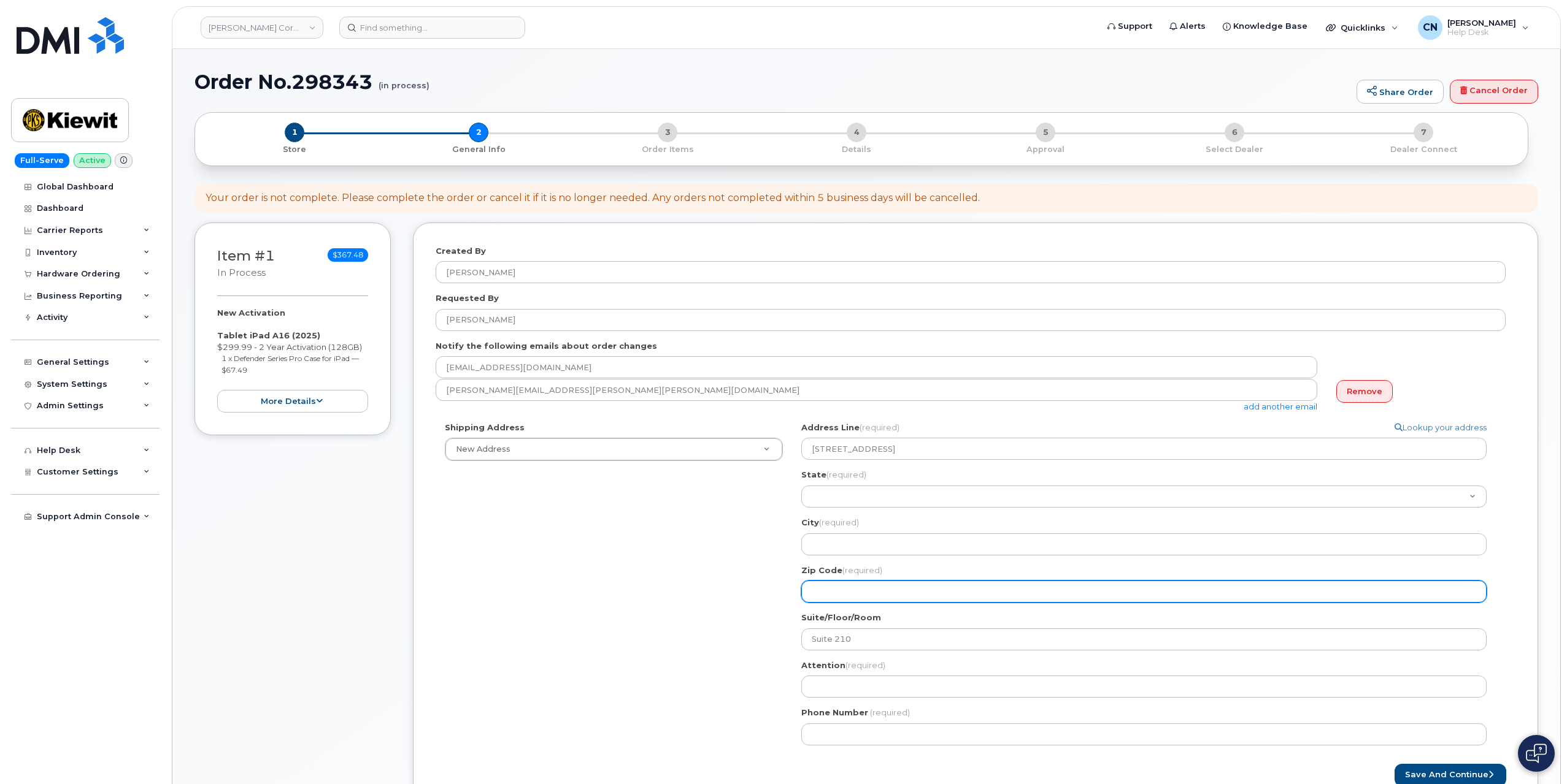
click at [829, 601] on input "Zip Code (required)" at bounding box center [1144, 592] width 686 height 22
select select
type input "3"
select select
type input "34"
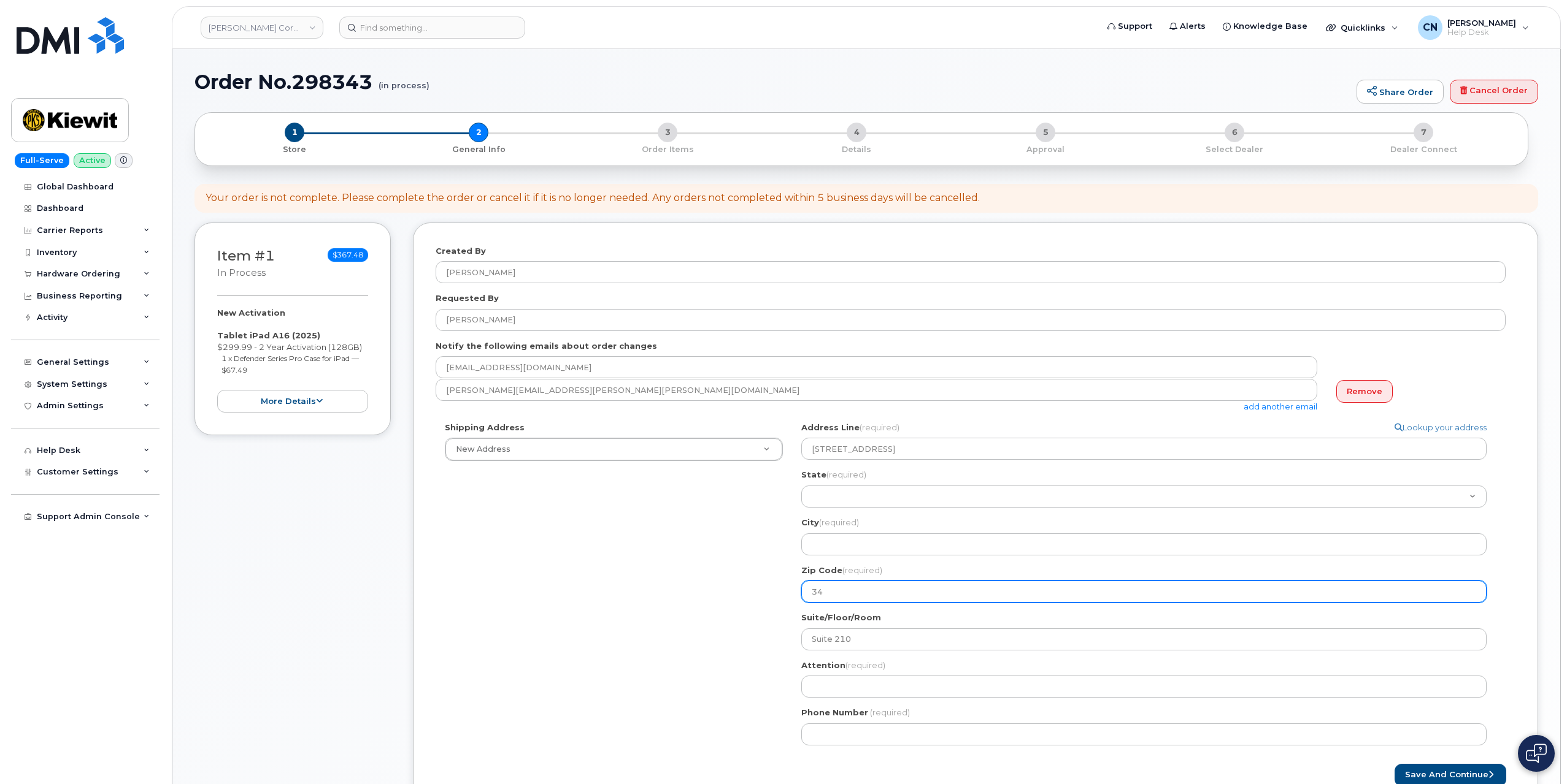
select select
type input "341"
select select
type input "3410"
select select
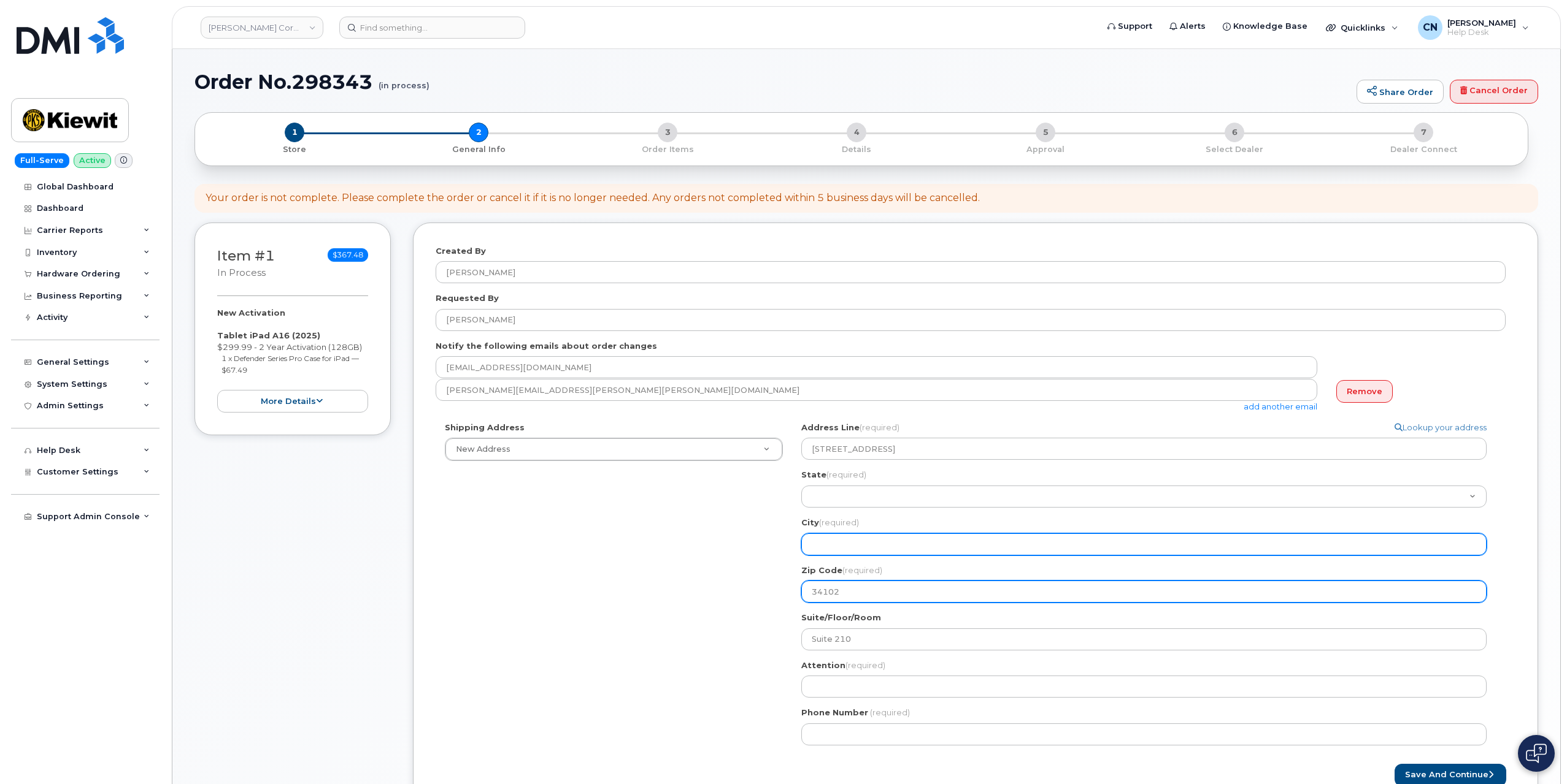
type input "34102"
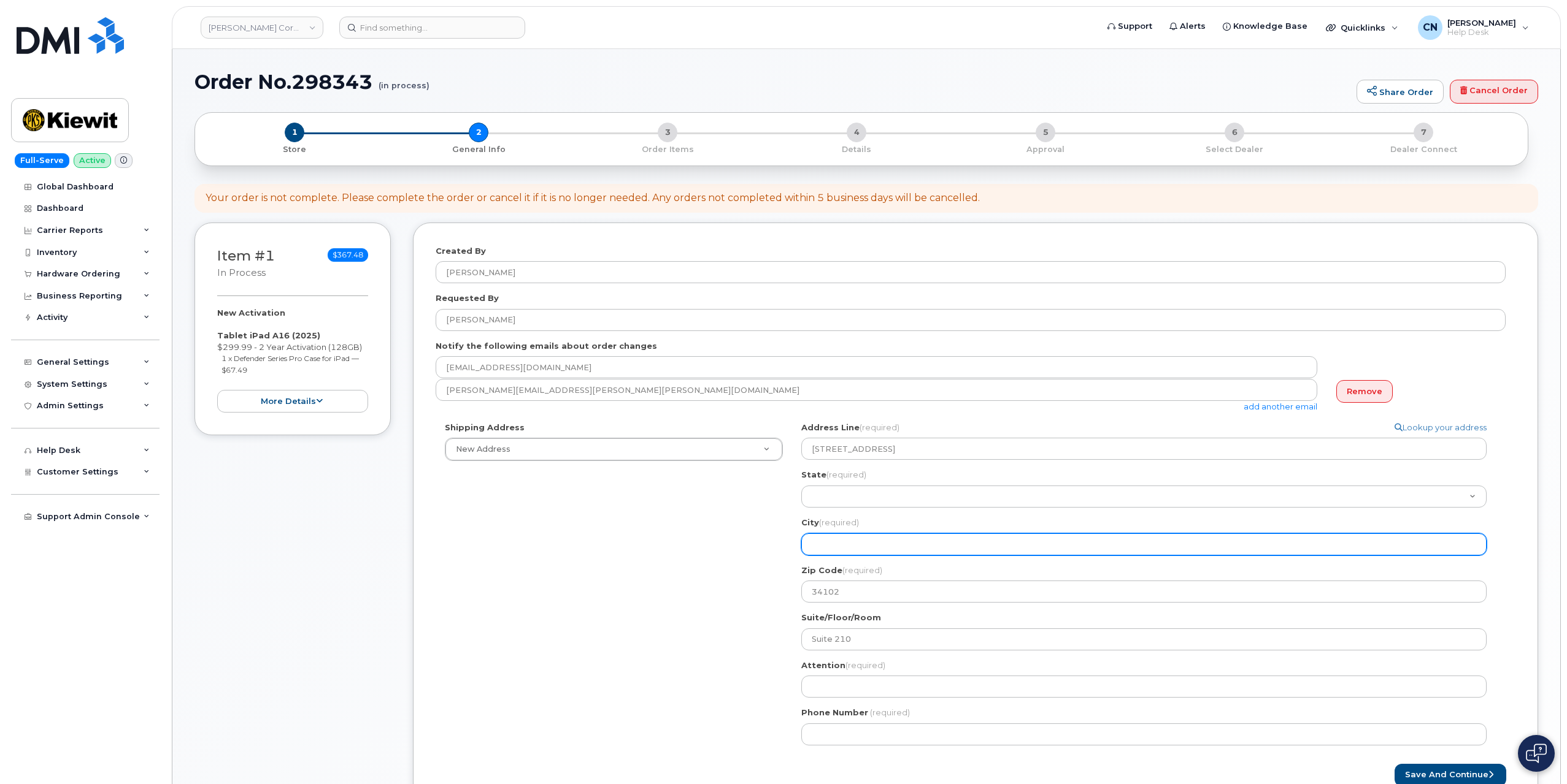
click at [822, 543] on input "City (required)" at bounding box center [1144, 544] width 686 height 22
select select
type input "N"
select select
type input "Na"
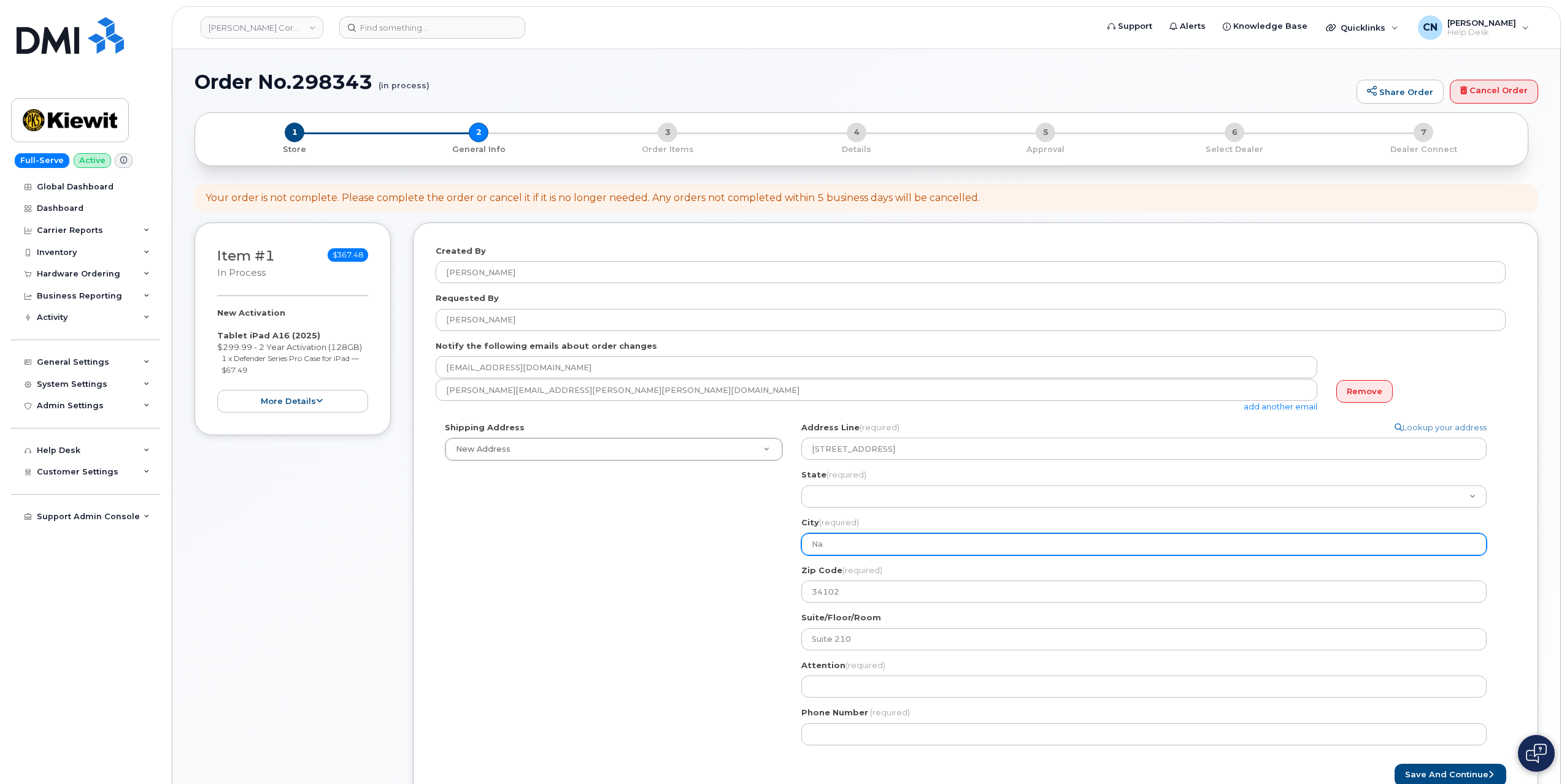
select select
type input "Nap"
select select
type input "Napl"
select select
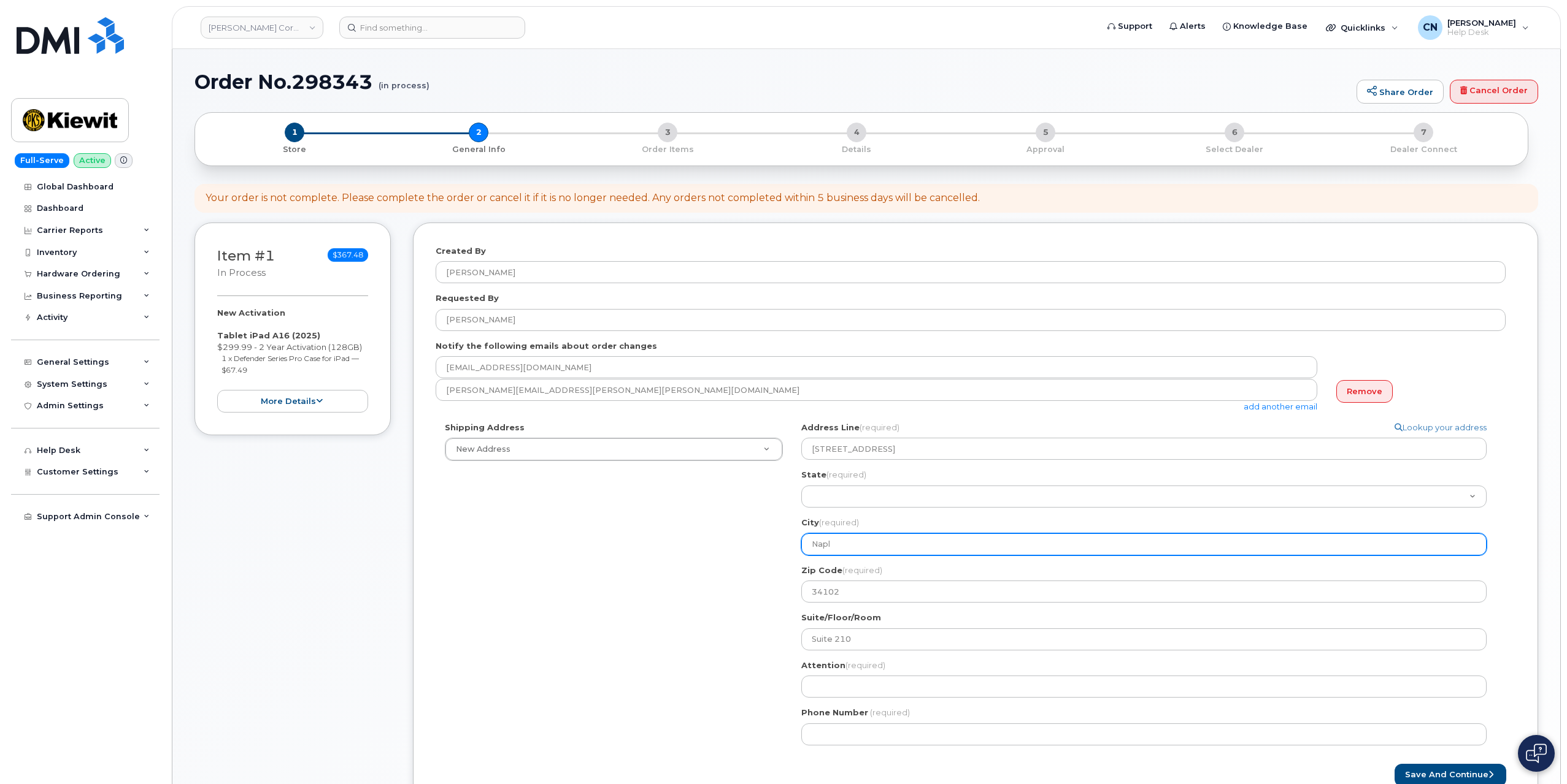
type input "Napl;"
select select
type input "Napl;e"
select select
type input "Napl;"
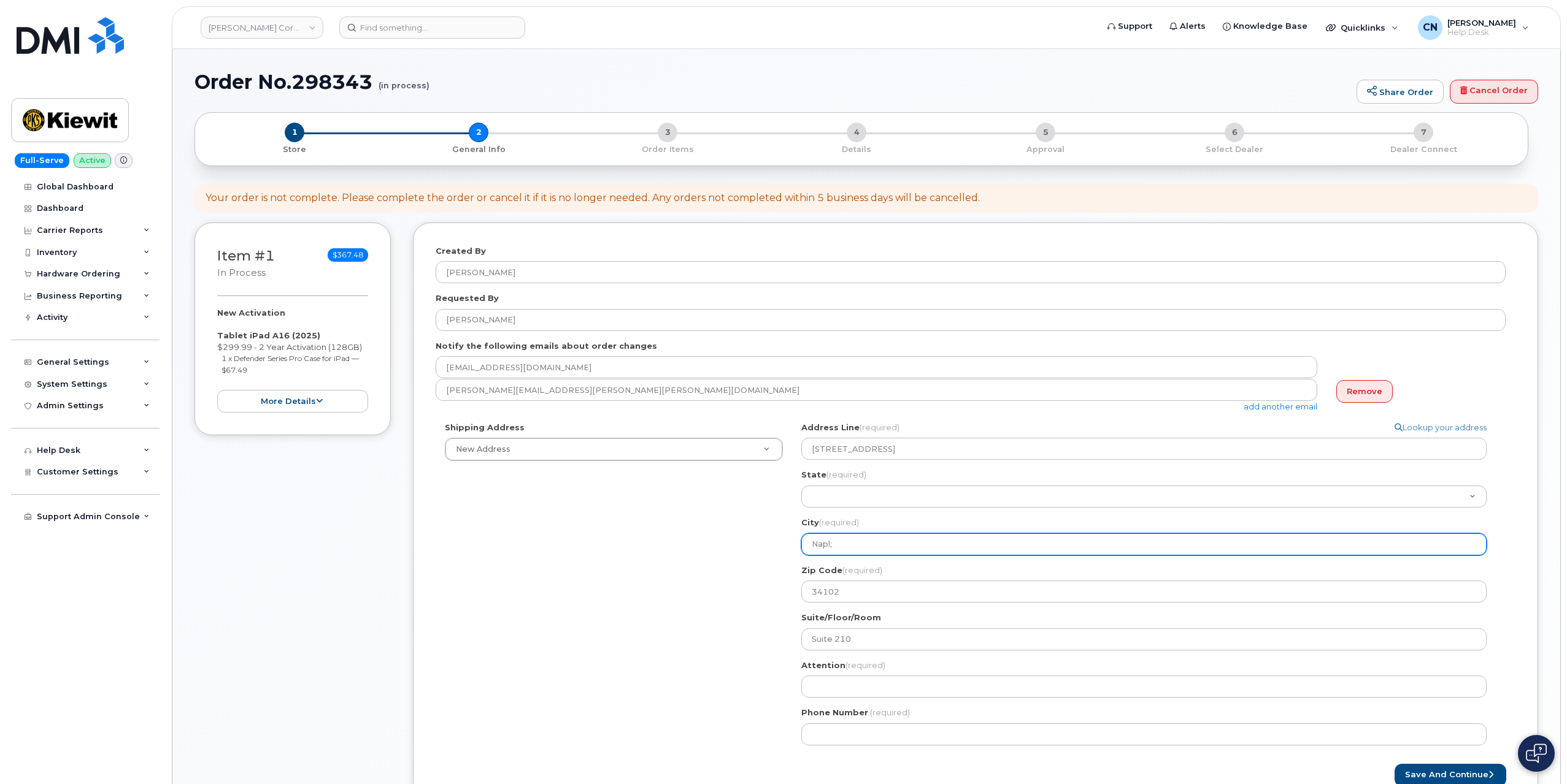
select select
type input "Napl"
select select
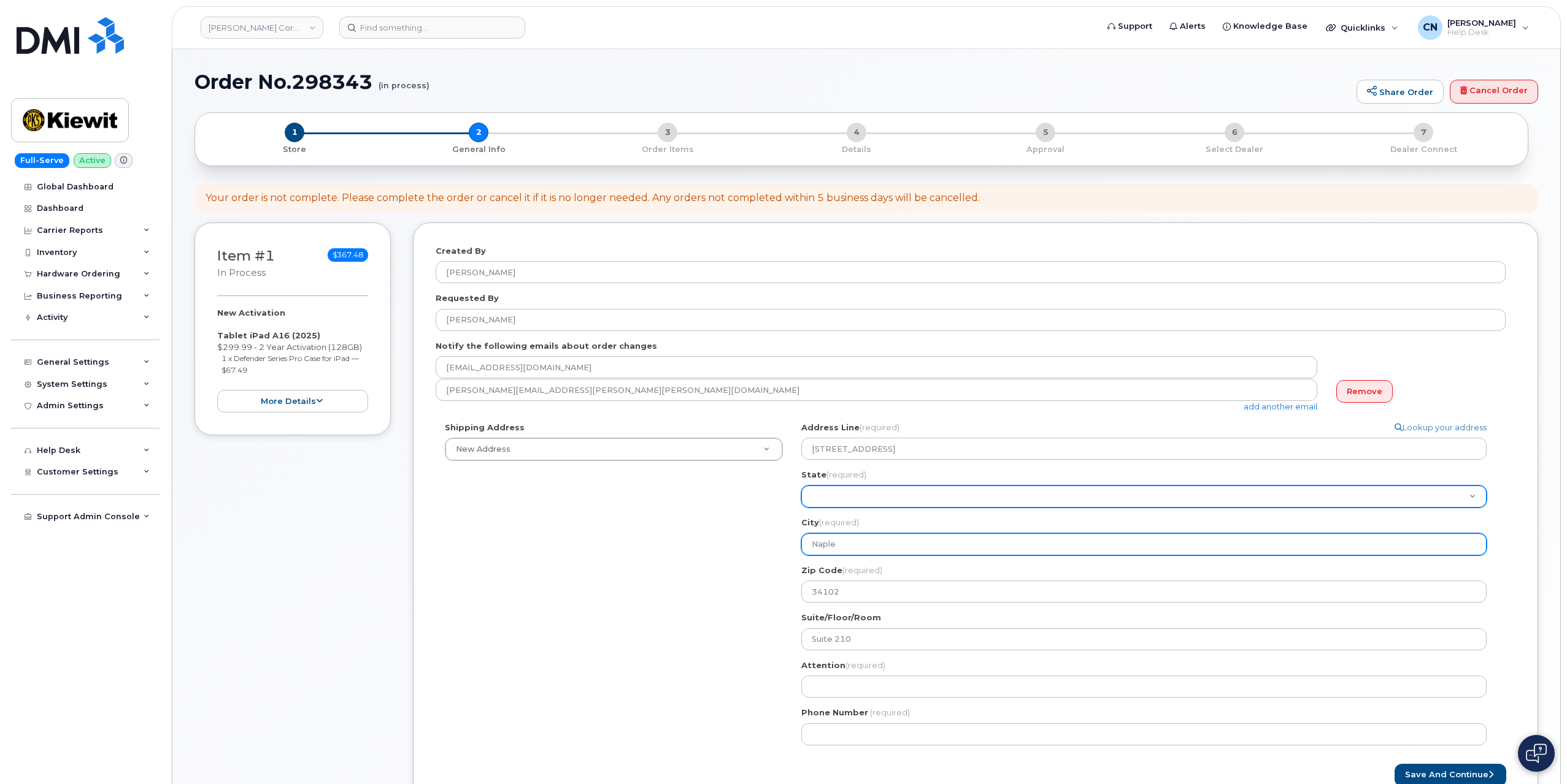
type input "Naple"
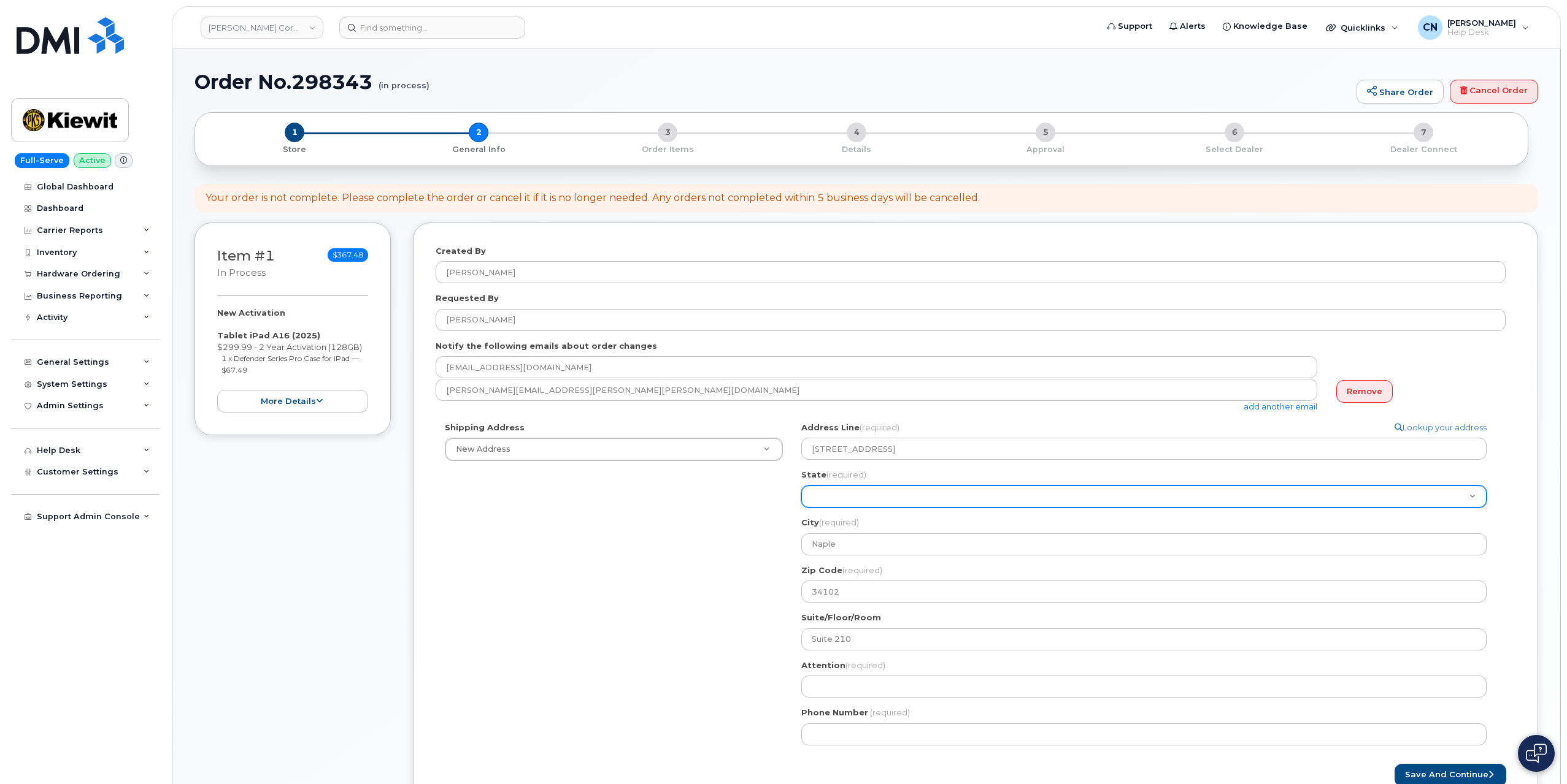
click at [826, 489] on select "Alabama Alaska American Samoa Arizona Arkansas California Colorado Connecticut …" at bounding box center [1144, 496] width 686 height 22
select select "FL"
click at [801, 485] on select "Alabama Alaska American Samoa Arizona Arkansas California Colorado Connecticut …" at bounding box center [1144, 496] width 686 height 22
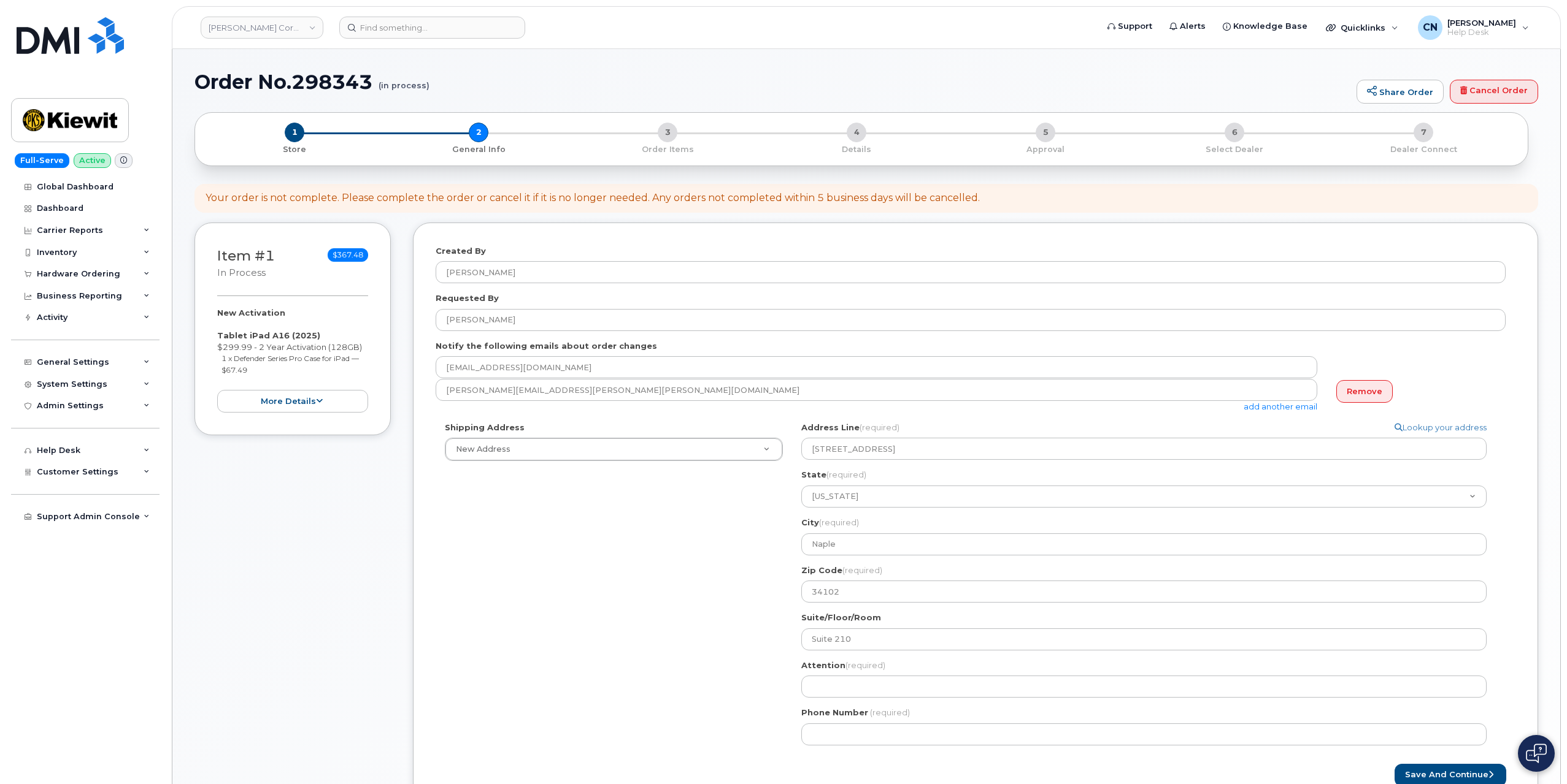
click at [621, 546] on div "Shipping Address New Address New Address 801 FM 694 20251 CR 300 508 Omega Stre…" at bounding box center [970, 588] width 1070 height 333
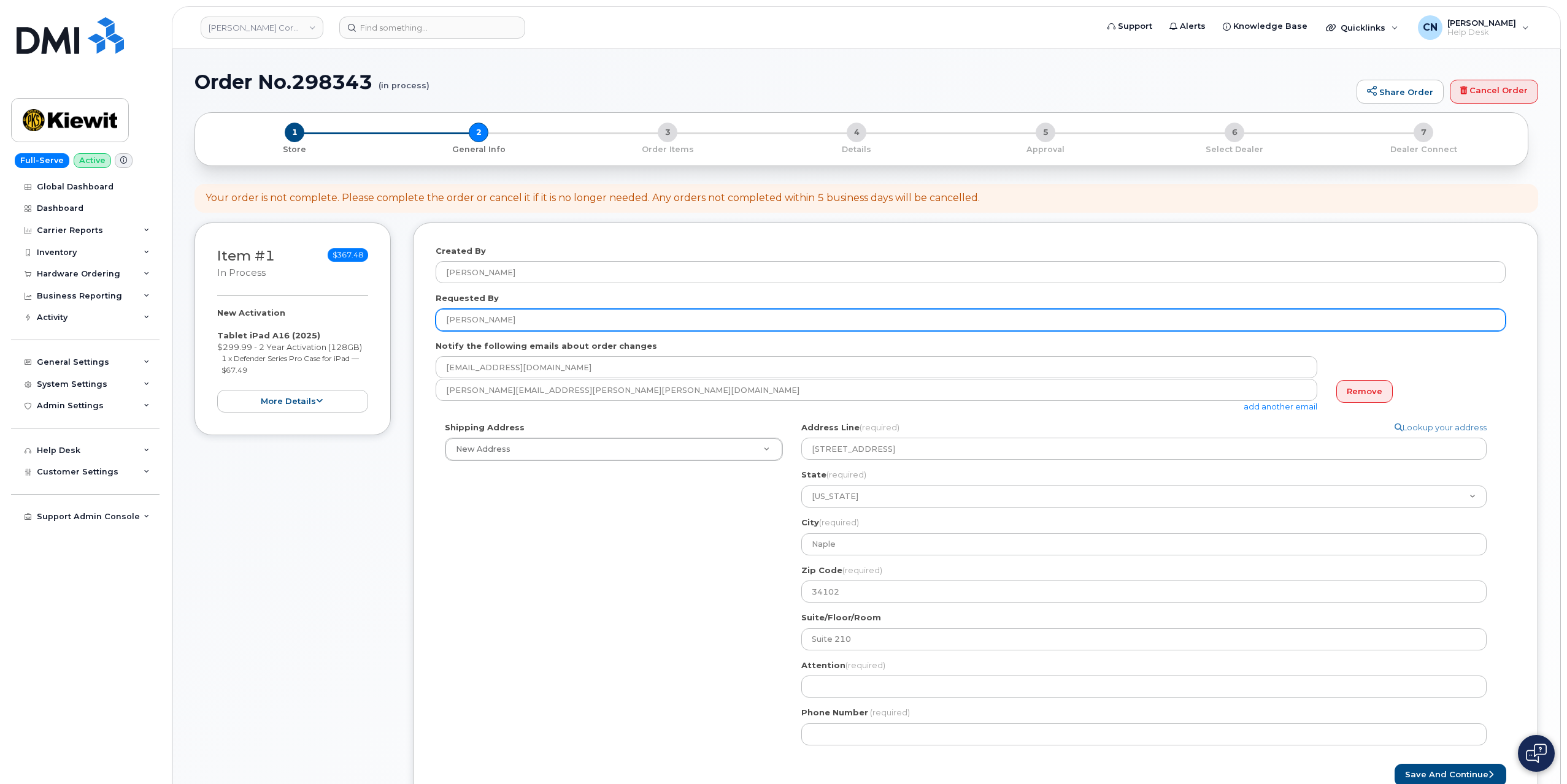
drag, startPoint x: 523, startPoint y: 317, endPoint x: 333, endPoint y: 329, distance: 190.4
click at [328, 324] on div "Item #1 in process $367.48 New Activation Tablet iPad A16 (2025) $299.99 - 2 Ye…" at bounding box center [865, 525] width 1343 height 605
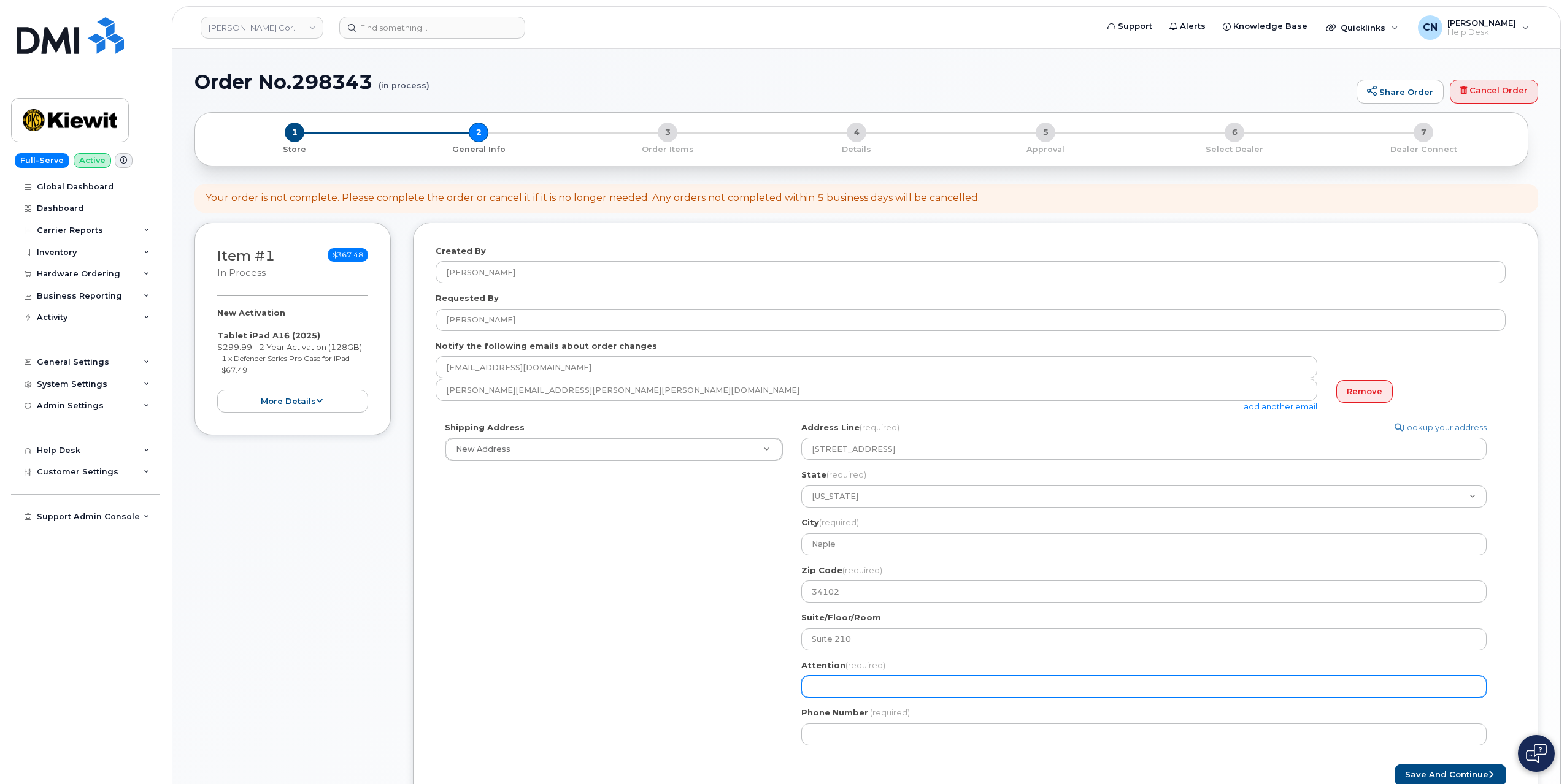
click at [817, 684] on input "Attention (required)" at bounding box center [1144, 687] width 686 height 22
paste input "Luis Garcia Trujillo"
select select
type input "Luis Garcia Trujillo"
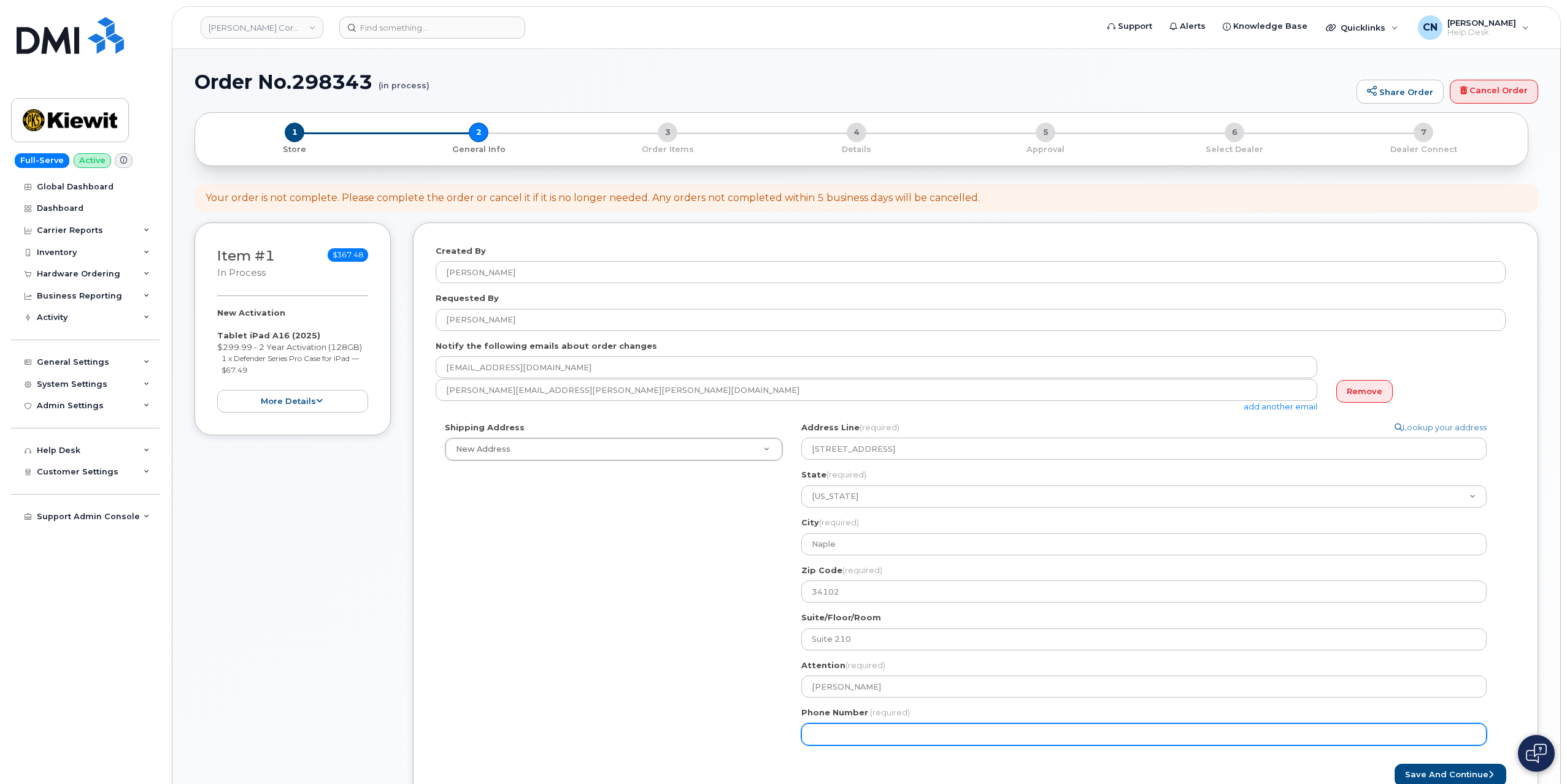
click at [851, 725] on input "Phone Number" at bounding box center [1144, 734] width 686 height 22
paste input "9546167726"
select select
type input "9546167726"
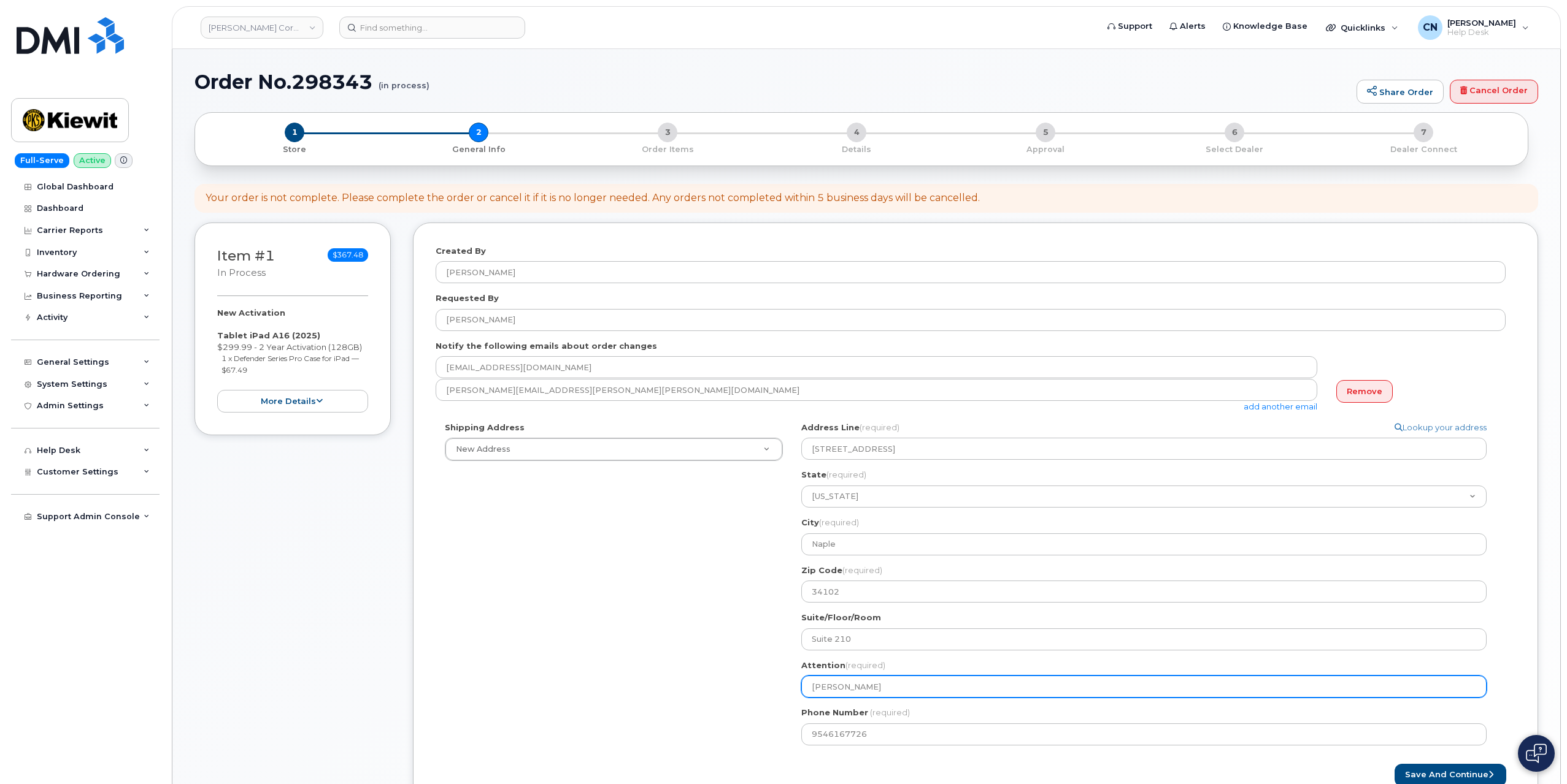
drag, startPoint x: 903, startPoint y: 692, endPoint x: 842, endPoint y: 718, distance: 66.3
click at [773, 695] on div "Shipping Address New Address New Address 801 FM 694 20251 CR 300 508 Omega Stre…" at bounding box center [970, 588] width 1070 height 333
paste input "Alex Reinert"
select select
type input "Alex Reinert"
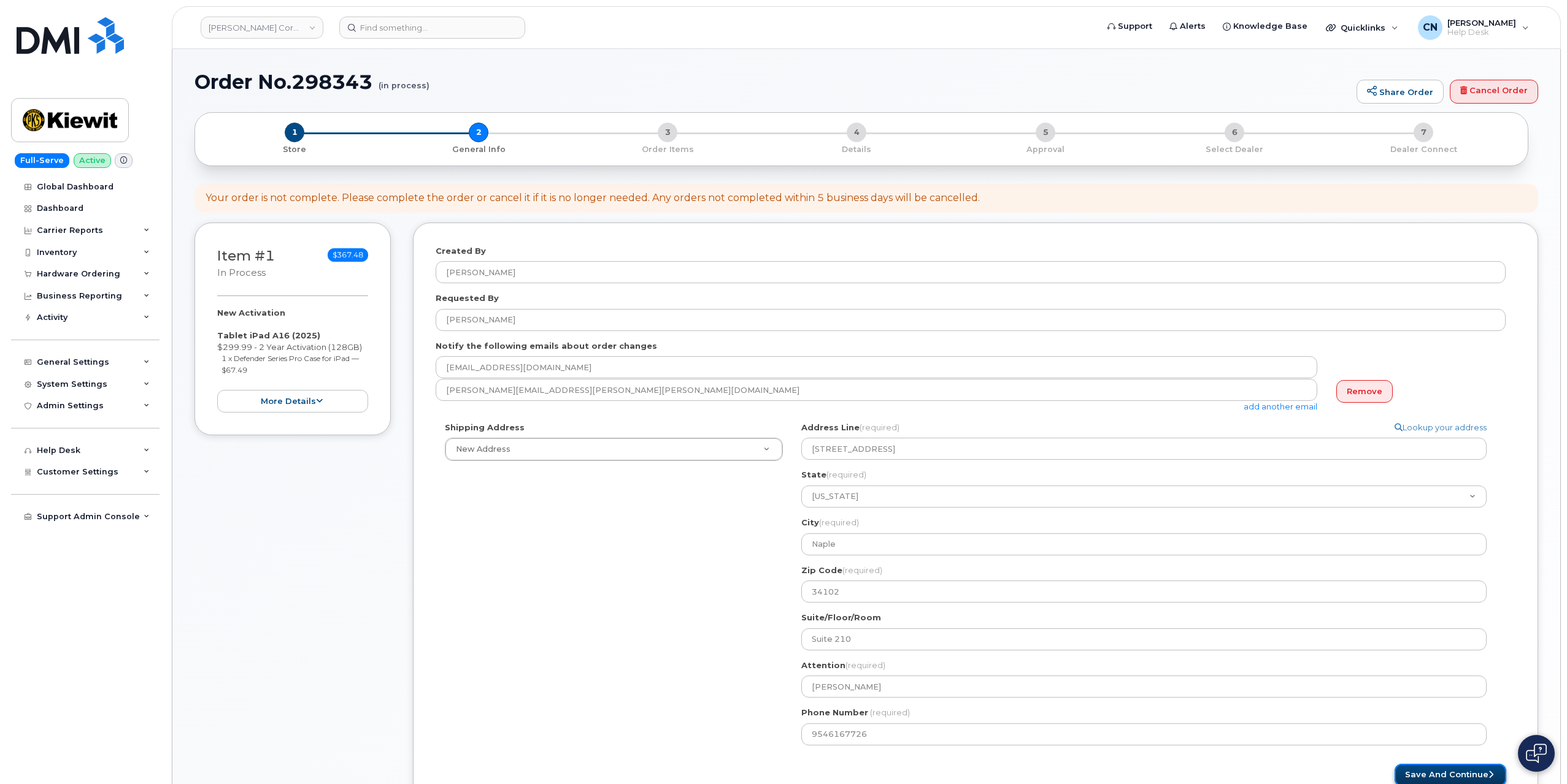
click at [1412, 772] on button "Save and Continue" at bounding box center [1450, 775] width 111 height 23
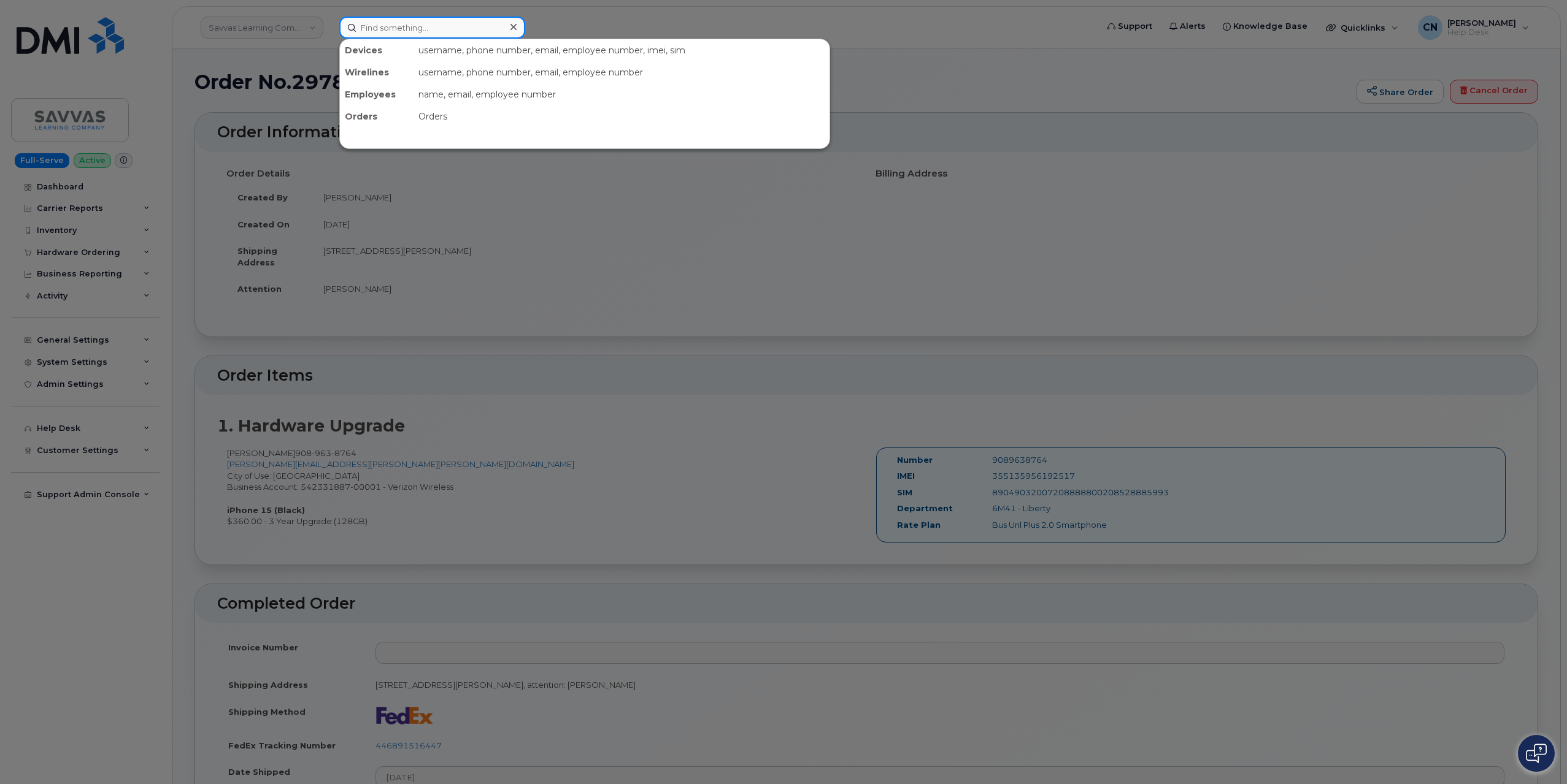
click at [398, 18] on input at bounding box center [432, 28] width 186 height 22
paste input "(235876)"
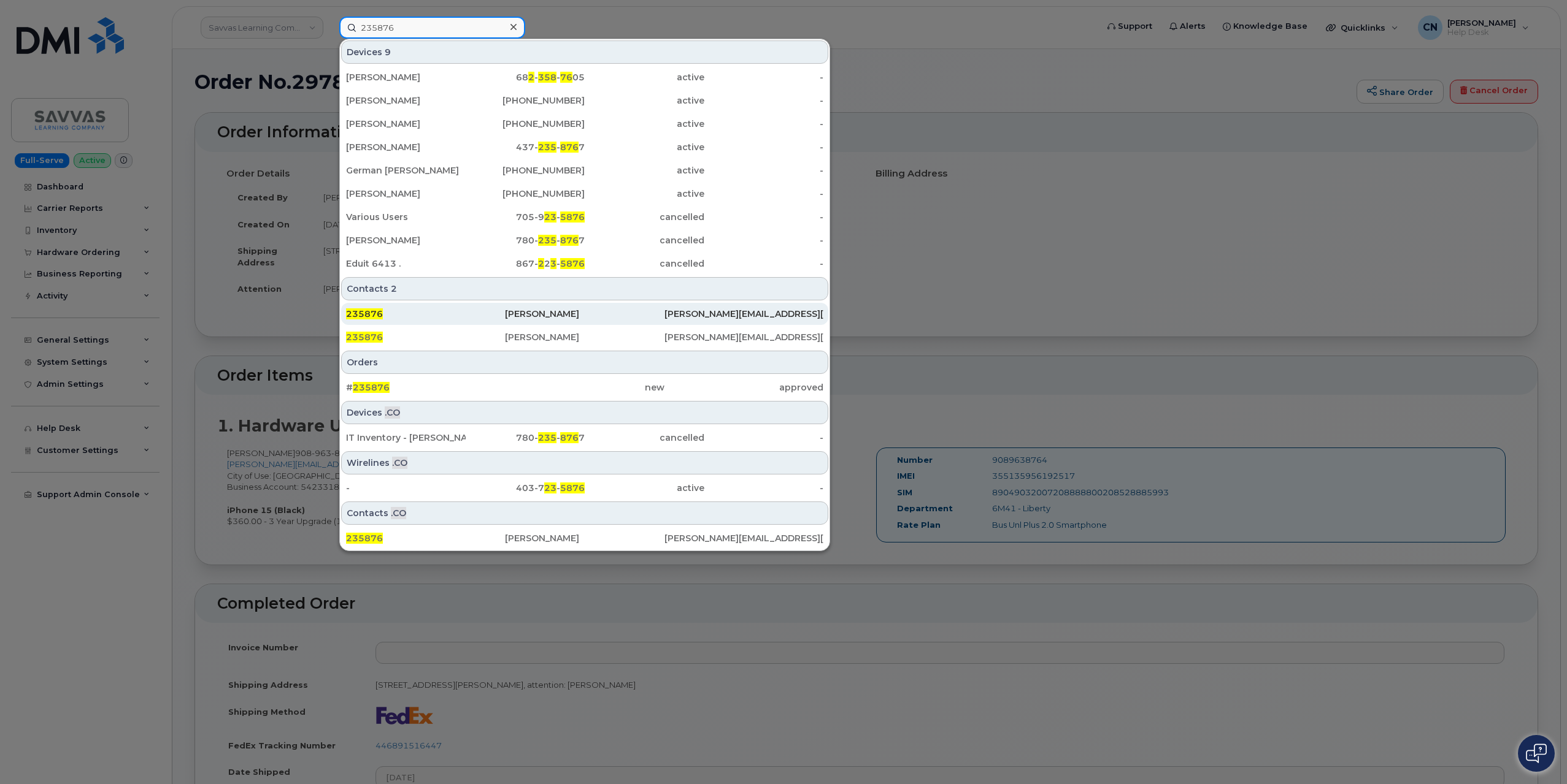
type input "235876"
click at [431, 313] on div "235876" at bounding box center [426, 314] width 159 height 13
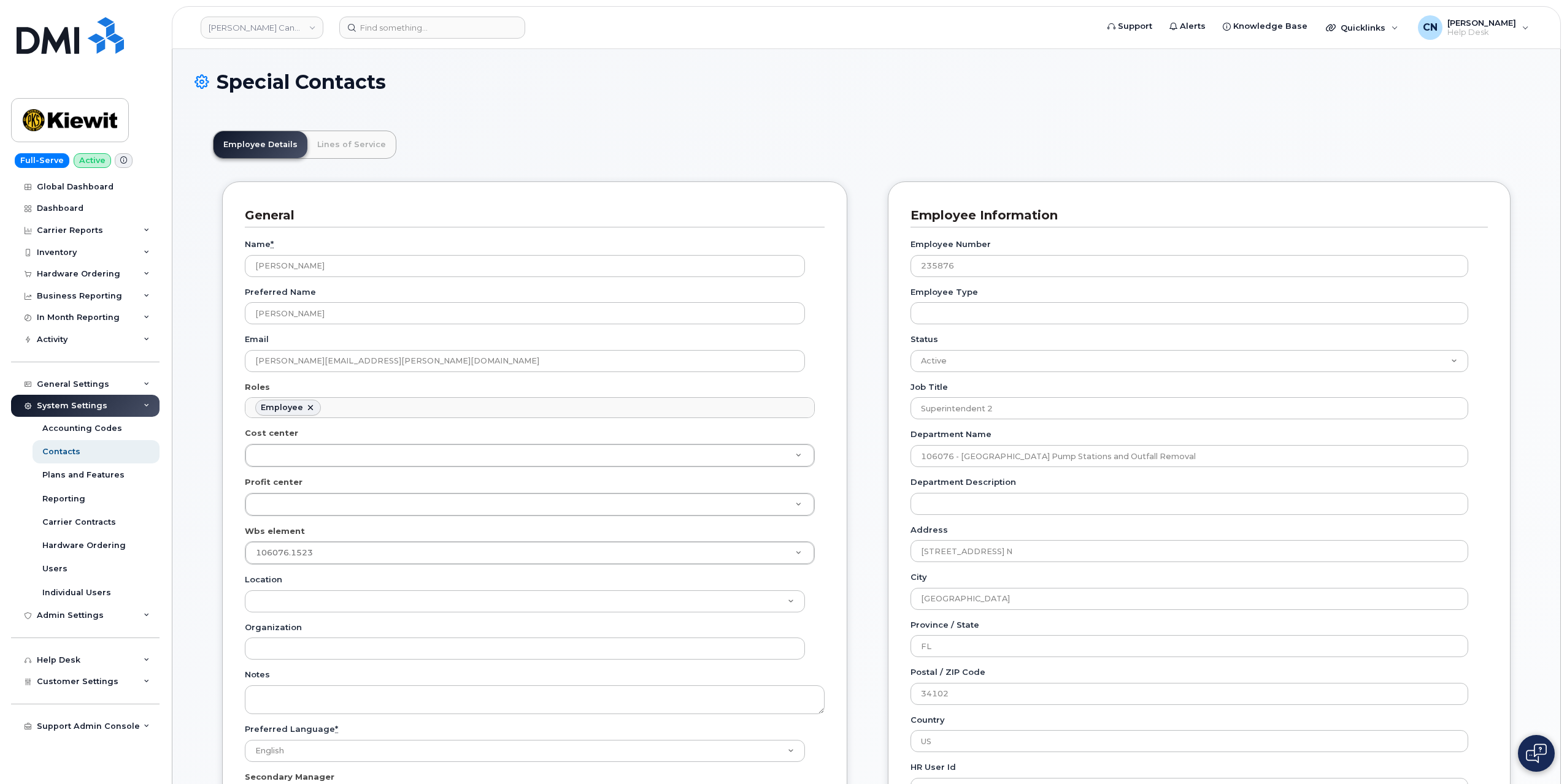
scroll to position [37, 0]
drag, startPoint x: 413, startPoint y: 360, endPoint x: 228, endPoint y: 329, distance: 187.6
click at [242, 356] on div "General Name * [PERSON_NAME] Preferred Name [PERSON_NAME] Email [PERSON_NAME][E…" at bounding box center [534, 517] width 625 height 672
click at [924, 261] on input "235876" at bounding box center [1189, 266] width 557 height 22
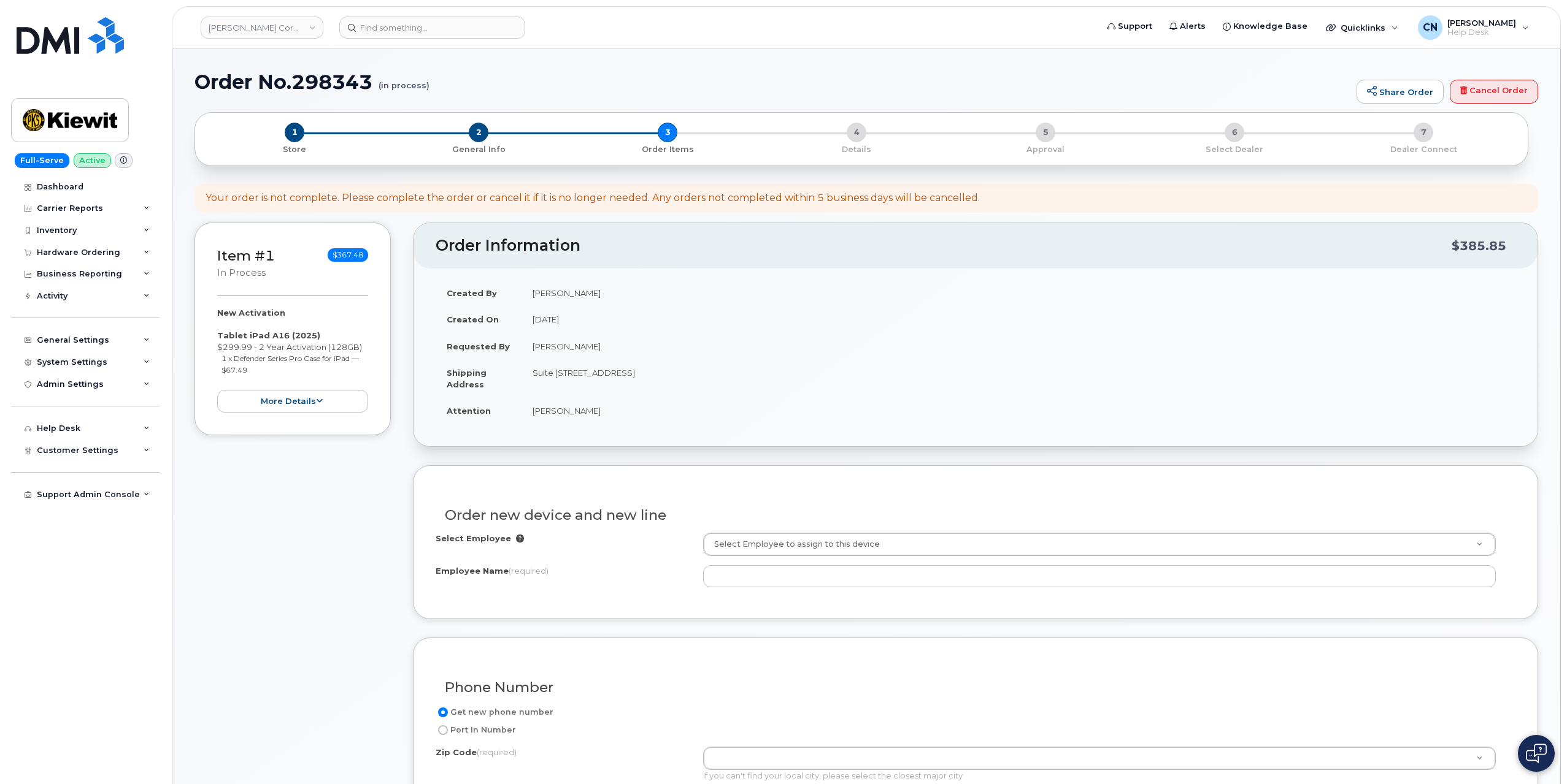
select select
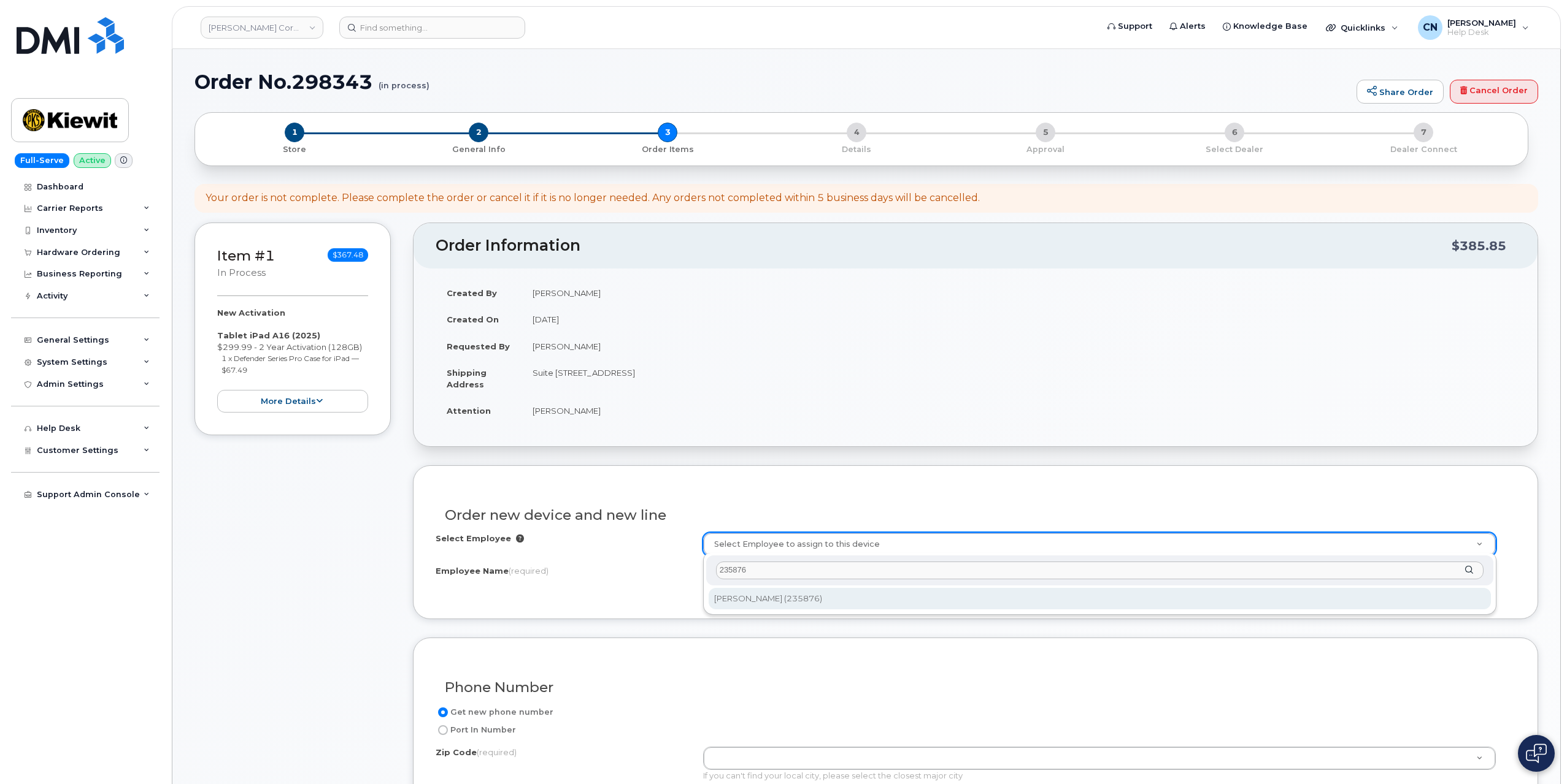
type input "235876"
type input "2148339"
type input "[PERSON_NAME]"
type input "68 3rd Ave. N"
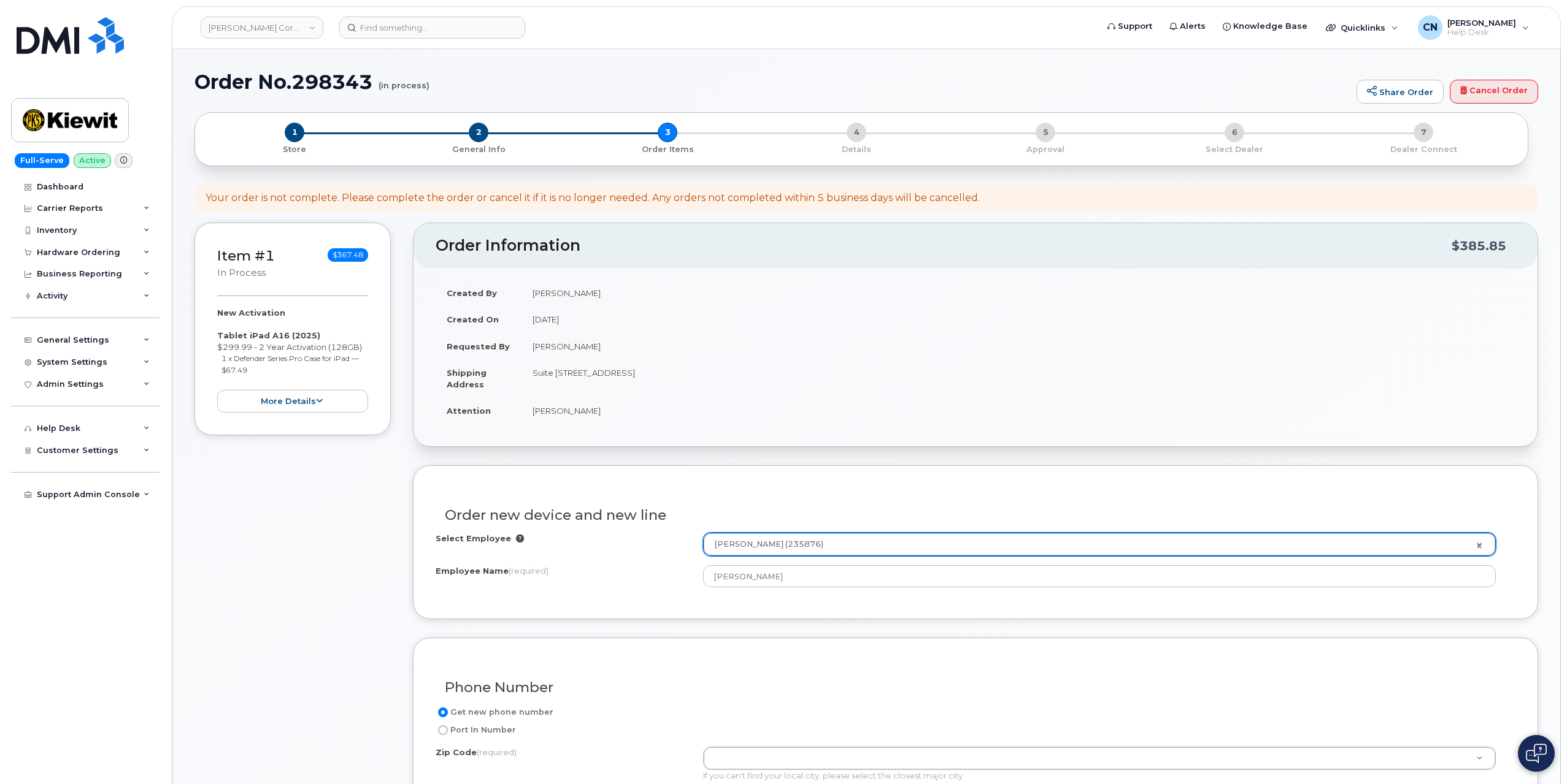
click at [715, 371] on td "Suite [STREET_ADDRESS]" at bounding box center [1018, 378] width 994 height 38
click at [716, 371] on td "Suite [STREET_ADDRESS]" at bounding box center [1018, 378] width 994 height 38
copy td "34102"
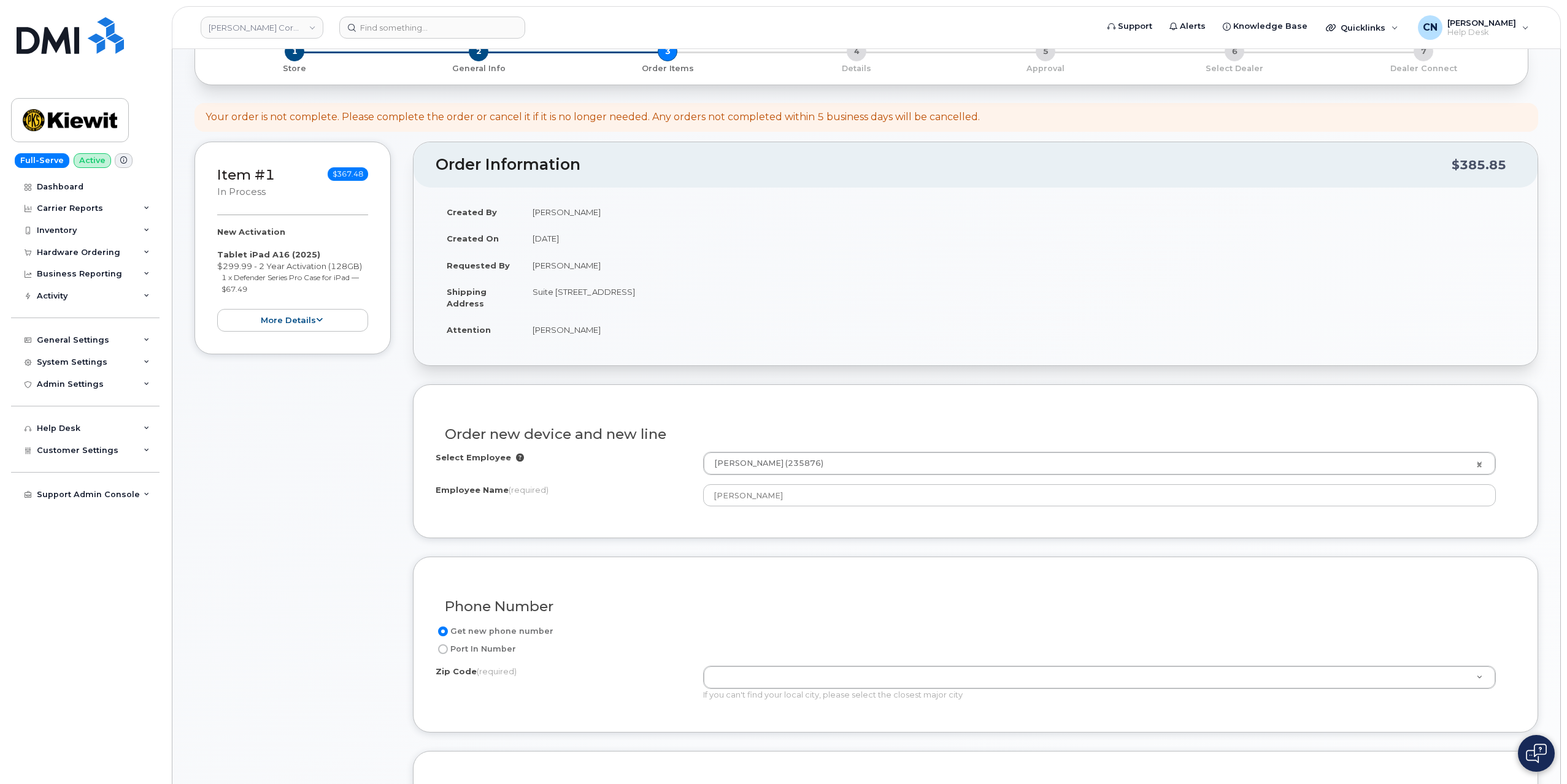
scroll to position [122, 0]
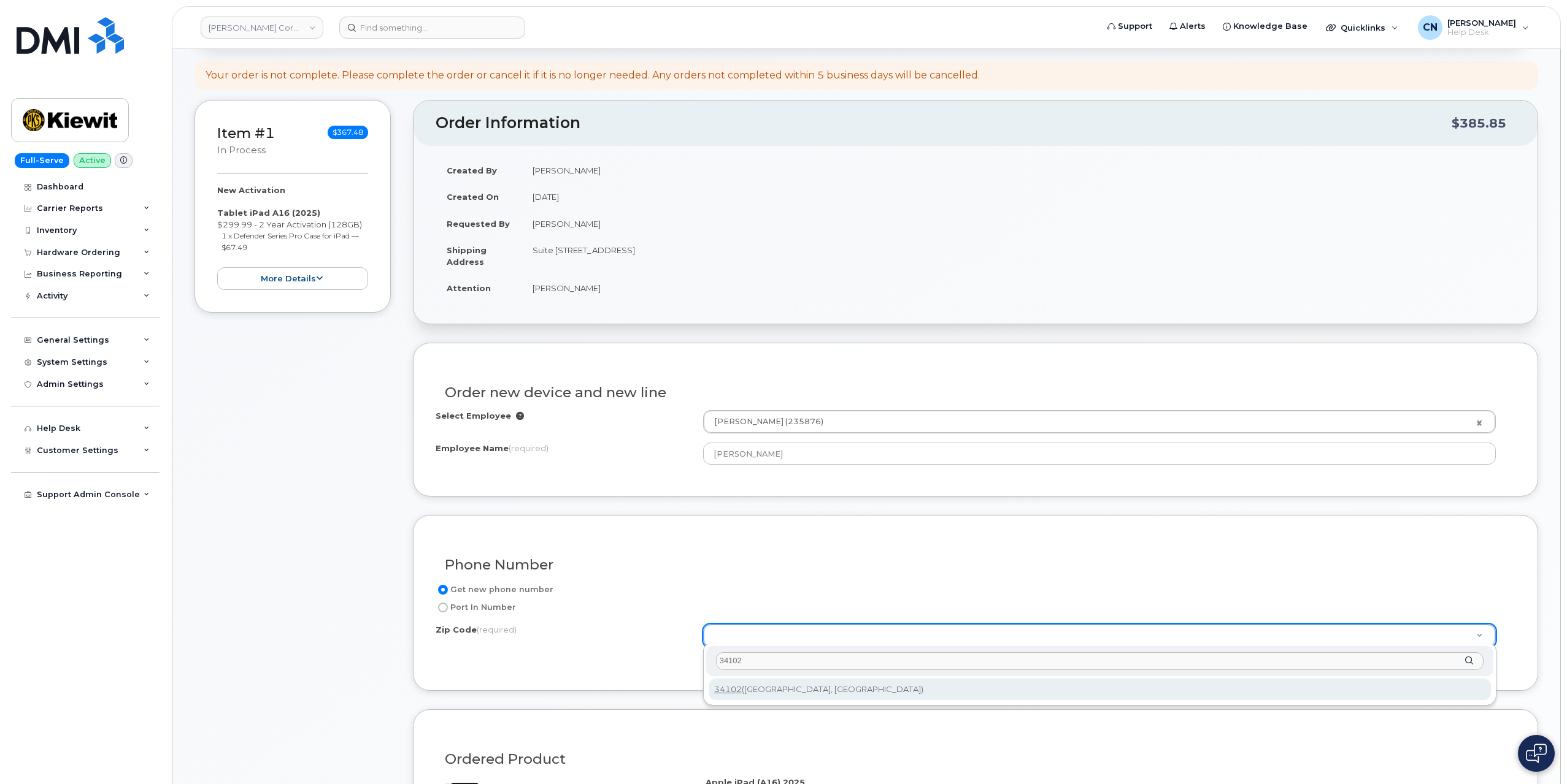
type input "34102"
click at [755, 673] on div "Zip Code (required) 34102" at bounding box center [1099, 662] width 787 height 30
type input "34102 (Naples, FL)"
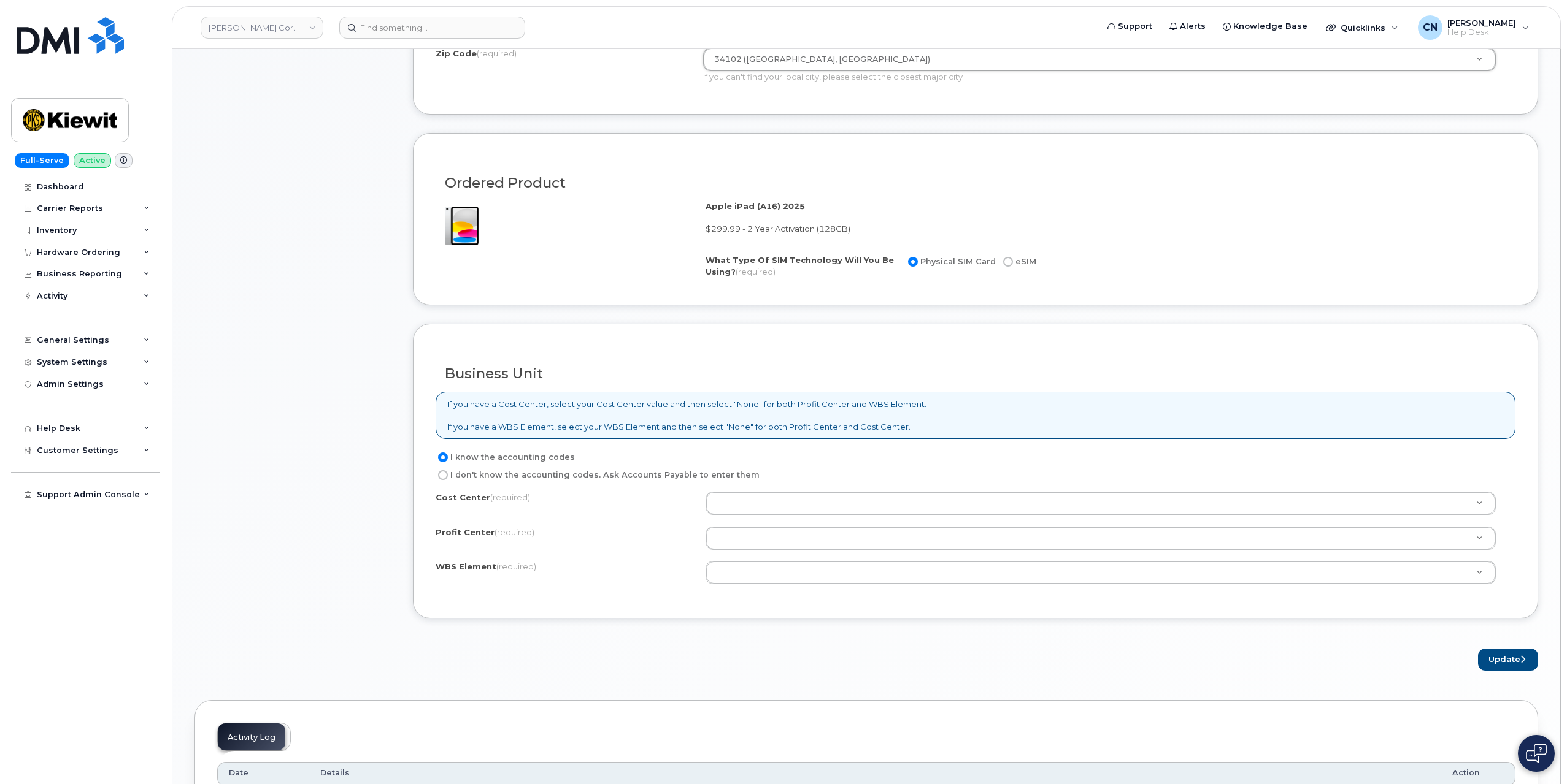
scroll to position [736, 0]
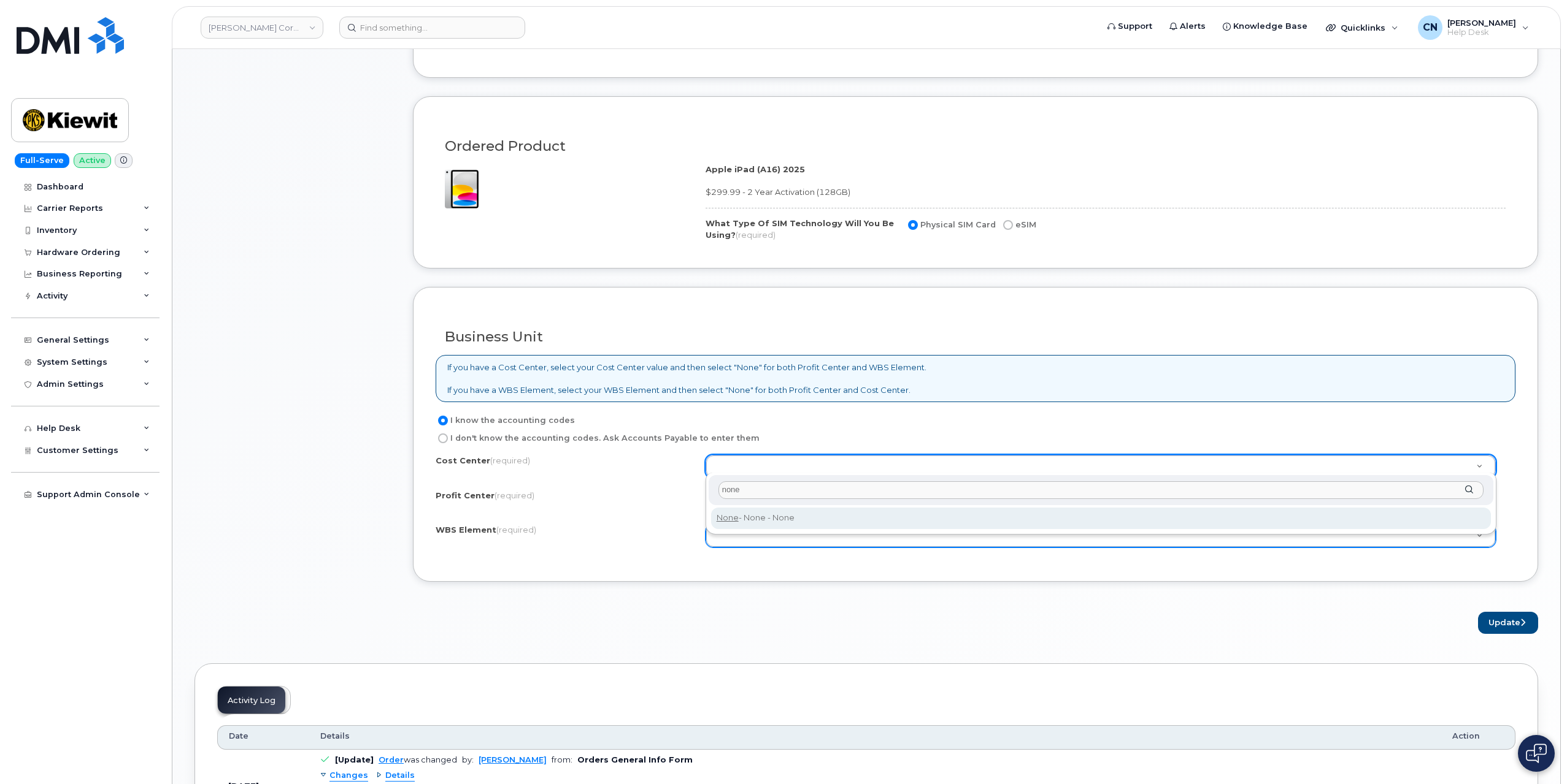
type input "none"
type input "None"
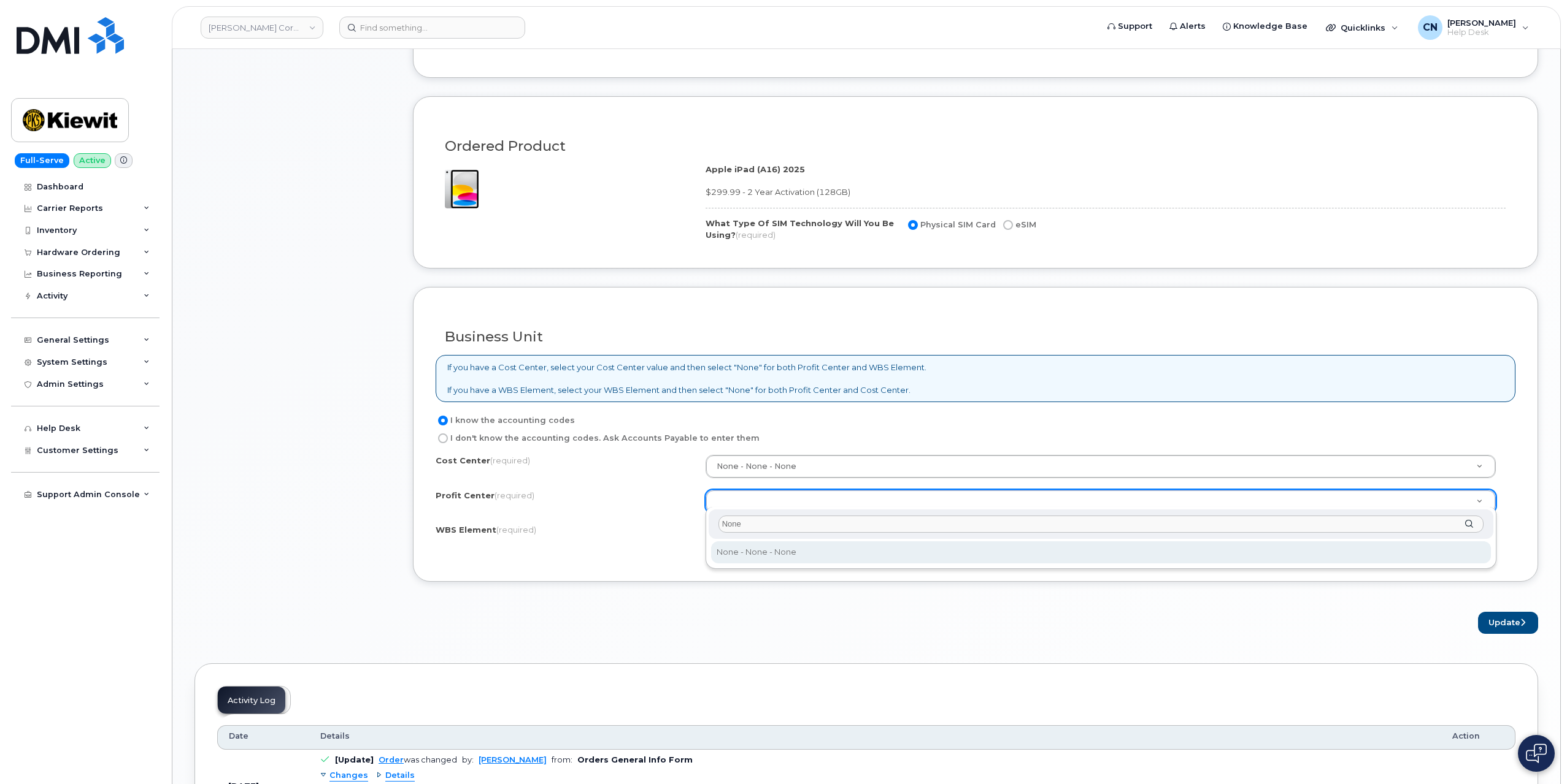
type input "None"
select select "None"
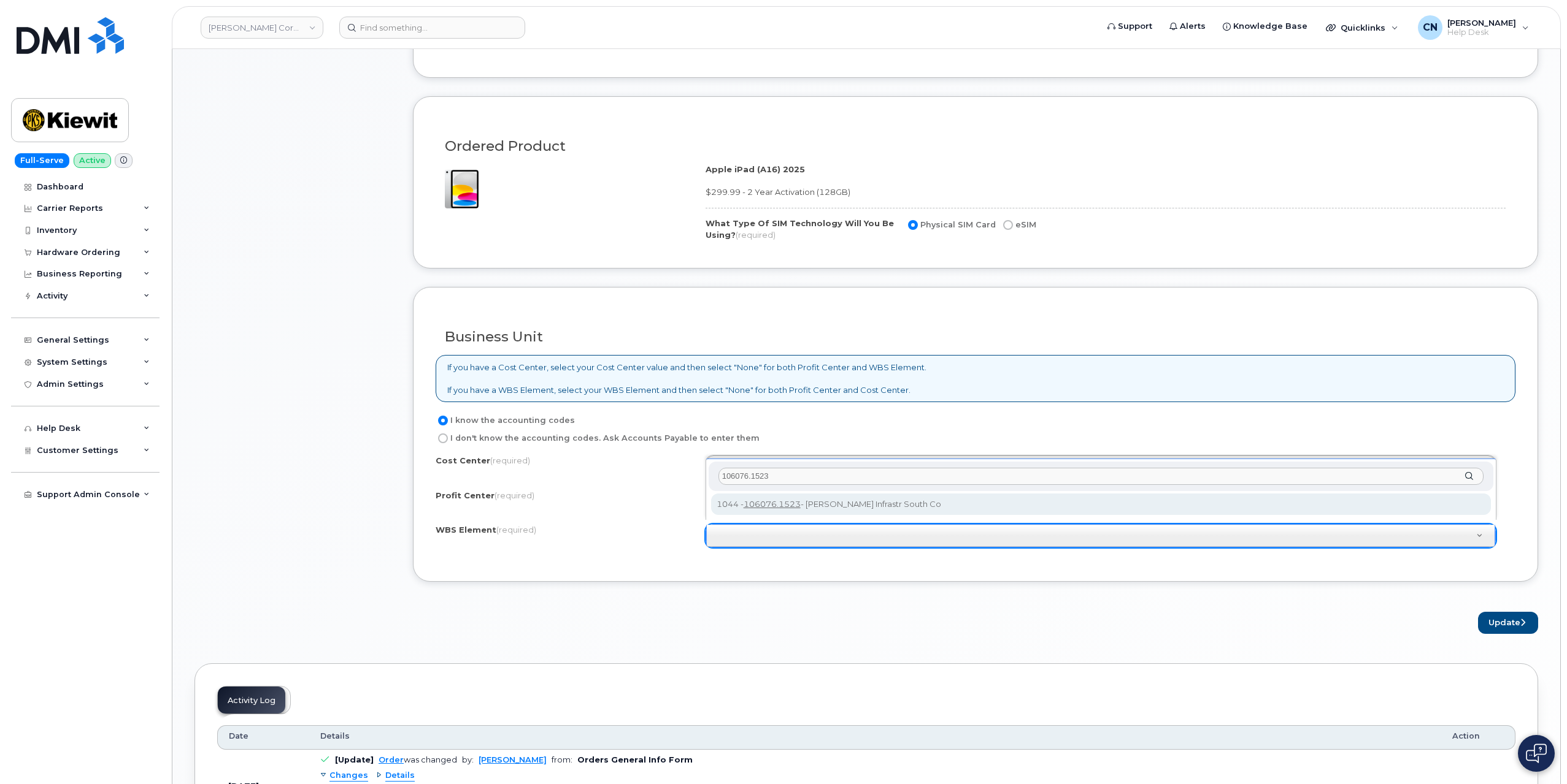
type input "106076.1523"
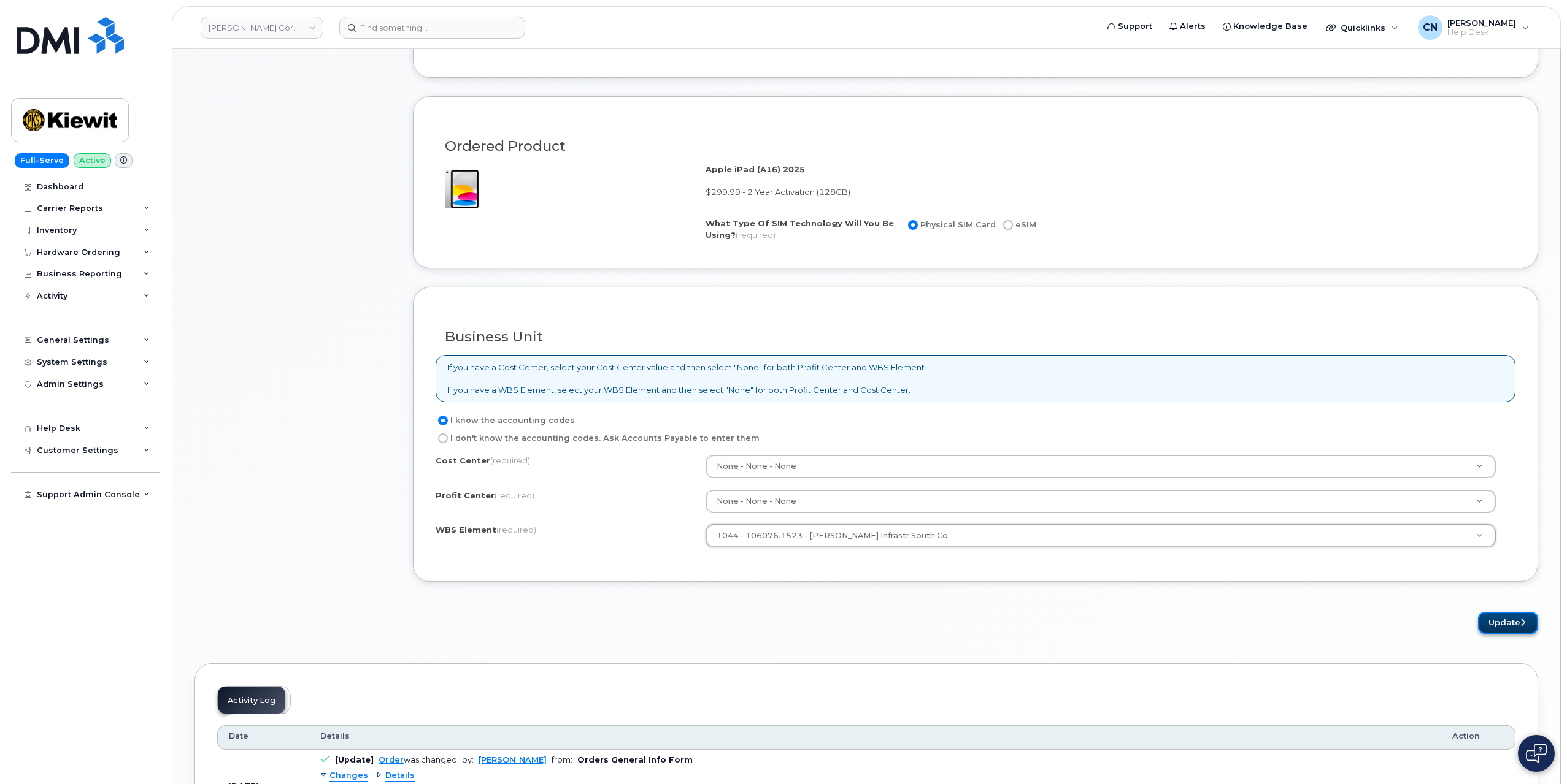
click at [1509, 615] on button "Update" at bounding box center [1507, 623] width 60 height 23
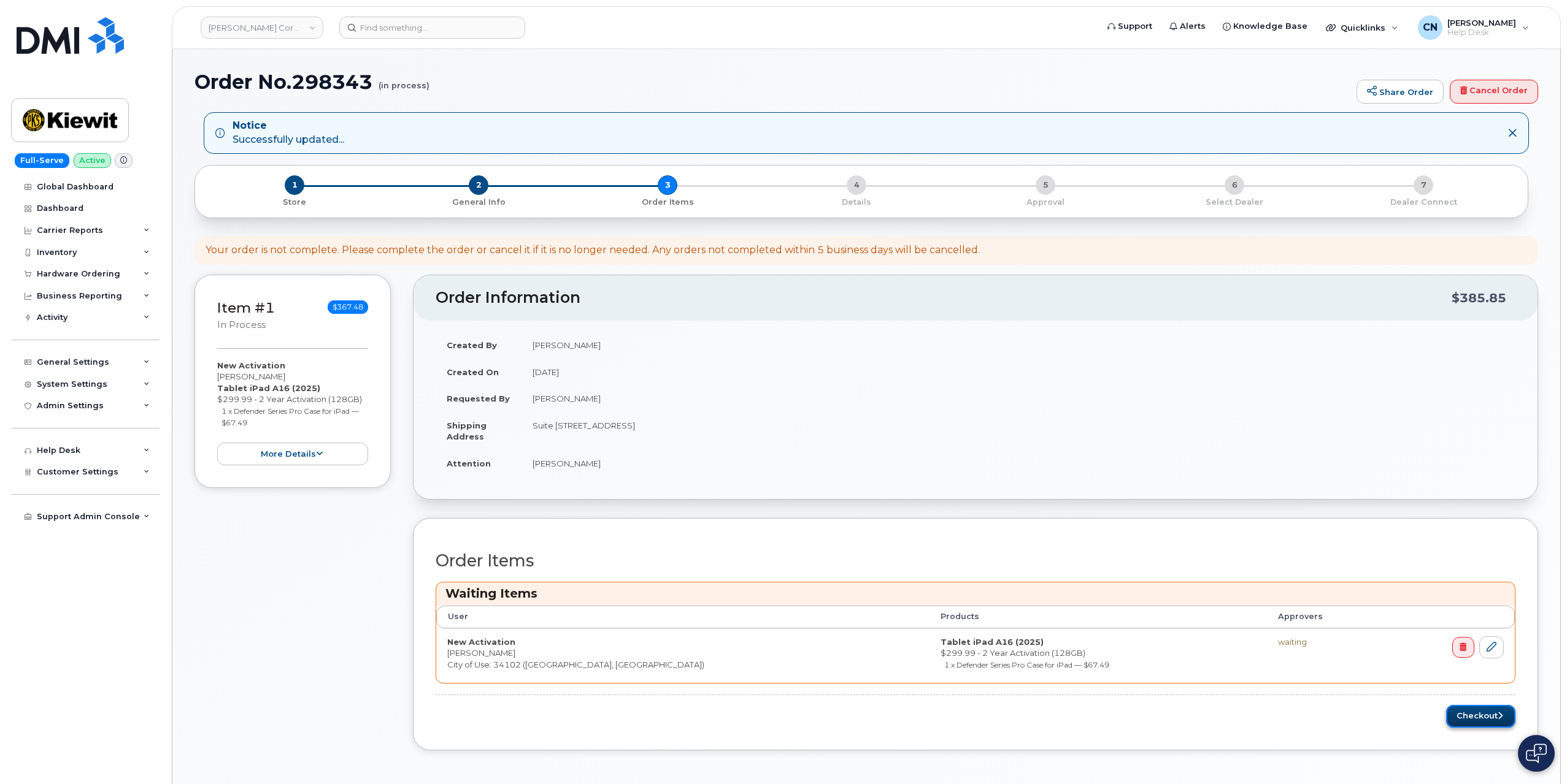
click at [1455, 711] on button "Checkout" at bounding box center [1480, 716] width 69 height 23
drag, startPoint x: 201, startPoint y: 84, endPoint x: 373, endPoint y: 86, distance: 172.0
click at [373, 86] on h1 "Order No.298343 (in process)" at bounding box center [772, 81] width 1156 height 21
copy h1 "Order No.298343"
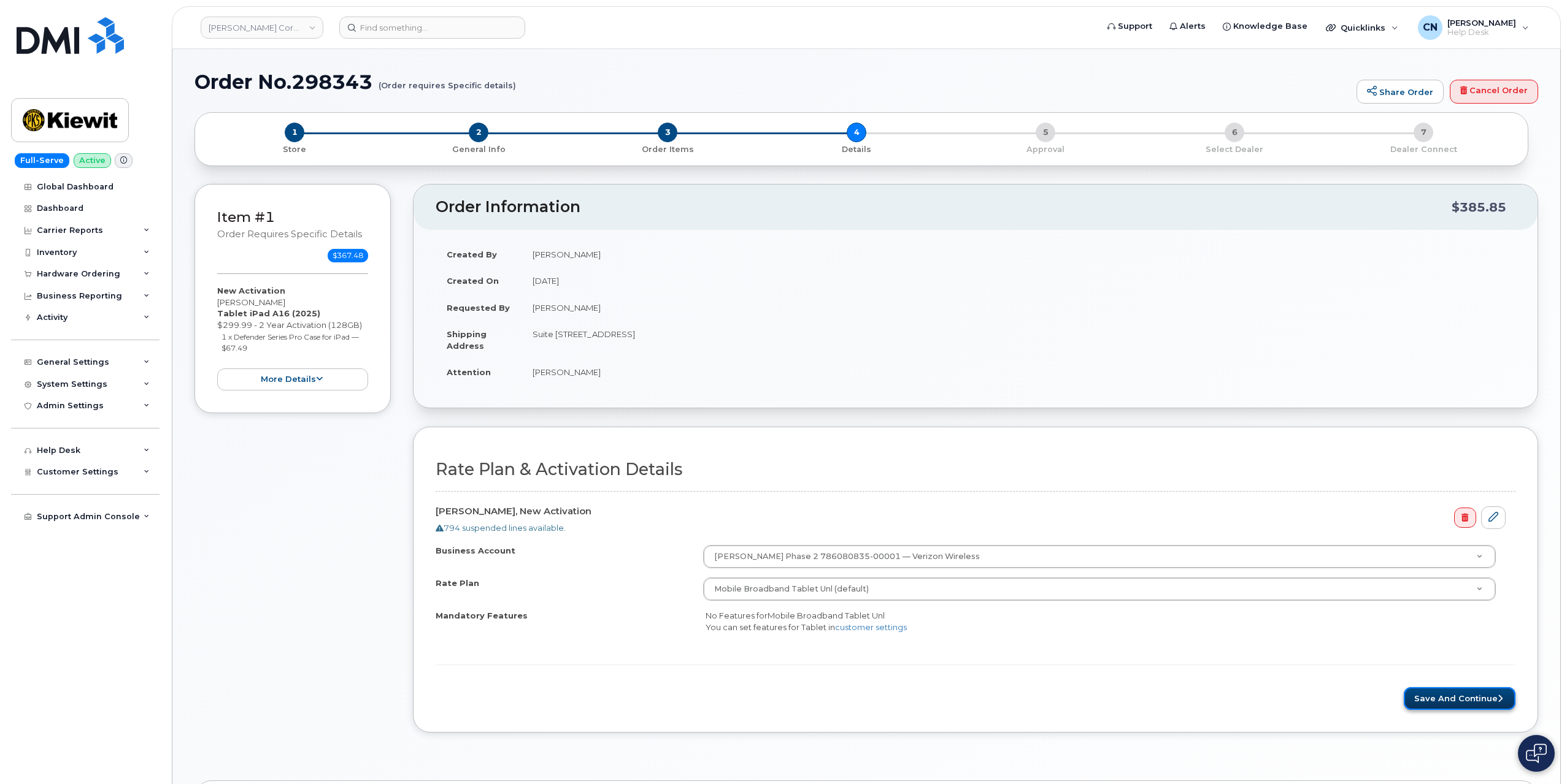
click at [1428, 687] on button "Save and Continue" at bounding box center [1459, 698] width 111 height 23
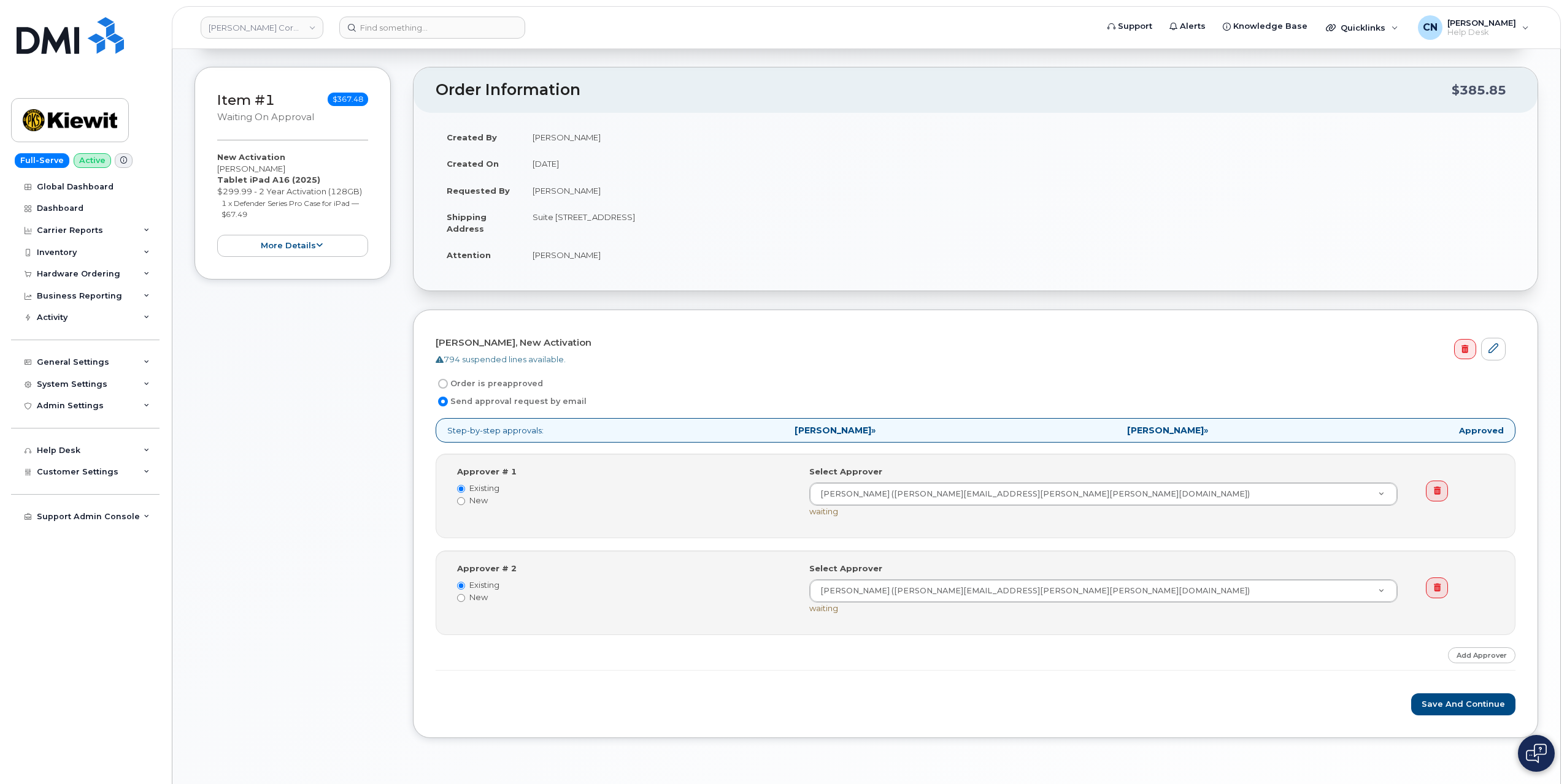
scroll to position [184, 0]
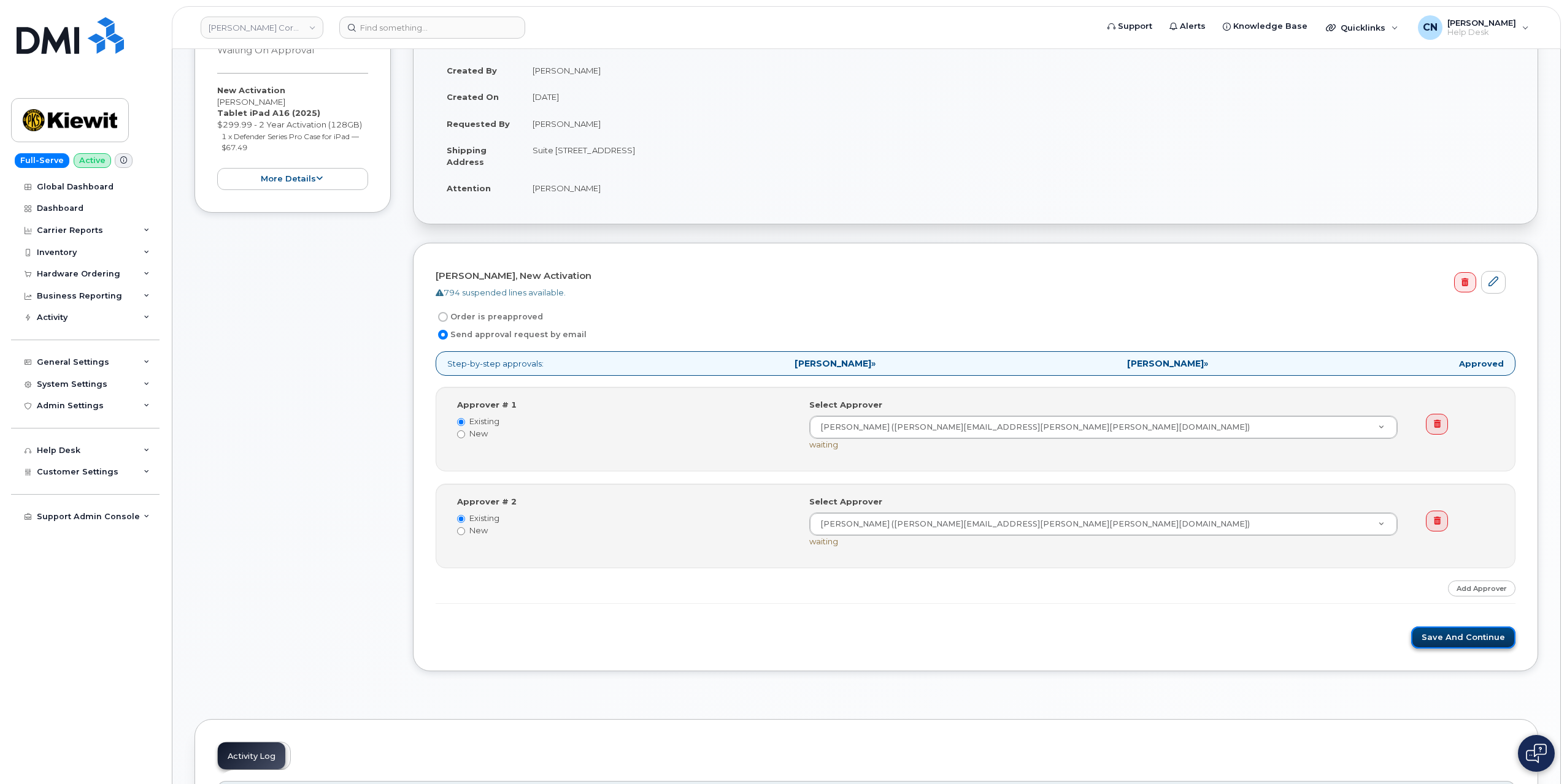
click at [1434, 638] on button "Save and Continue" at bounding box center [1463, 638] width 105 height 23
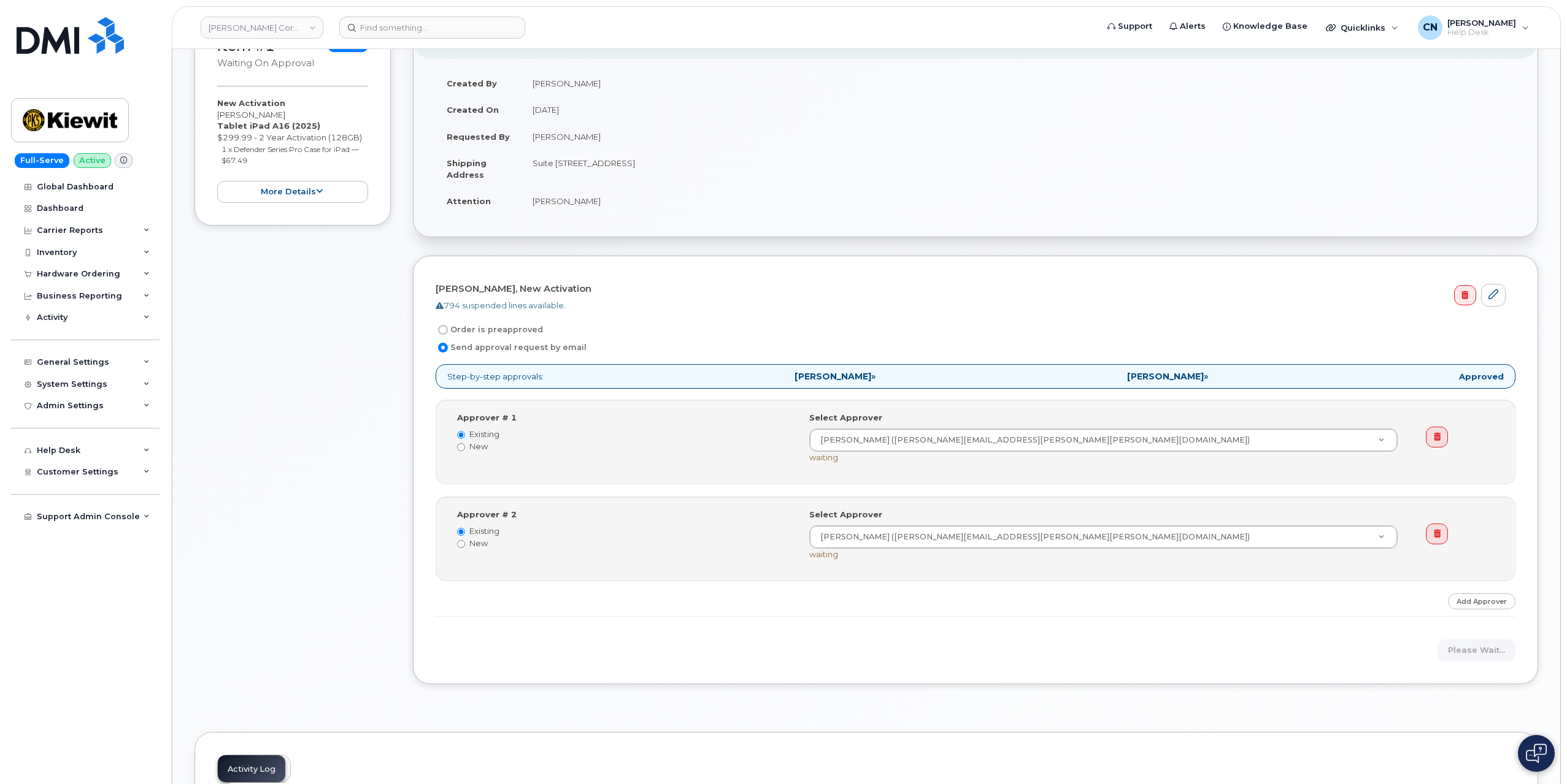
scroll to position [0, 0]
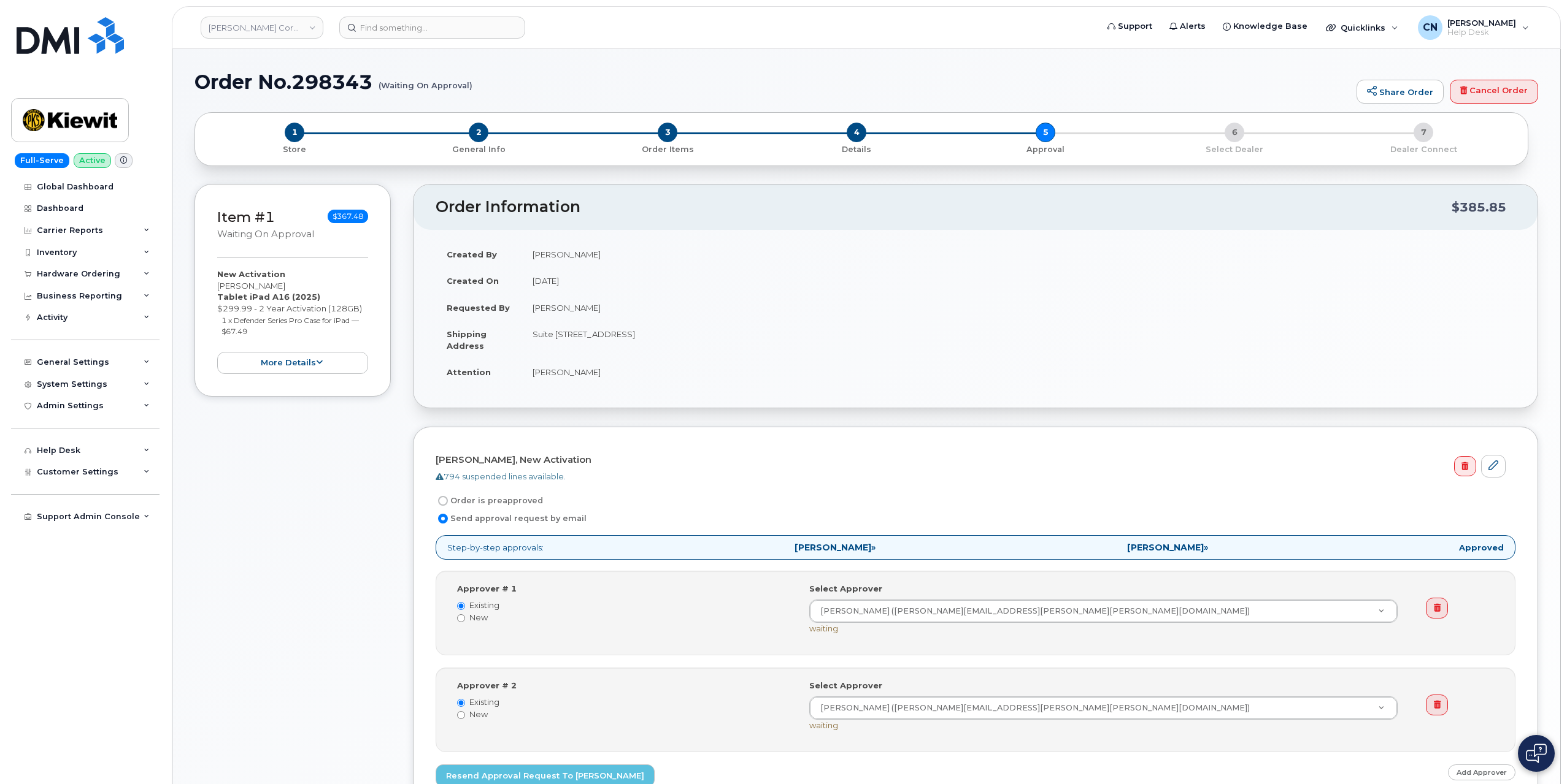
click at [427, 80] on h1 "Order No.298343 (Waiting On Approval)" at bounding box center [772, 81] width 1156 height 21
drag, startPoint x: 198, startPoint y: 79, endPoint x: 506, endPoint y: 95, distance: 308.4
click at [506, 95] on div "Order No.298343 (Waiting On Approval) Share Order Cancel Order" at bounding box center [865, 91] width 1343 height 41
copy h1 "Order No.298343 (Waiting On Approval)"
click at [410, 29] on input at bounding box center [432, 28] width 186 height 22
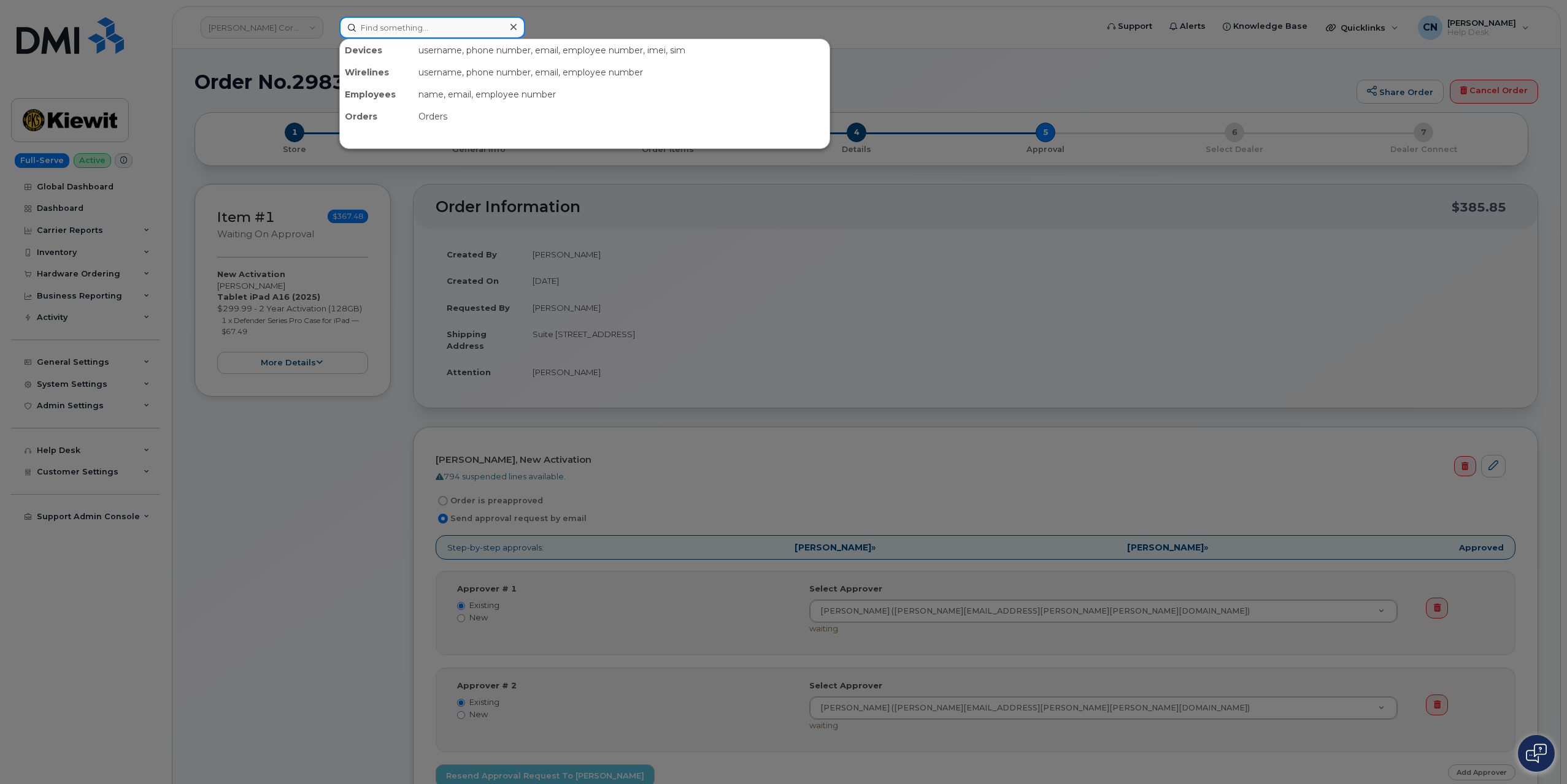
paste input "9088737245"
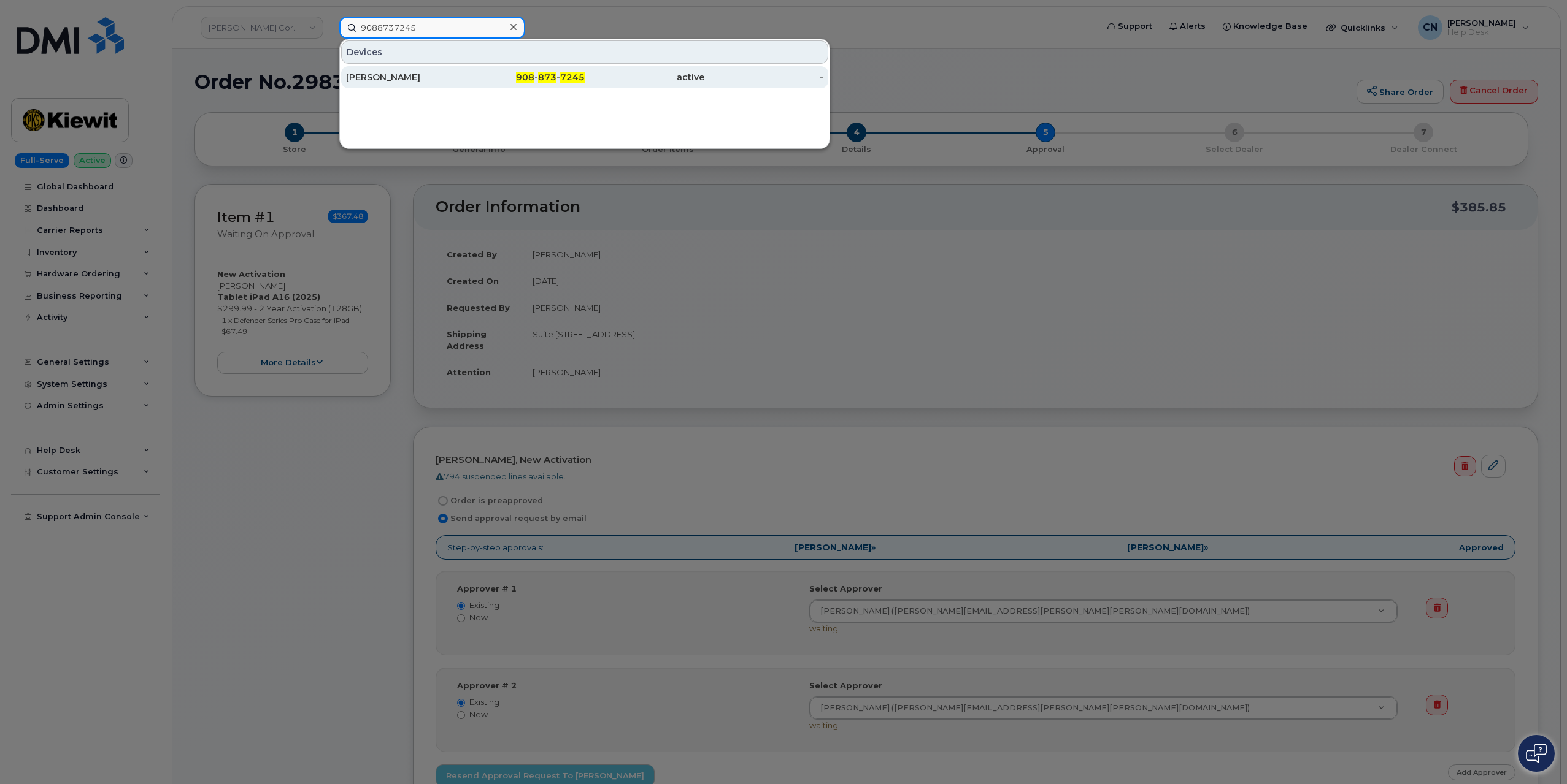
type input "9088737245"
click at [414, 78] on div "[PERSON_NAME]" at bounding box center [406, 77] width 120 height 13
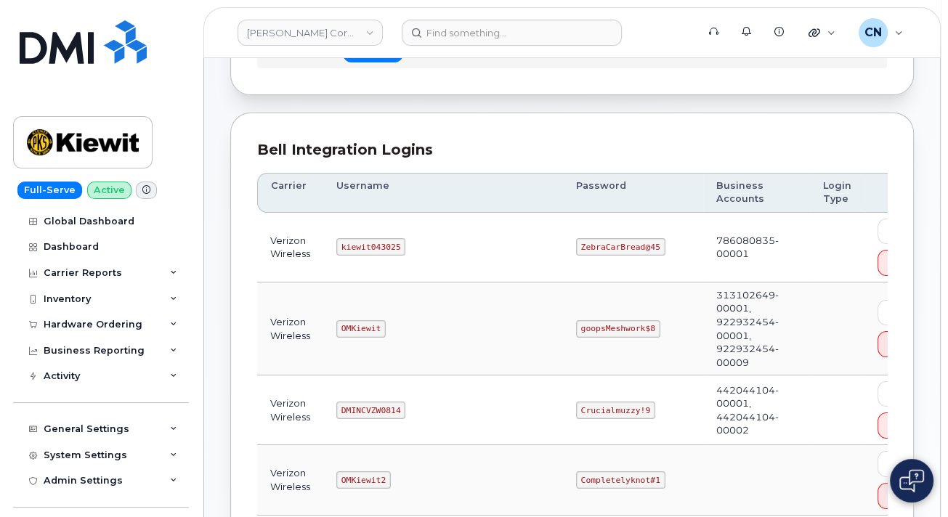
scroll to position [218, 0]
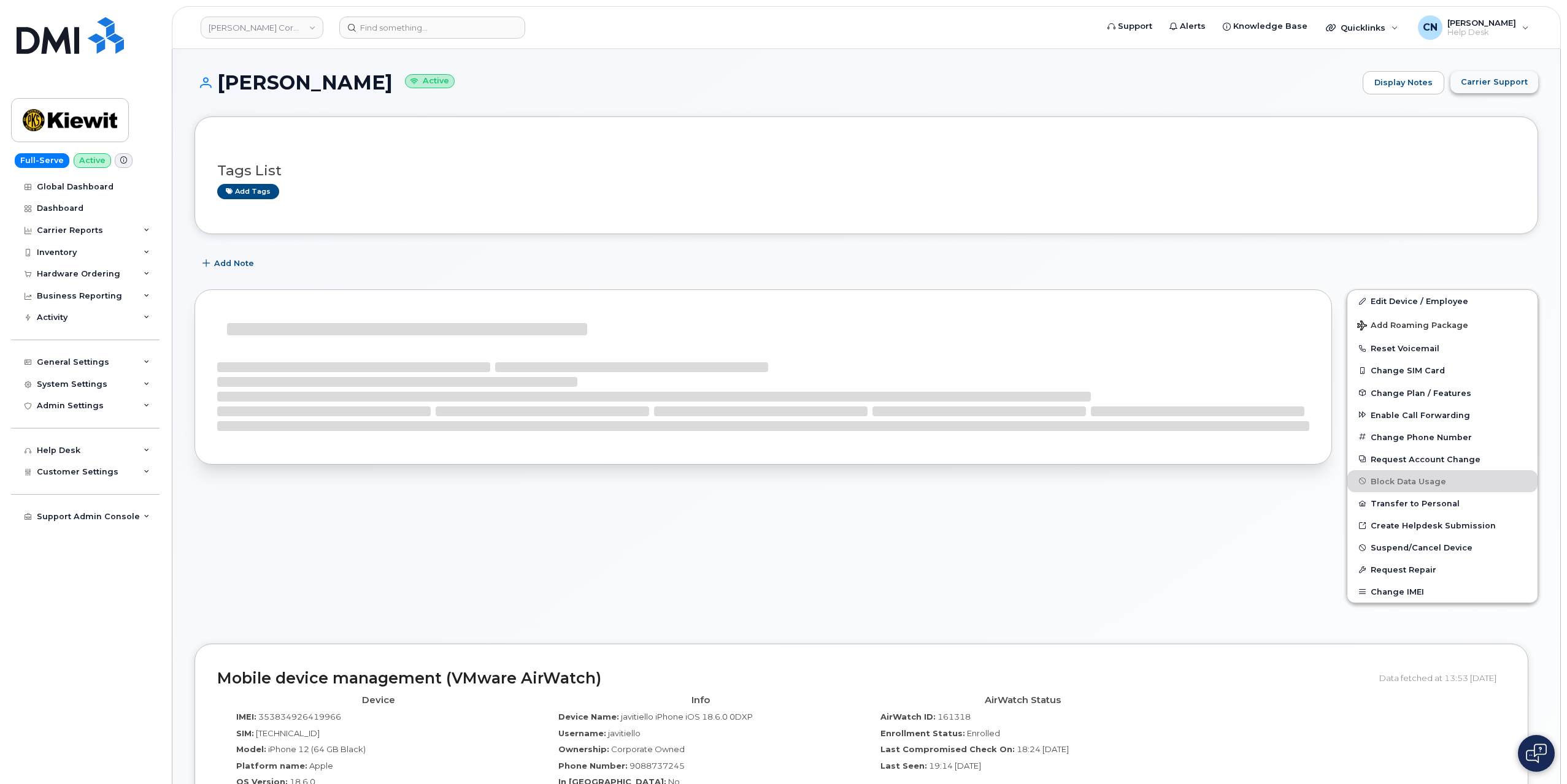
click at [1510, 78] on span "Carrier Support" at bounding box center [1494, 82] width 67 height 12
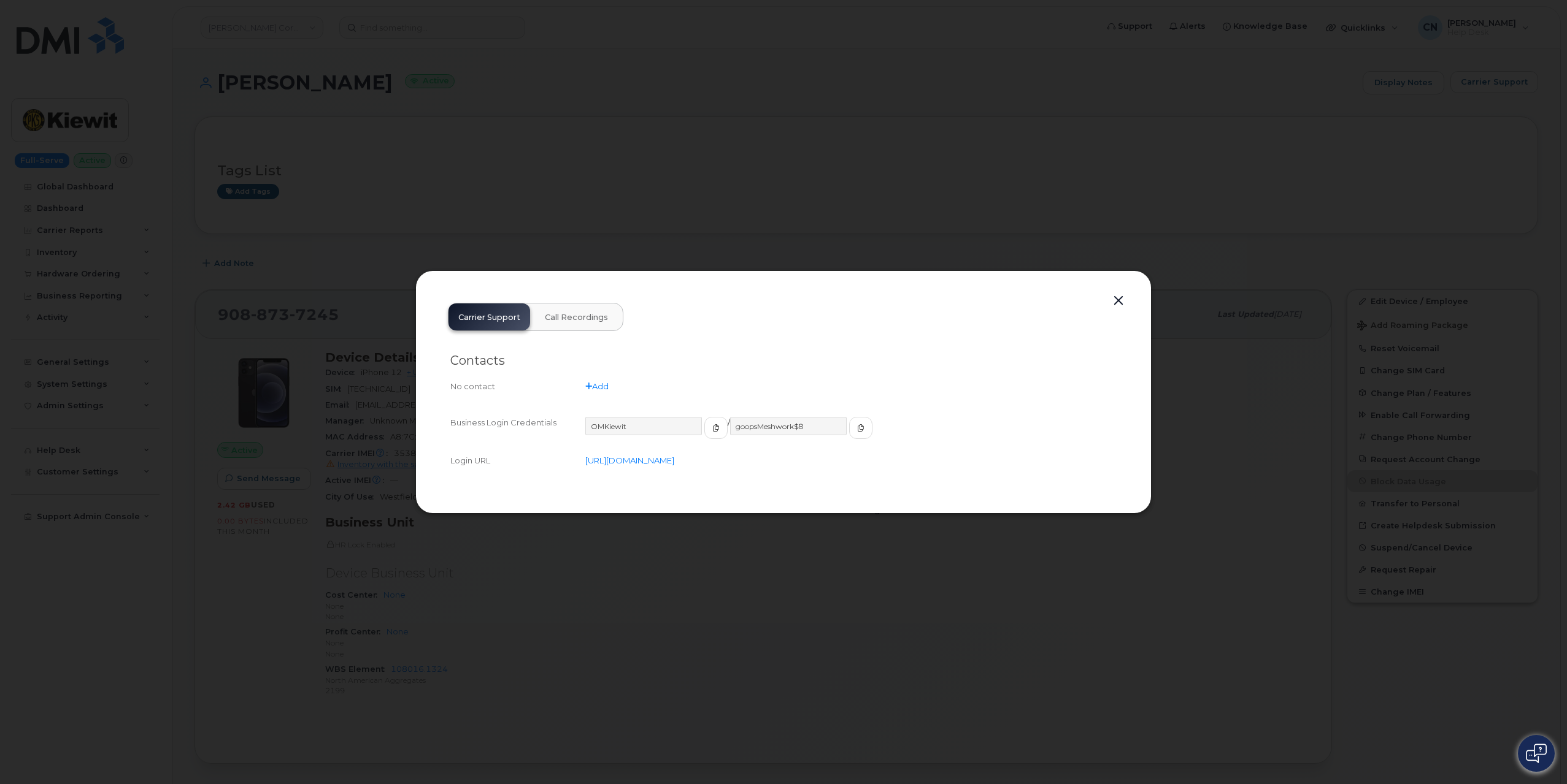
click at [1107, 291] on div "Carrier Support Call Recordings Contacts No contact Add Business Login Credenti…" at bounding box center [784, 392] width 736 height 243
click at [1118, 296] on button "button" at bounding box center [1119, 301] width 19 height 17
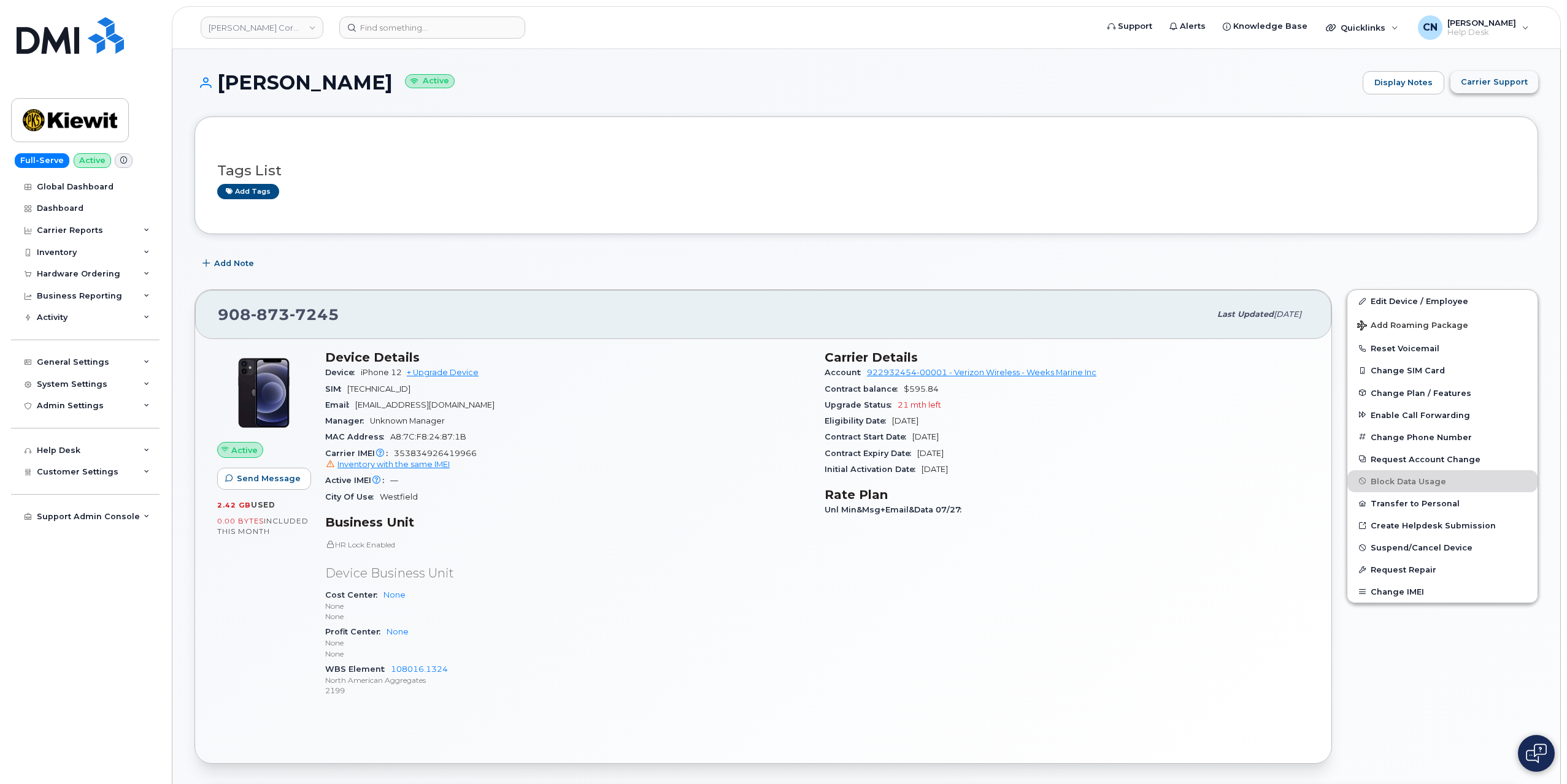
click at [1483, 82] on span "Carrier Support" at bounding box center [1494, 82] width 67 height 12
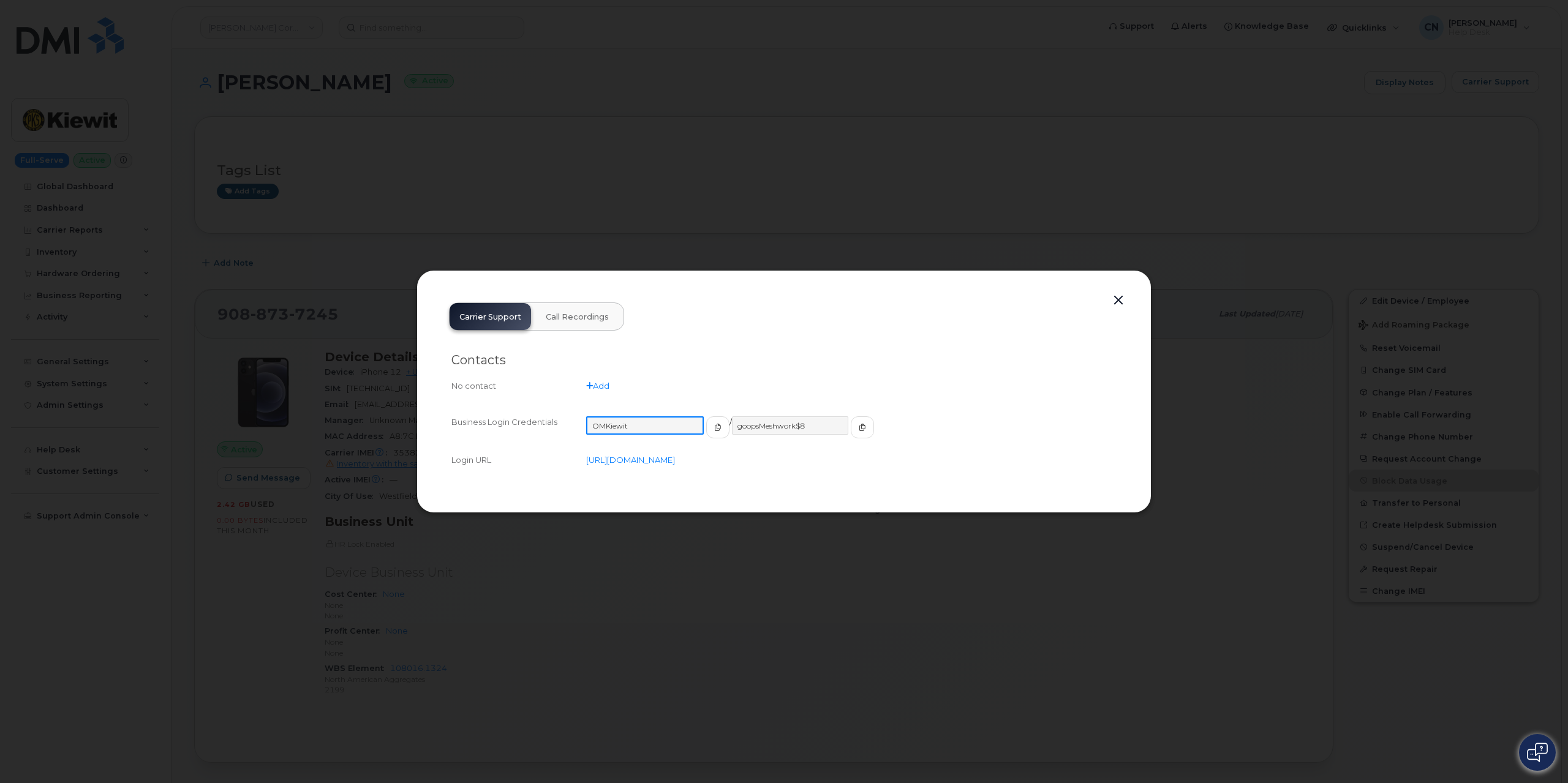
drag, startPoint x: 644, startPoint y: 419, endPoint x: 467, endPoint y: 377, distance: 181.9
click at [523, 410] on div "Business Login Credentials [SECURITY_DATA] / goopsMeshwork$8 Login URL [URL][DO…" at bounding box center [783, 442] width 665 height 74
click at [850, 432] on button "button" at bounding box center [862, 427] width 24 height 22
